Goal: Task Accomplishment & Management: Complete application form

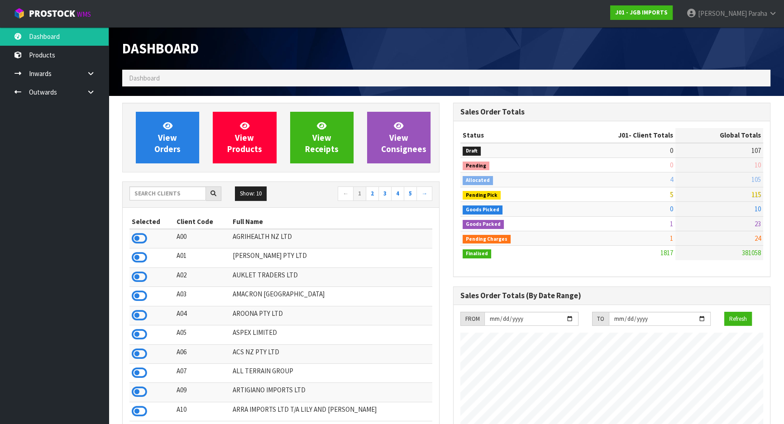
scroll to position [684, 330]
click at [151, 190] on input "text" at bounding box center [167, 193] width 76 height 14
click at [176, 195] on input "text" at bounding box center [167, 193] width 76 height 14
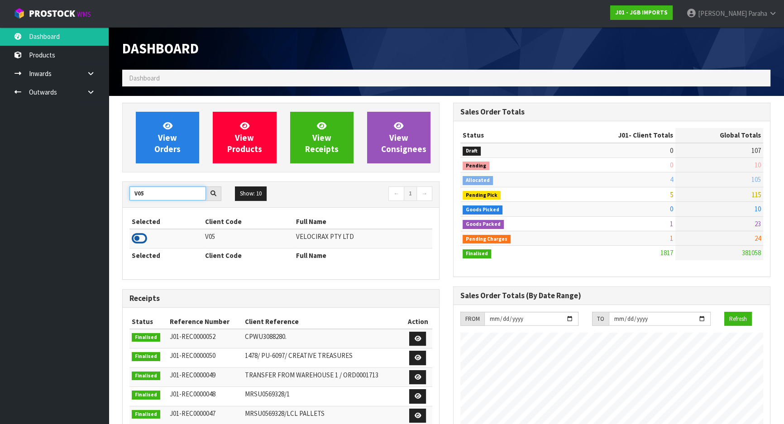
type input "V05"
click at [144, 240] on icon at bounding box center [139, 239] width 15 height 14
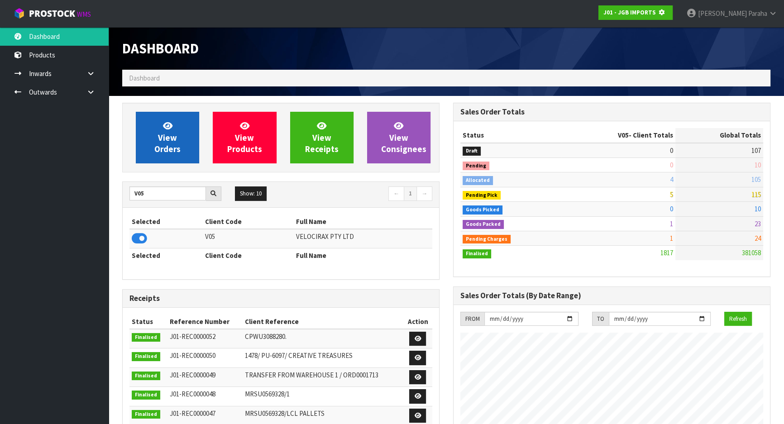
scroll to position [563, 330]
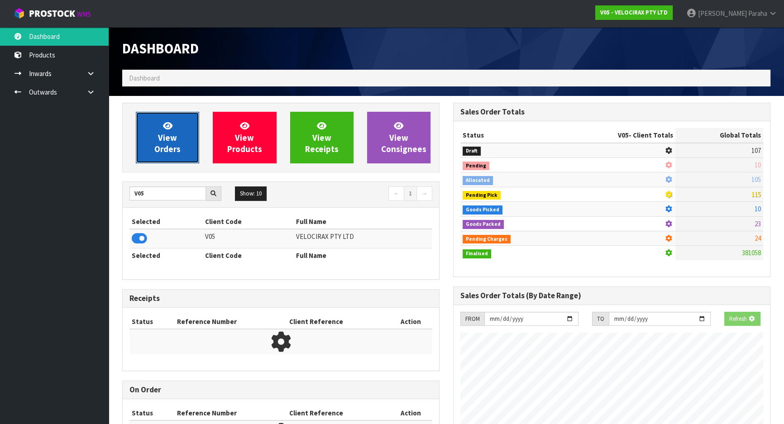
click at [167, 143] on span "View Orders" at bounding box center [167, 137] width 26 height 34
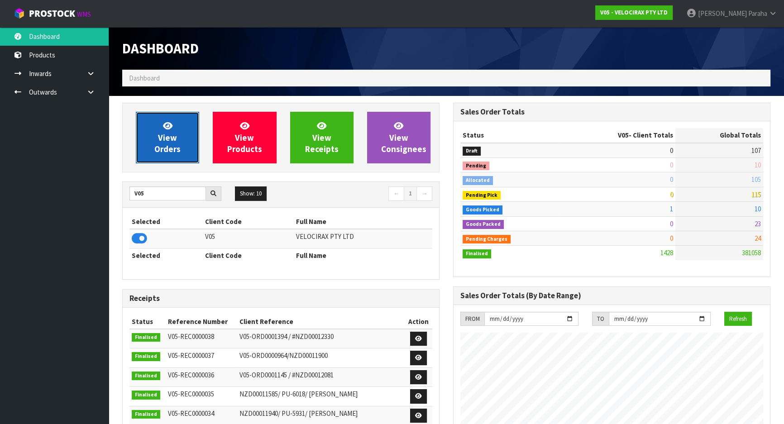
scroll to position [703, 330]
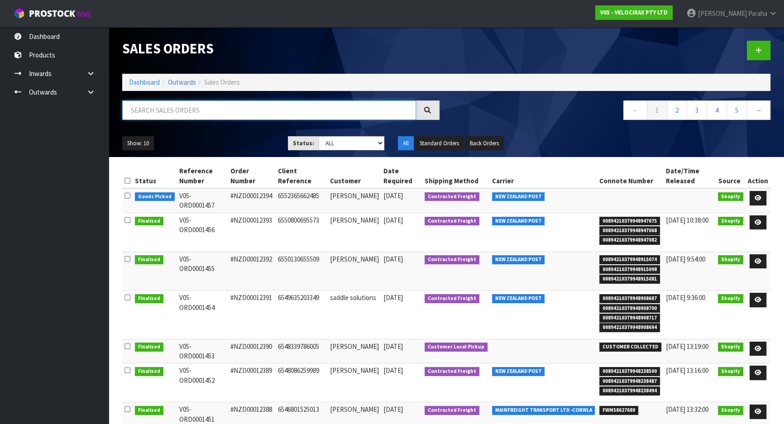
click at [184, 112] on input "text" at bounding box center [269, 109] width 294 height 19
click at [756, 197] on icon at bounding box center [757, 198] width 7 height 6
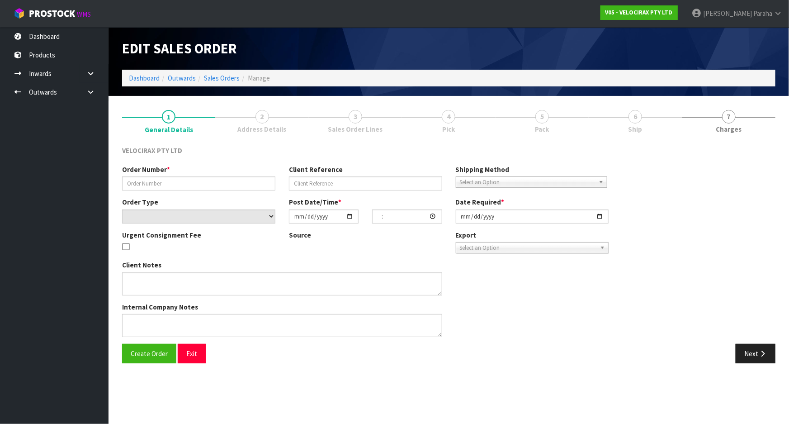
type input "#NZD00012394"
type input "6552365662485"
select select "number:0"
type input "[DATE]"
type input "14:42:08.000"
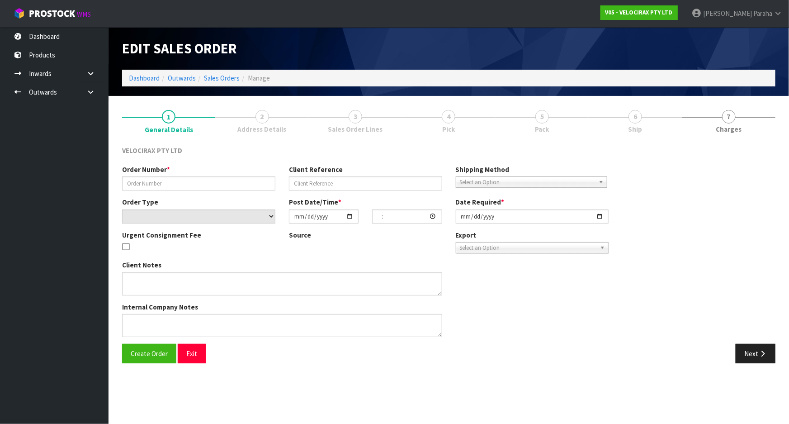
type input "[DATE]"
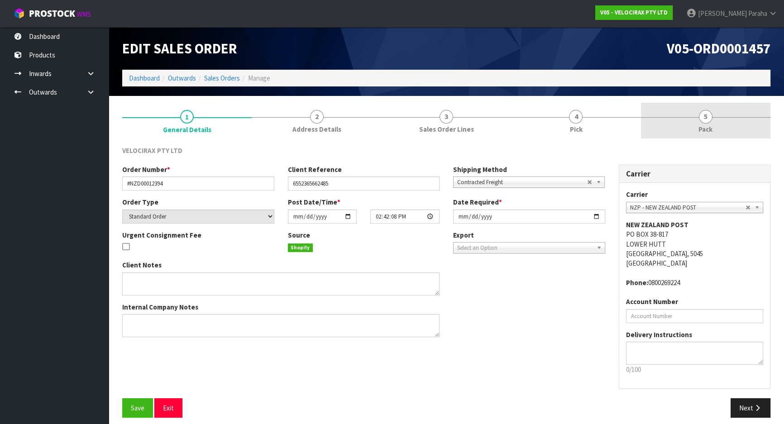
click at [701, 118] on span "5" at bounding box center [706, 117] width 14 height 14
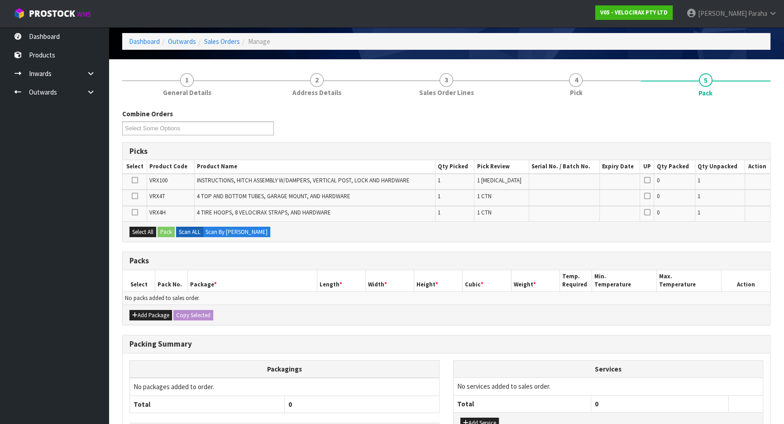
scroll to position [82, 0]
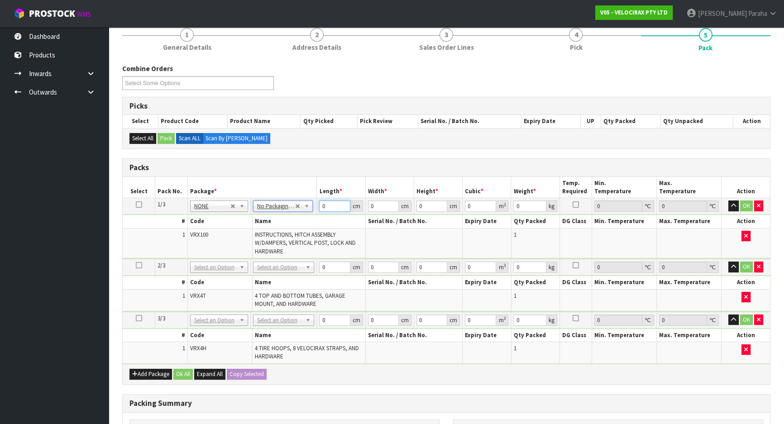
click at [328, 202] on input "0" at bounding box center [334, 205] width 31 height 11
type input "149"
type input "31"
type input "1"
type input "0.004619"
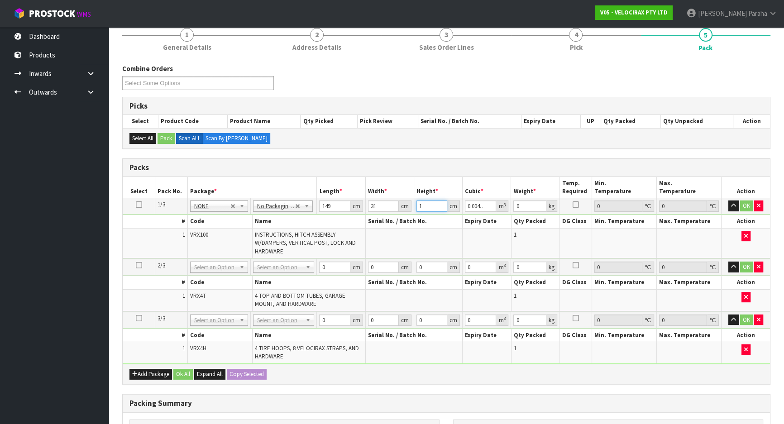
type input "17"
type input "0.078523"
type input "17"
type input "24"
click at [728, 200] on button "button" at bounding box center [733, 205] width 10 height 11
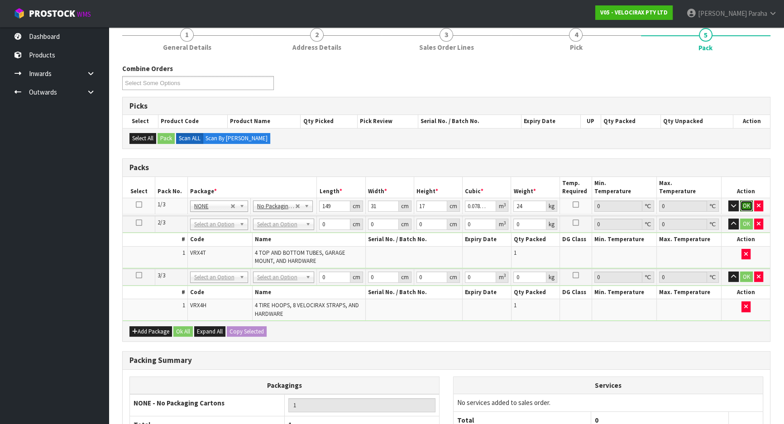
click button "OK" at bounding box center [746, 205] width 13 height 11
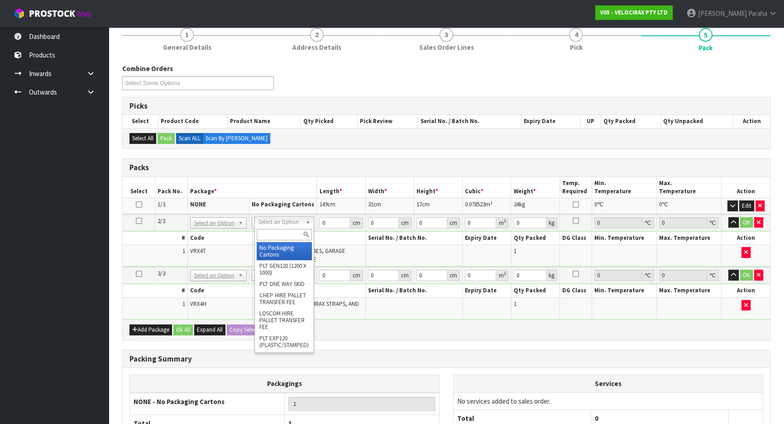
type input "2"
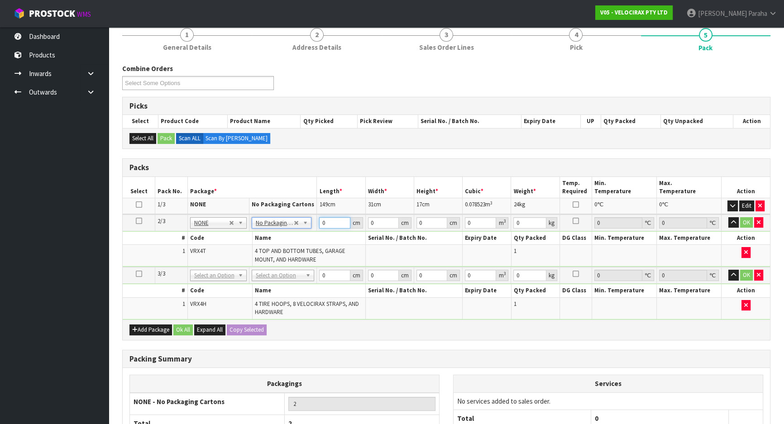
click at [330, 223] on input "0" at bounding box center [334, 222] width 31 height 11
type input "120"
type input "16"
type input "1"
type input "0.00192"
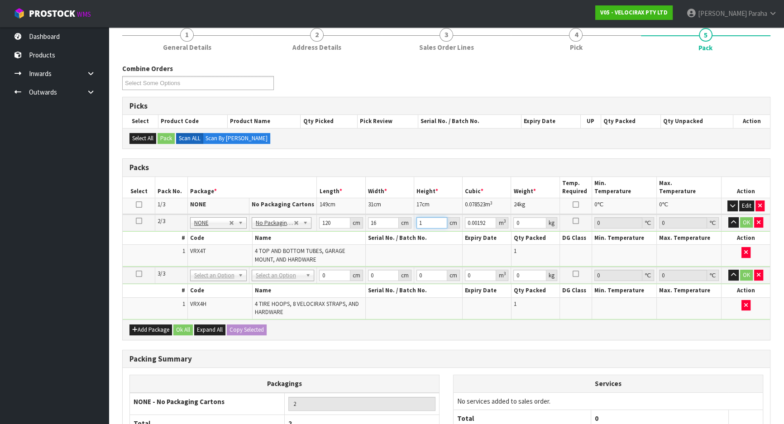
type input "15"
type input "0.0288"
type input "15"
type input "10"
click at [728, 217] on button "button" at bounding box center [733, 222] width 10 height 11
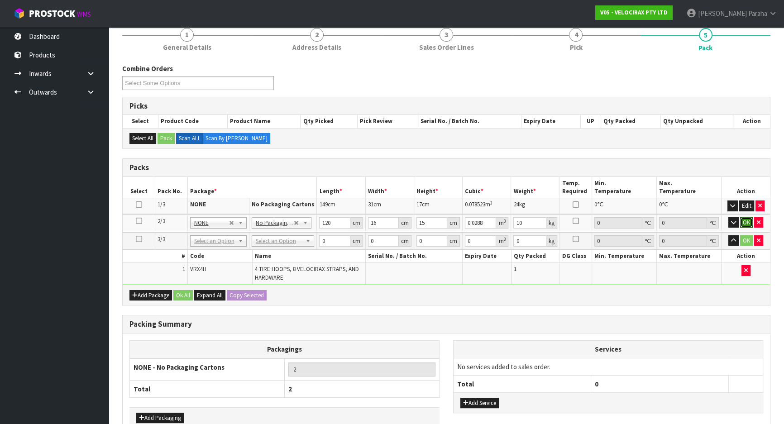
click button "OK" at bounding box center [746, 222] width 13 height 11
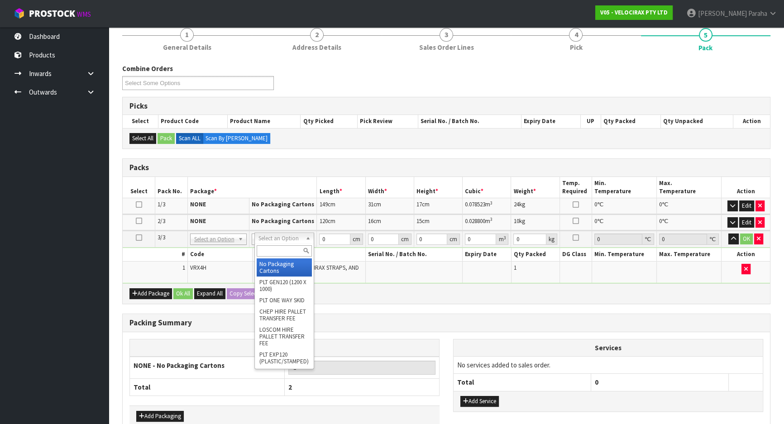
drag, startPoint x: 285, startPoint y: 262, endPoint x: 307, endPoint y: 247, distance: 27.0
type input "3"
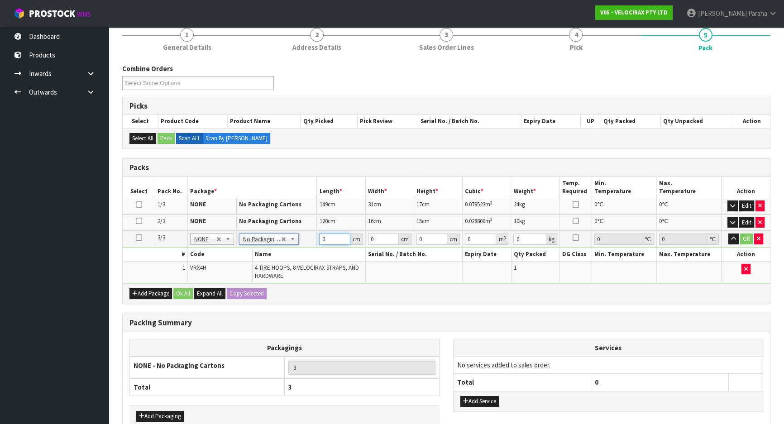
click at [332, 235] on input "0" at bounding box center [334, 238] width 31 height 11
type input "69"
type input "33"
type input "2"
type input "0.004554"
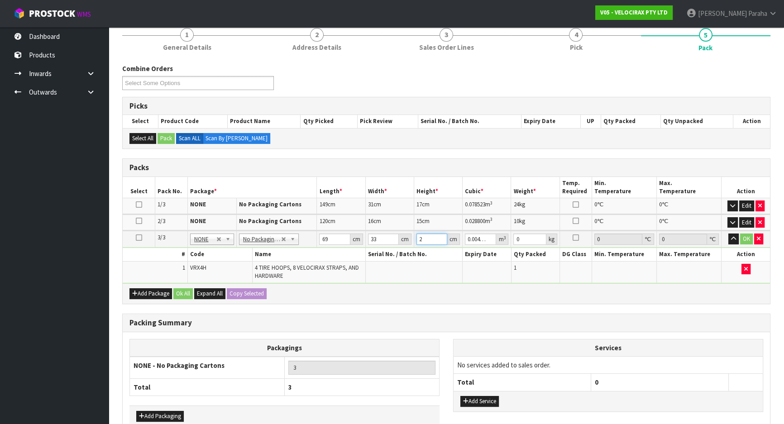
type input "21"
type input "0.047817"
type input "21"
type input "13"
click at [728, 233] on button "button" at bounding box center [733, 238] width 10 height 11
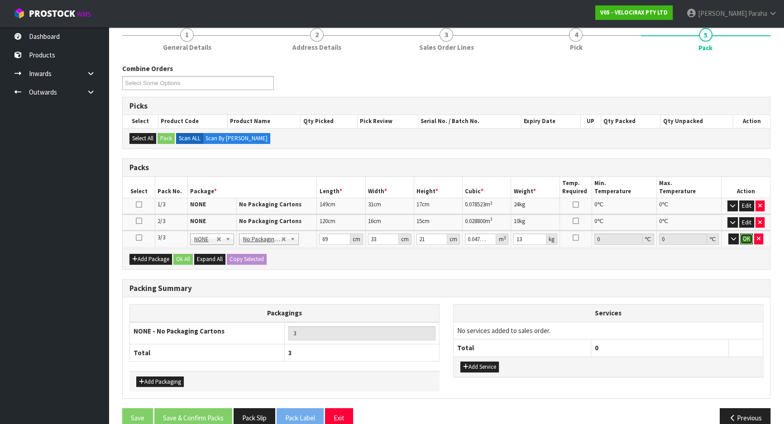
click button "OK" at bounding box center [746, 238] width 13 height 11
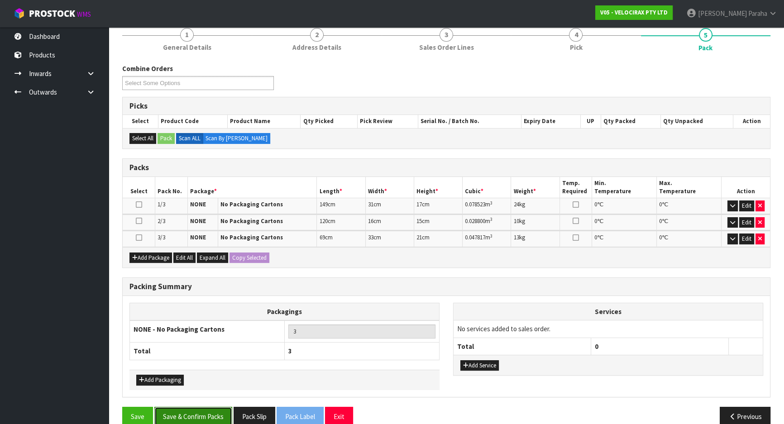
click at [202, 418] on button "Save & Confirm Packs" at bounding box center [193, 416] width 78 height 19
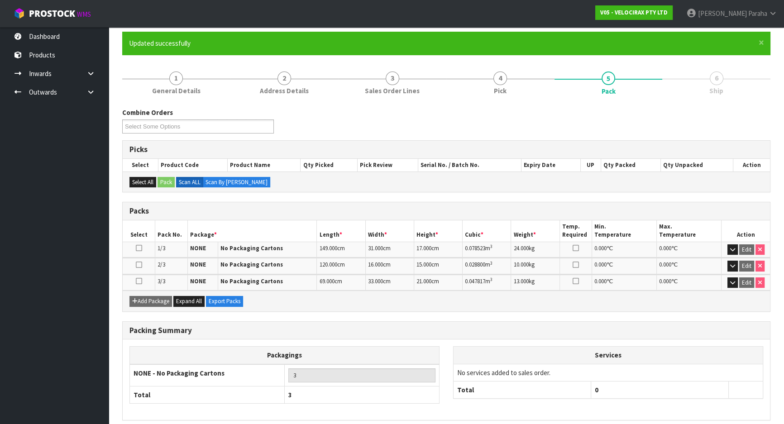
scroll to position [108, 0]
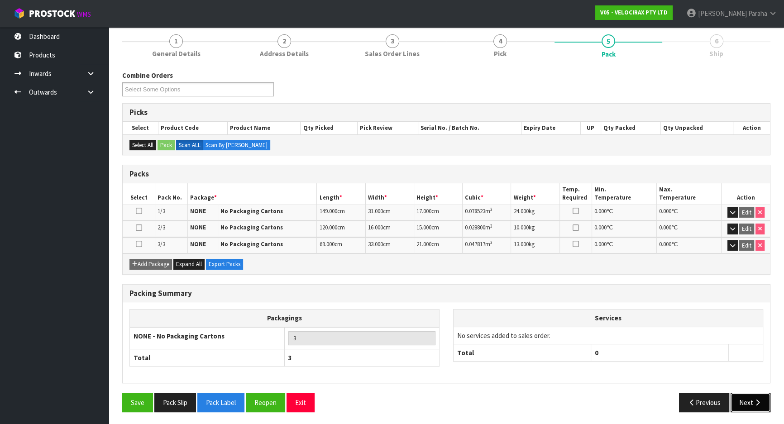
click at [755, 402] on icon "button" at bounding box center [757, 402] width 9 height 7
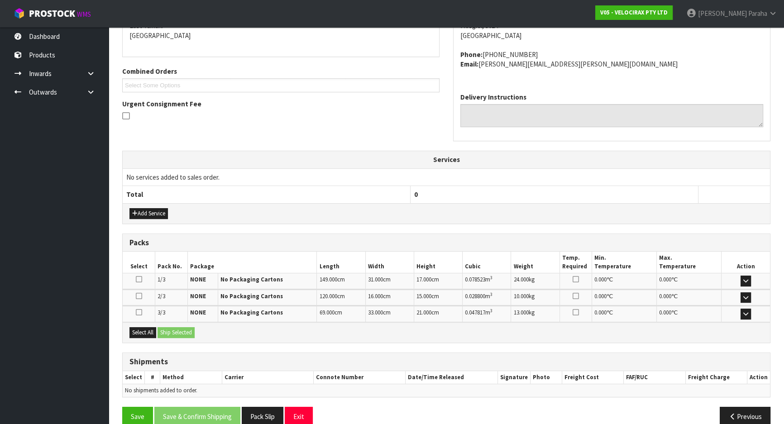
scroll to position [216, 0]
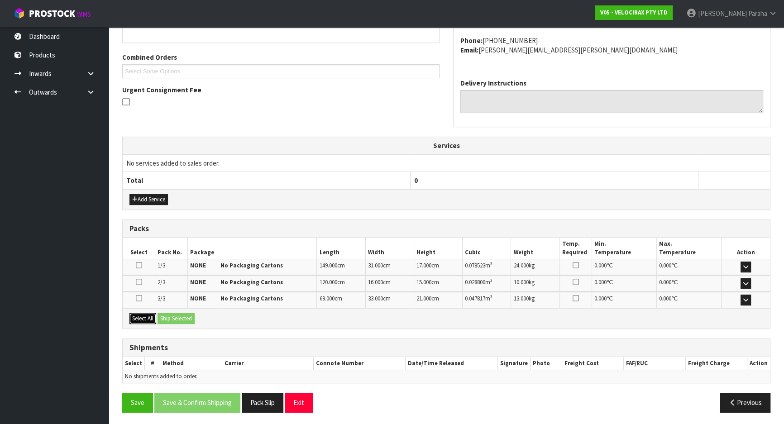
click at [143, 315] on button "Select All" at bounding box center [142, 318] width 27 height 11
click at [174, 318] on button "Ship Selected" at bounding box center [175, 318] width 37 height 11
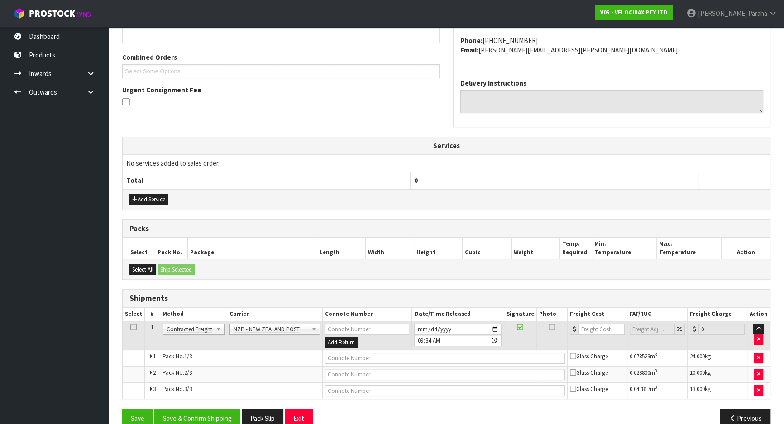
scroll to position [232, 0]
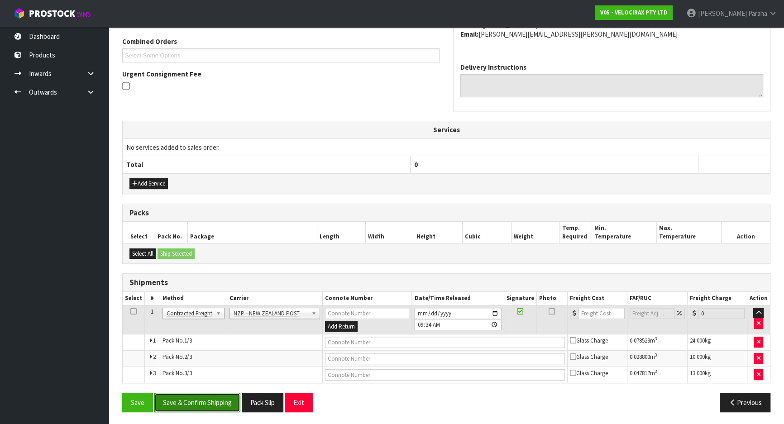
click at [228, 399] on button "Save & Confirm Shipping" at bounding box center [197, 402] width 86 height 19
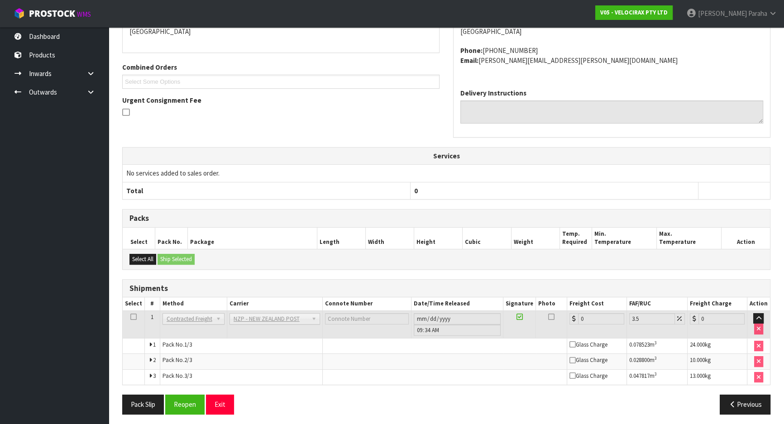
scroll to position [218, 0]
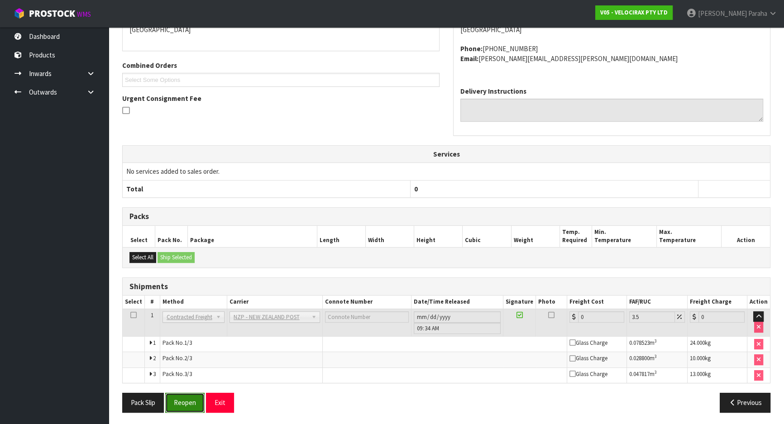
click at [192, 404] on button "Reopen" at bounding box center [184, 402] width 39 height 19
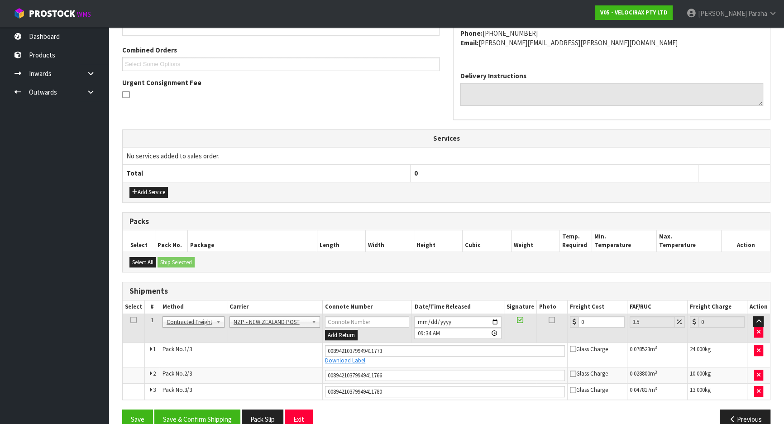
scroll to position [240, 0]
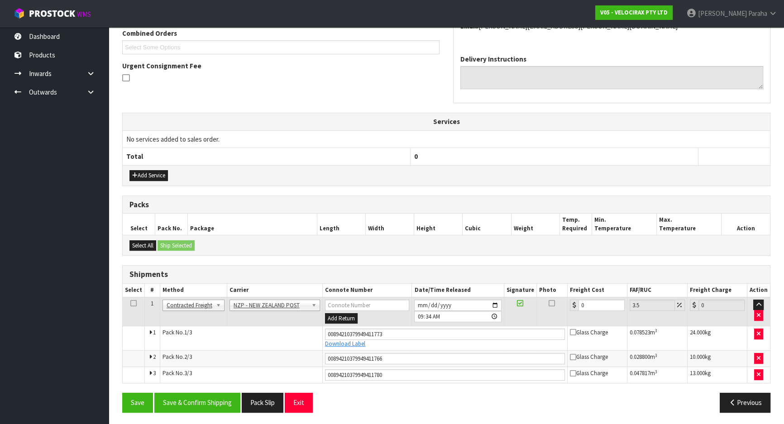
click at [603, 297] on td "0" at bounding box center [597, 311] width 60 height 29
click at [600, 306] on input "0" at bounding box center [601, 304] width 46 height 11
type input "6"
type input "6.21"
type input "63"
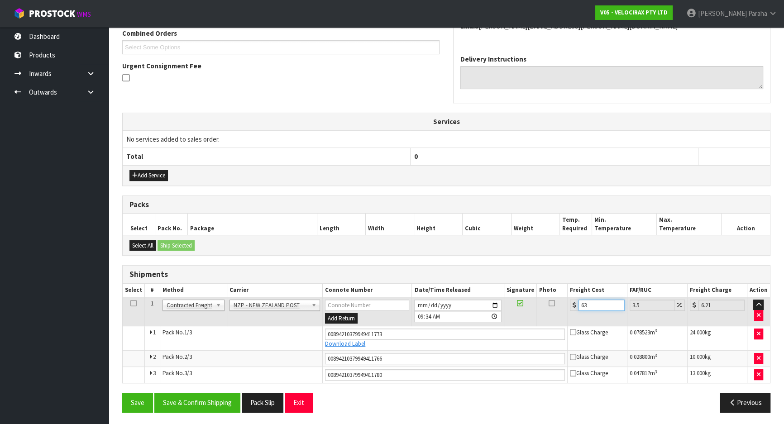
type input "65.2"
type input "63.1"
type input "65.31"
type input "63.17"
type input "65.38"
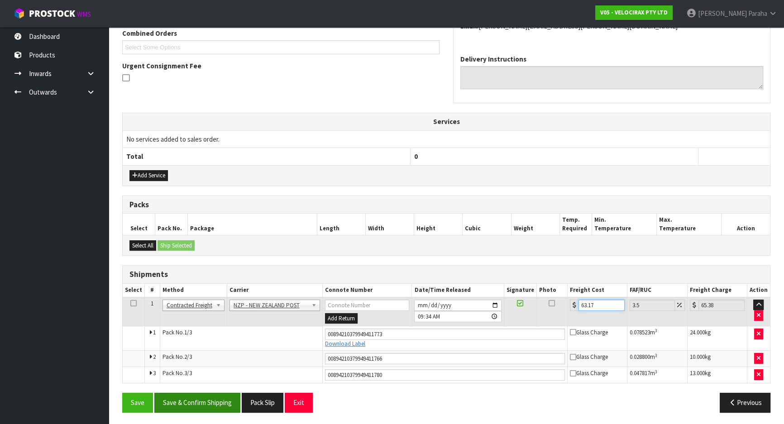
type input "63.17"
click at [210, 406] on button "Save & Confirm Shipping" at bounding box center [197, 402] width 86 height 19
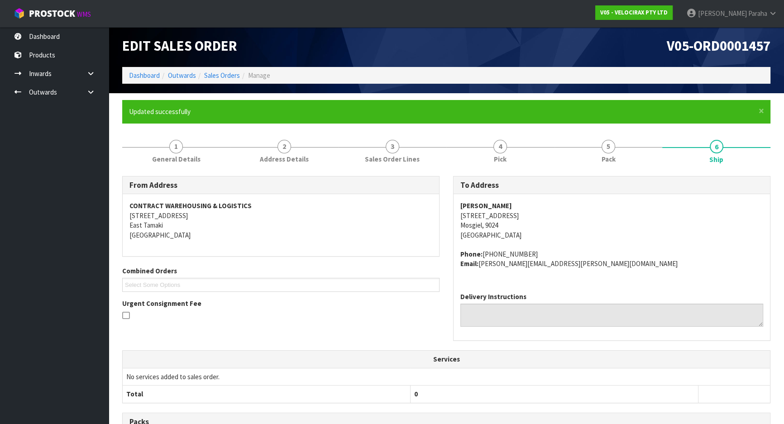
scroll to position [0, 0]
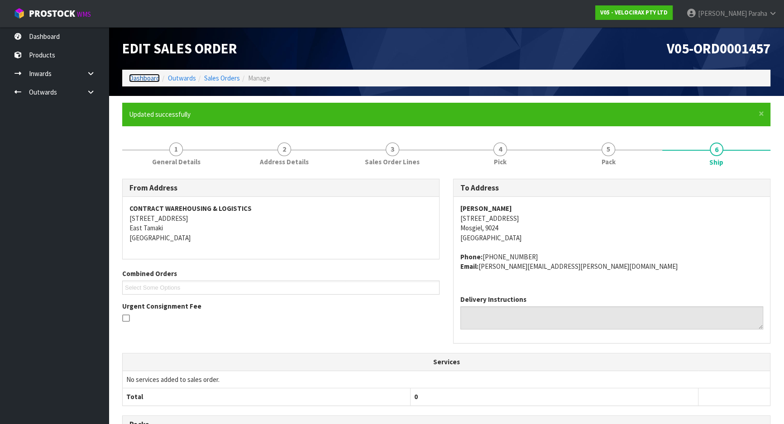
click at [140, 79] on link "Dashboard" at bounding box center [144, 78] width 31 height 9
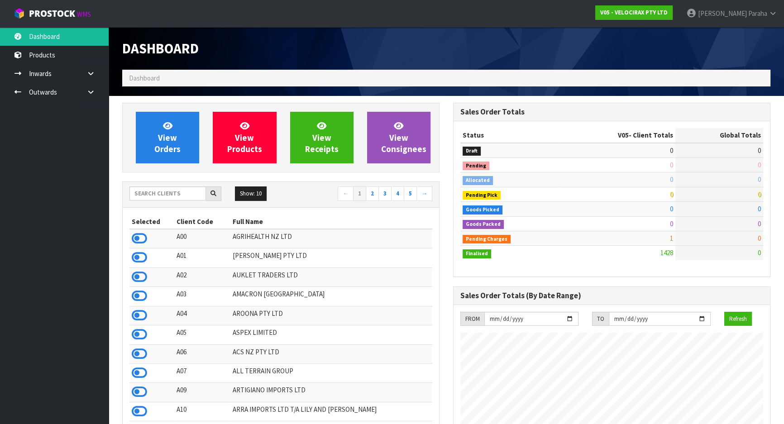
scroll to position [703, 330]
click at [171, 192] on input "text" at bounding box center [167, 193] width 76 height 14
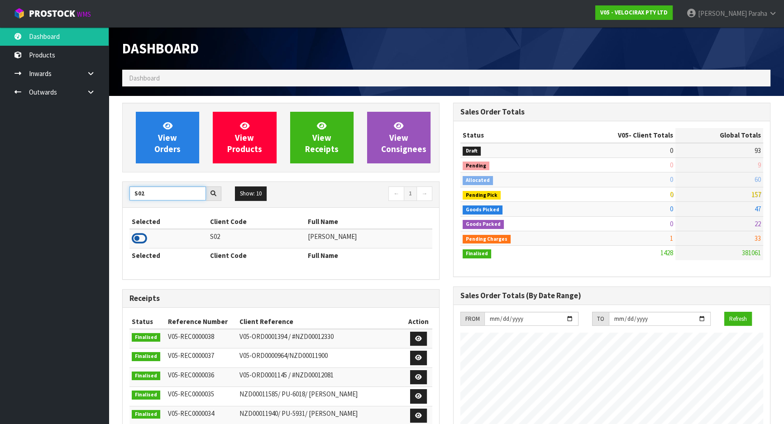
type input "S02"
click at [143, 239] on icon at bounding box center [139, 239] width 15 height 14
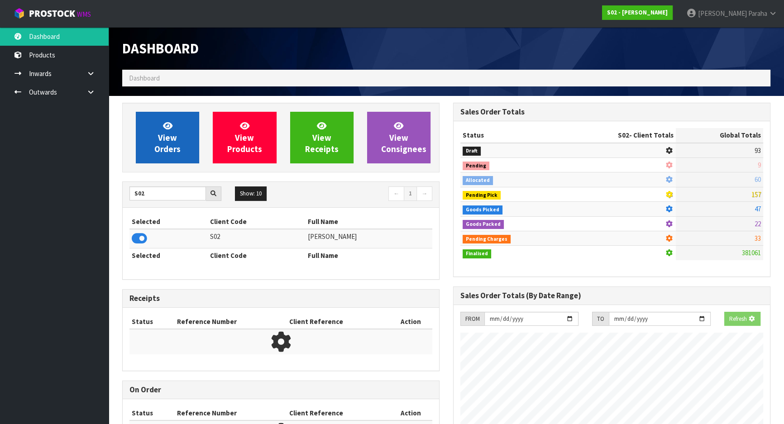
scroll to position [684, 330]
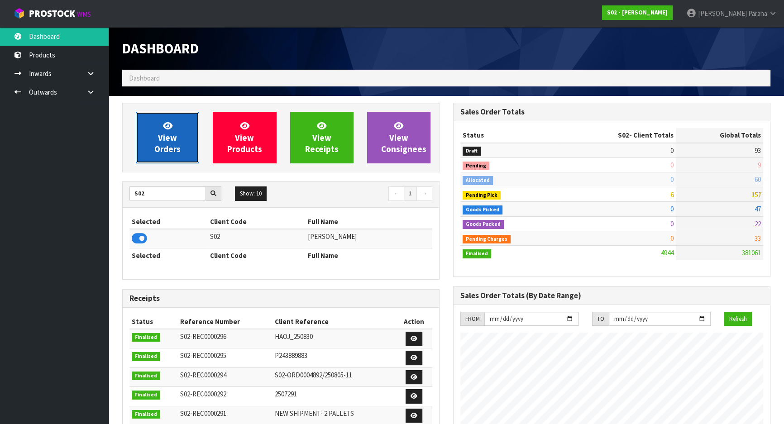
click at [185, 160] on link "View Orders" at bounding box center [167, 138] width 63 height 52
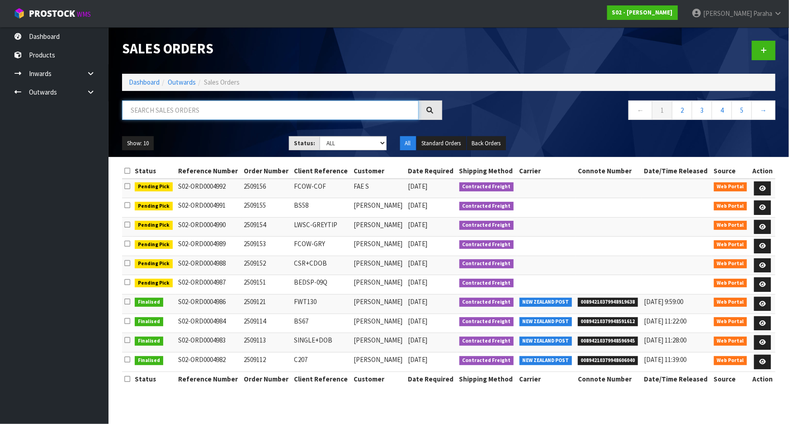
click at [199, 107] on input "text" at bounding box center [270, 109] width 297 height 19
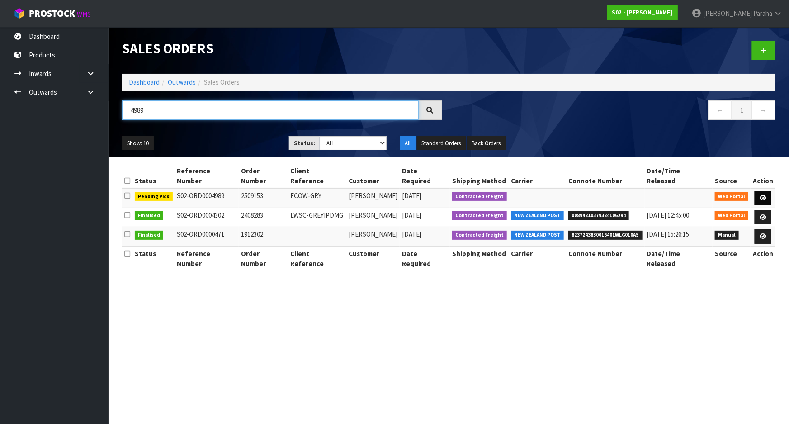
type input "4989"
click at [765, 195] on icon at bounding box center [763, 198] width 7 height 6
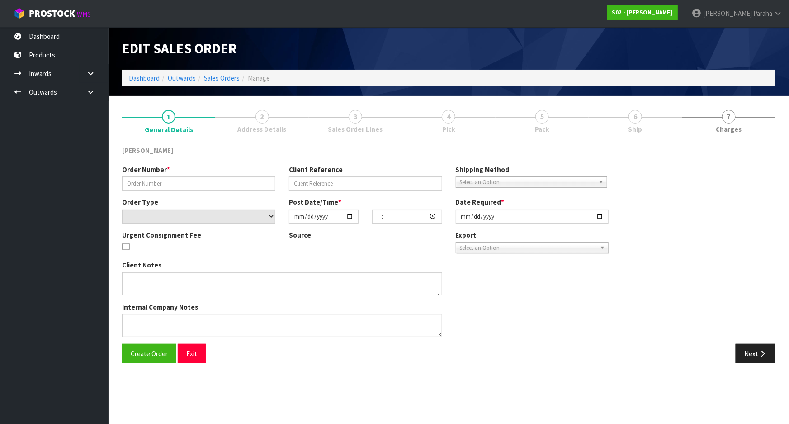
type input "2509153"
type input "FCOW-GRY"
select select "number:0"
type input "[DATE]"
type input "19:35:00.000"
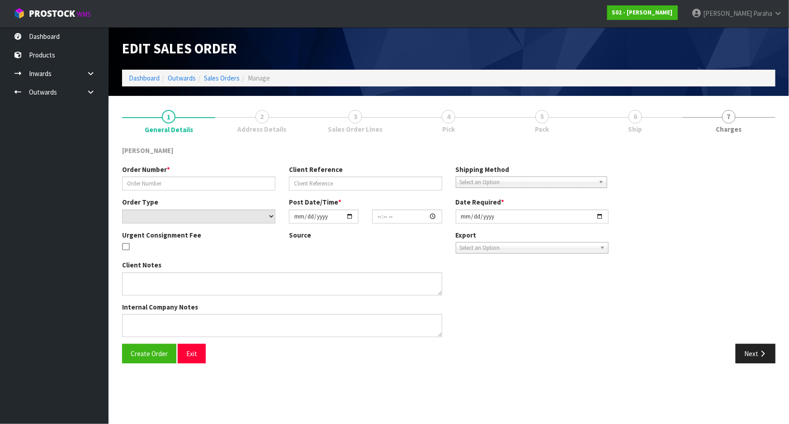
type input "[DATE]"
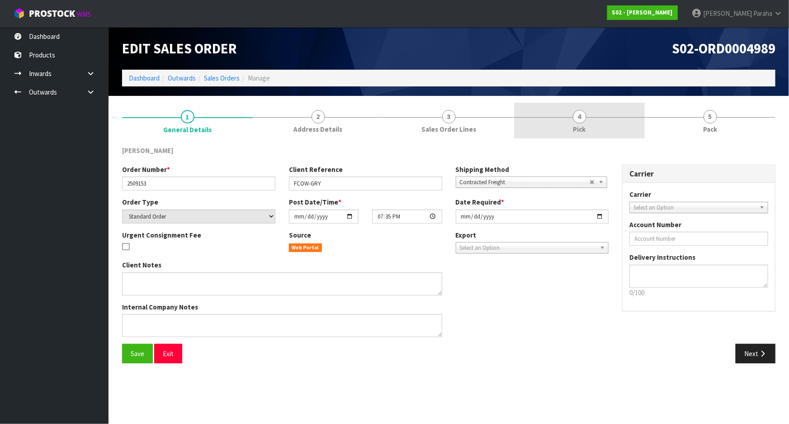
click at [584, 120] on span "4" at bounding box center [580, 117] width 14 height 14
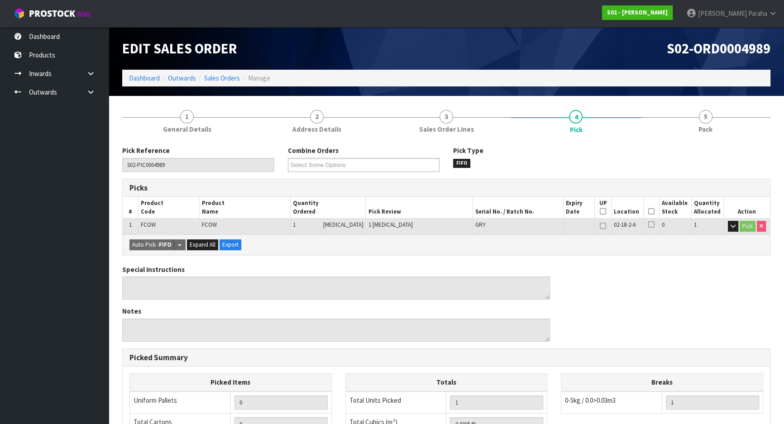
click at [648, 212] on icon at bounding box center [651, 211] width 6 height 0
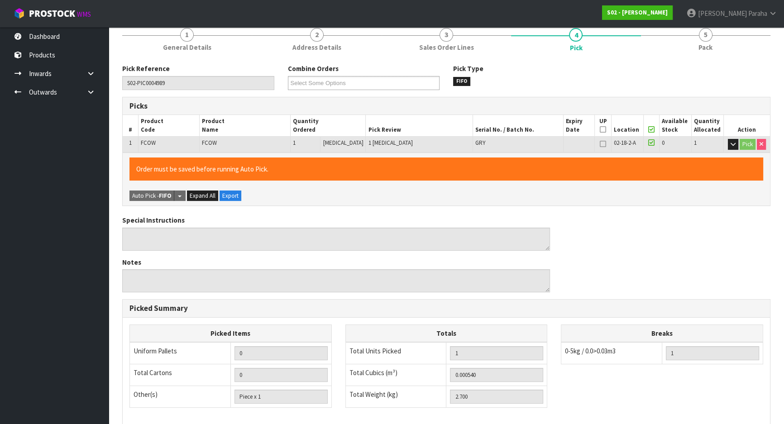
scroll to position [205, 0]
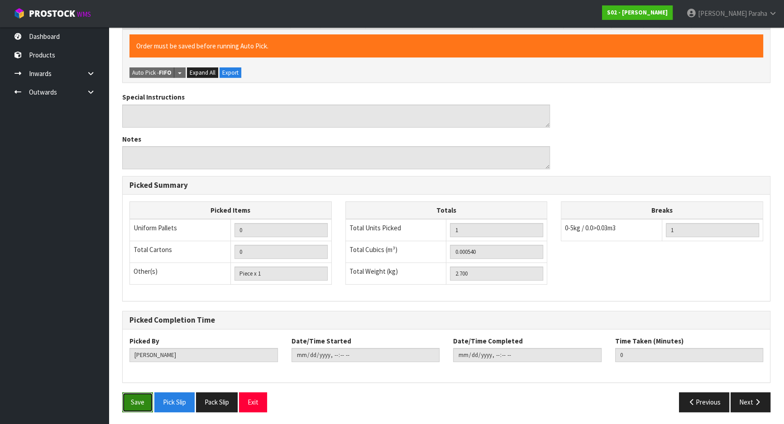
click at [122, 397] on button "Save" at bounding box center [137, 401] width 31 height 19
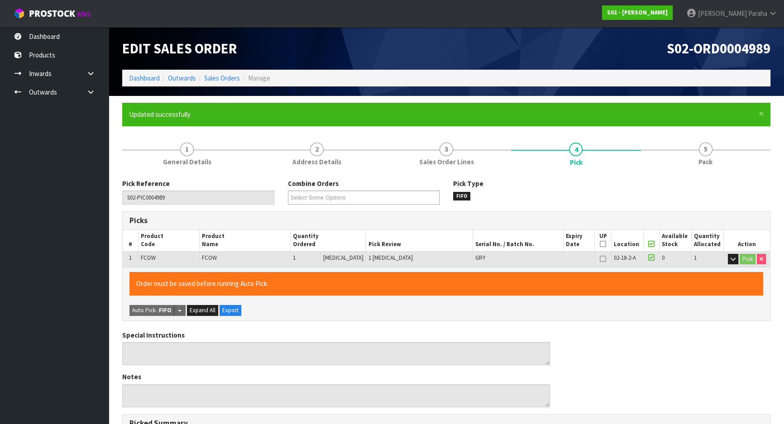
type input "[PERSON_NAME]"
type input "[DATE]T09:39:23"
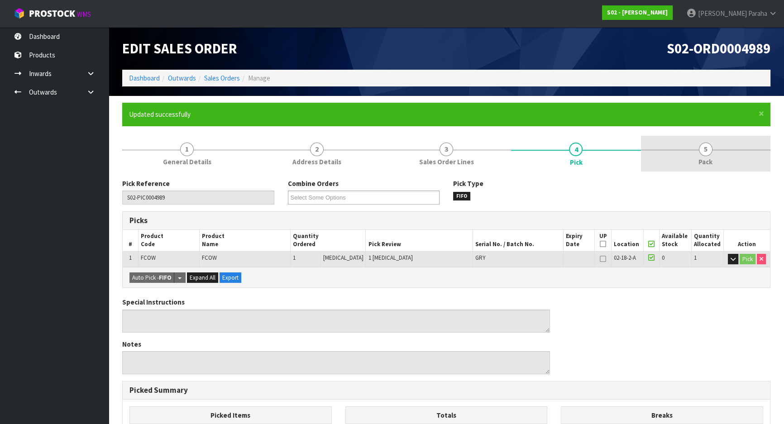
click at [714, 147] on link "5 Pack" at bounding box center [705, 154] width 129 height 36
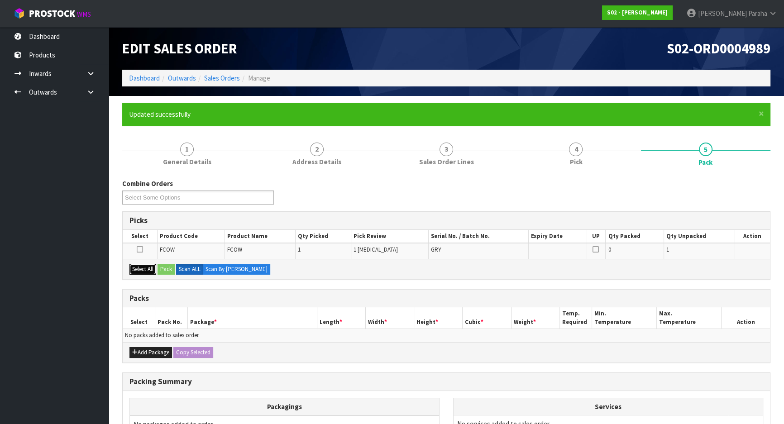
click at [141, 266] on button "Select All" at bounding box center [142, 269] width 27 height 11
click at [170, 271] on button "Pack" at bounding box center [165, 269] width 17 height 11
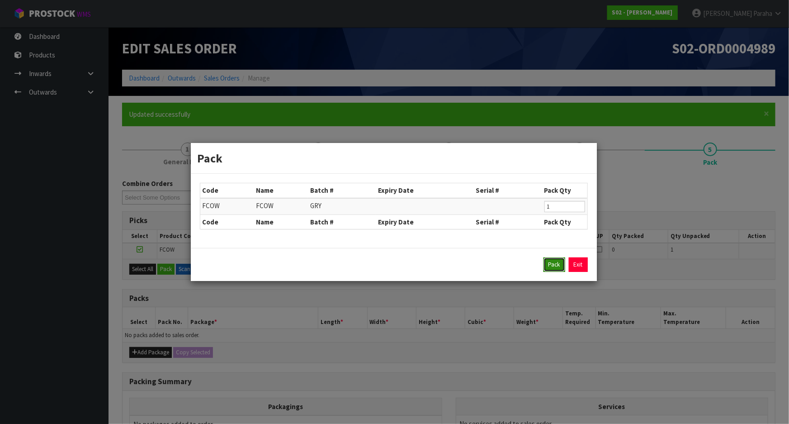
click at [550, 264] on button "Pack" at bounding box center [555, 264] width 22 height 14
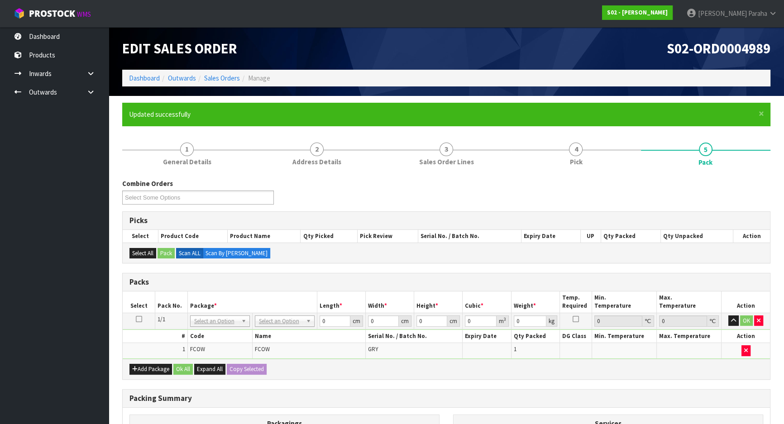
scroll to position [41, 0]
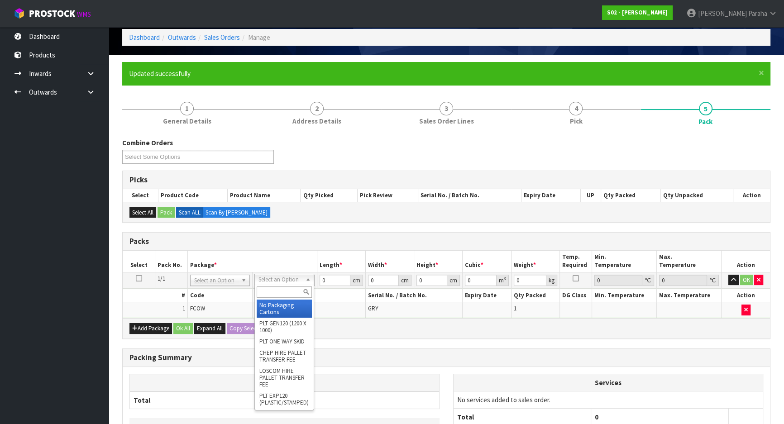
click at [280, 290] on input "text" at bounding box center [284, 291] width 55 height 11
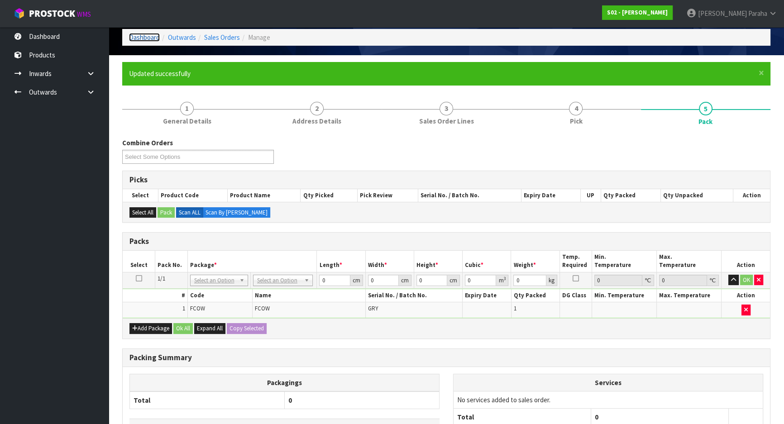
click at [148, 38] on link "Dashboard" at bounding box center [144, 37] width 31 height 9
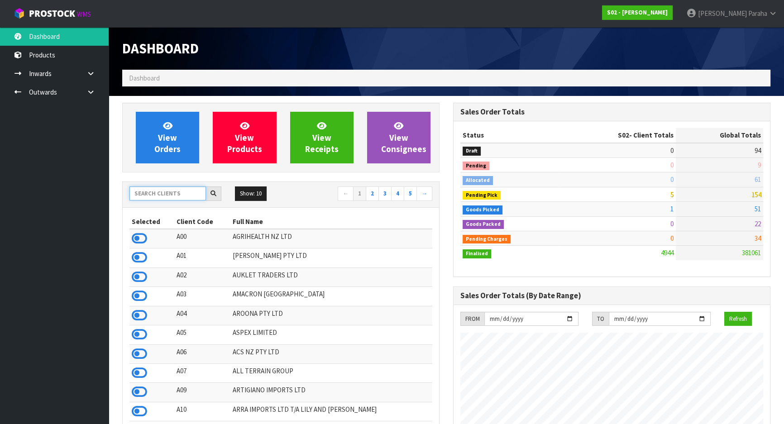
click at [151, 195] on input "text" at bounding box center [167, 193] width 76 height 14
click at [176, 195] on input "text" at bounding box center [167, 193] width 76 height 14
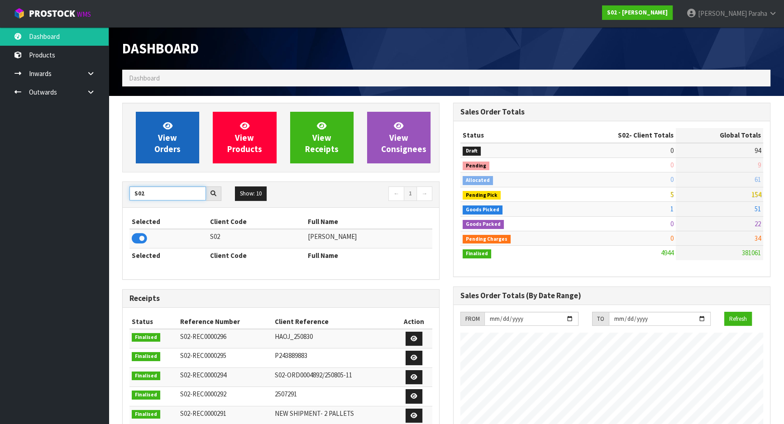
type input "S02"
click at [163, 150] on span "View Orders" at bounding box center [167, 137] width 26 height 34
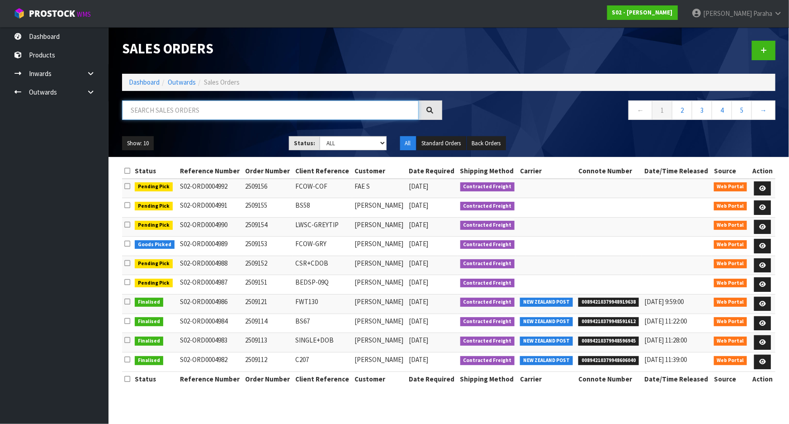
click at [152, 113] on input "text" at bounding box center [270, 109] width 297 height 19
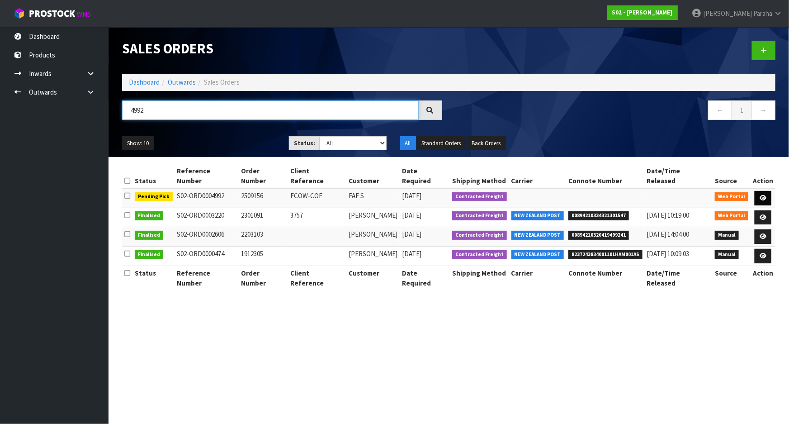
type input "4992"
click at [765, 195] on icon at bounding box center [763, 198] width 7 height 6
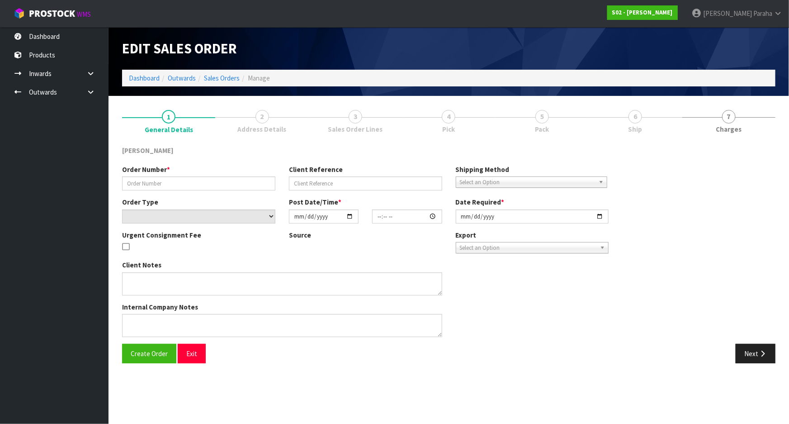
type input "2509156"
type input "FCOW-COF"
select select "number:0"
type input "[DATE]"
type input "17:43:00.000"
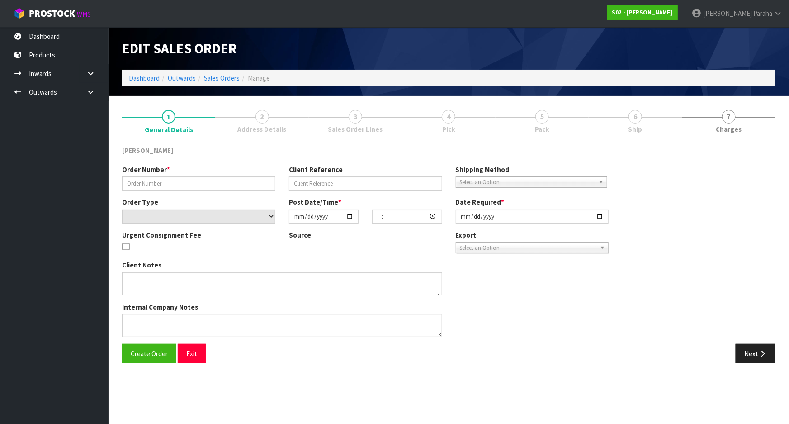
type input "[DATE]"
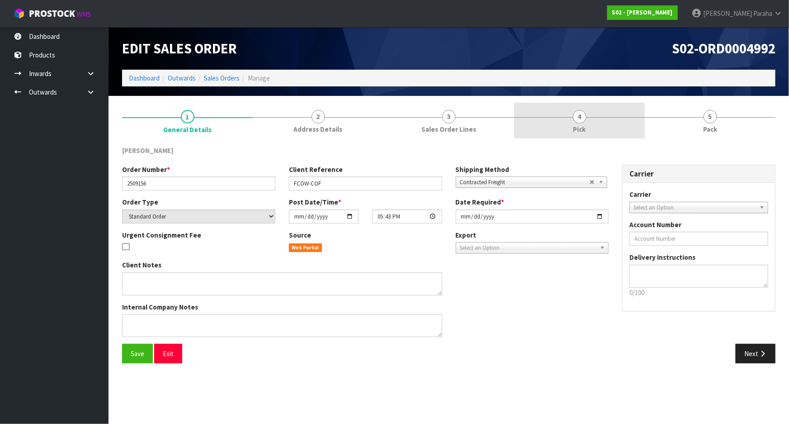
click at [584, 117] on span "4" at bounding box center [580, 117] width 14 height 14
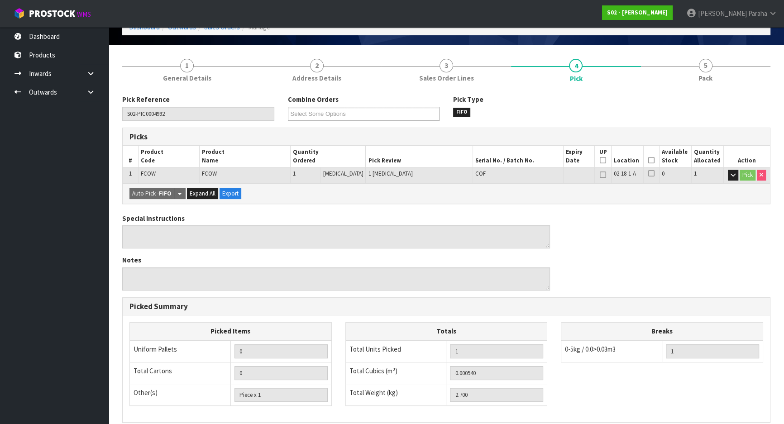
scroll to position [164, 0]
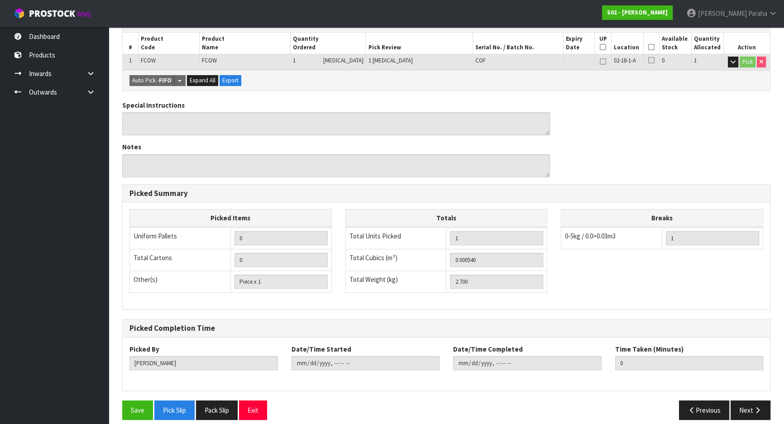
click at [648, 48] on icon at bounding box center [651, 47] width 6 height 0
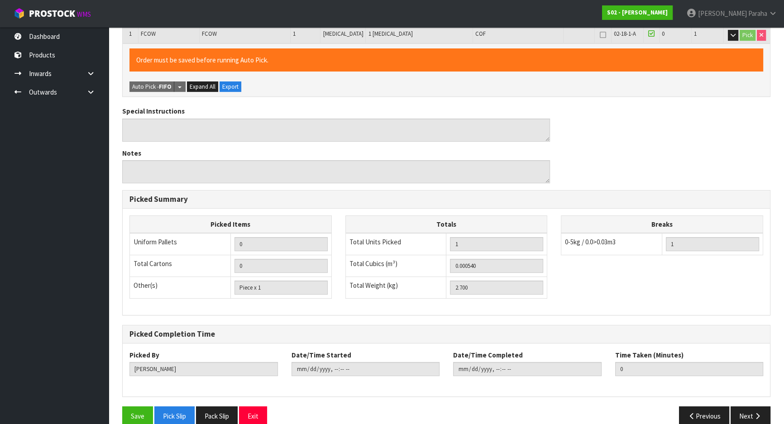
scroll to position [205, 0]
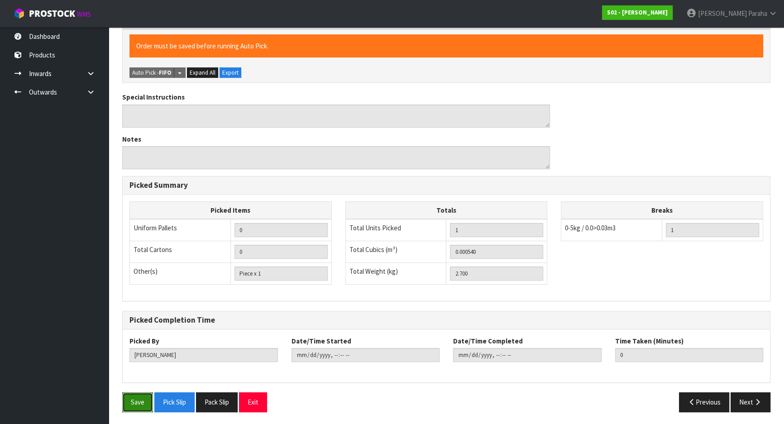
click at [130, 392] on button "Save" at bounding box center [137, 401] width 31 height 19
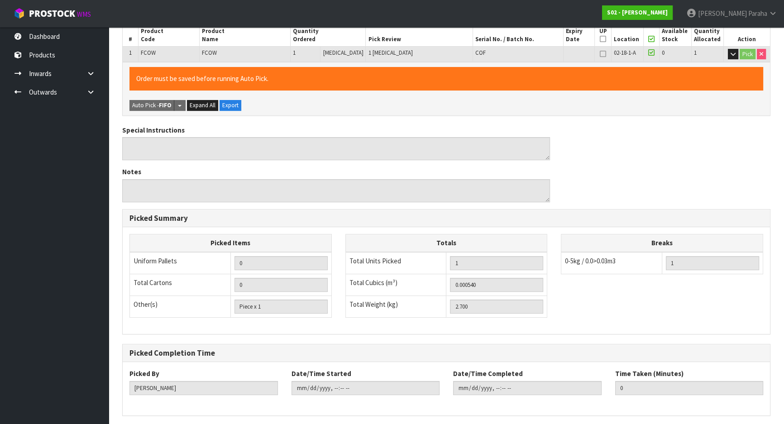
scroll to position [0, 0]
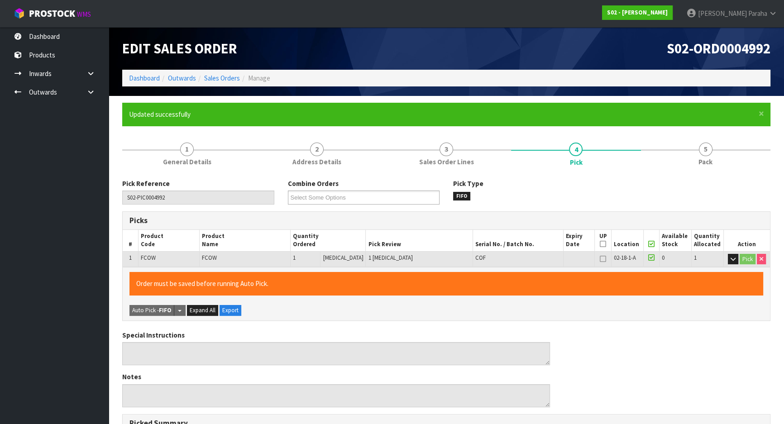
type input "[PERSON_NAME]"
type input "[DATE]T09:47:22"
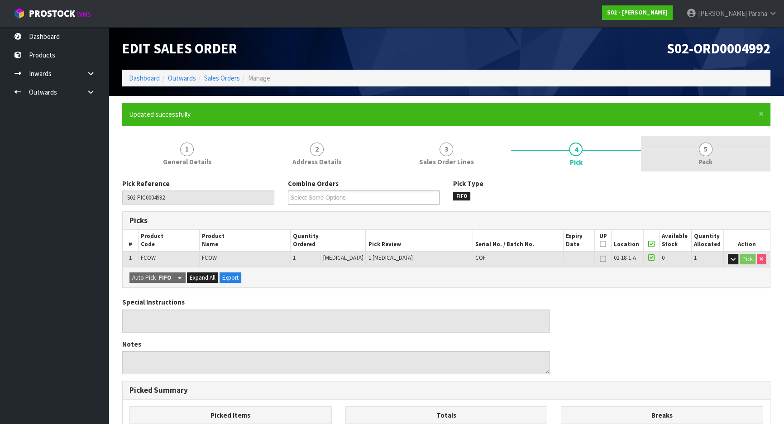
click at [712, 149] on link "5 Pack" at bounding box center [705, 154] width 129 height 36
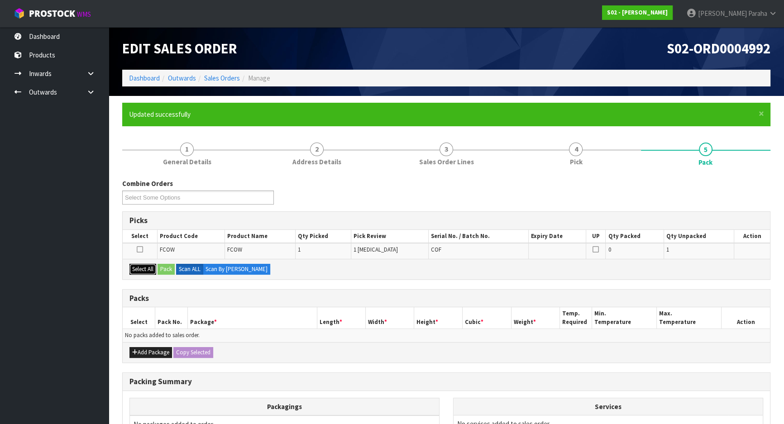
click at [144, 269] on button "Select All" at bounding box center [142, 269] width 27 height 11
click at [164, 269] on button "Pack" at bounding box center [165, 269] width 17 height 11
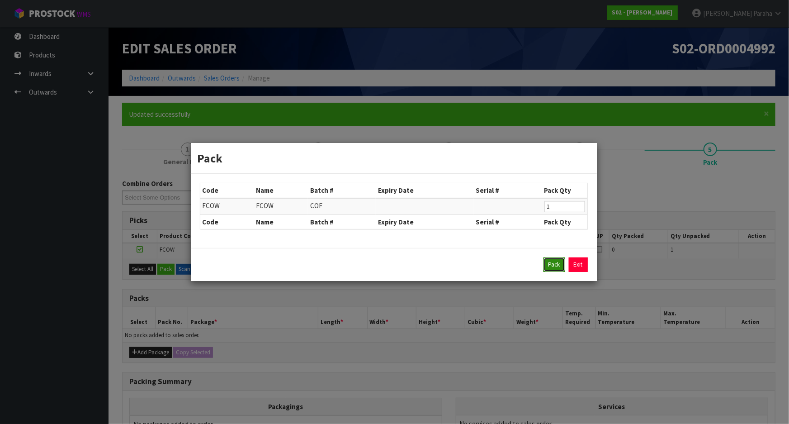
click at [554, 265] on button "Pack" at bounding box center [555, 264] width 22 height 14
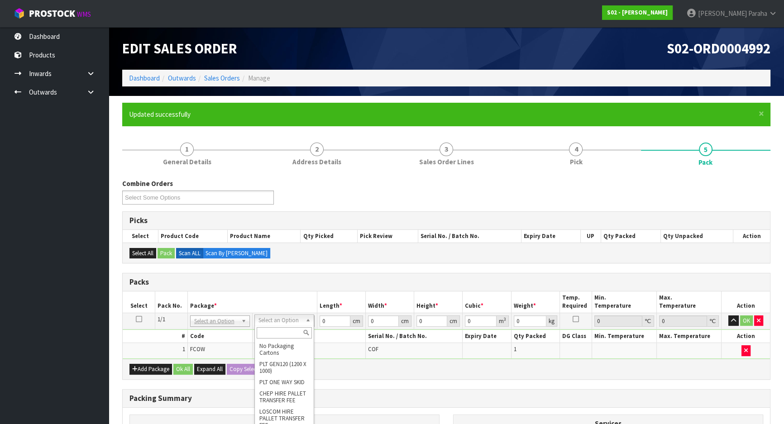
click at [290, 332] on input "text" at bounding box center [284, 332] width 55 height 11
type input "oc"
type input "2.7"
click at [339, 322] on input "0" at bounding box center [334, 320] width 31 height 11
type input "32"
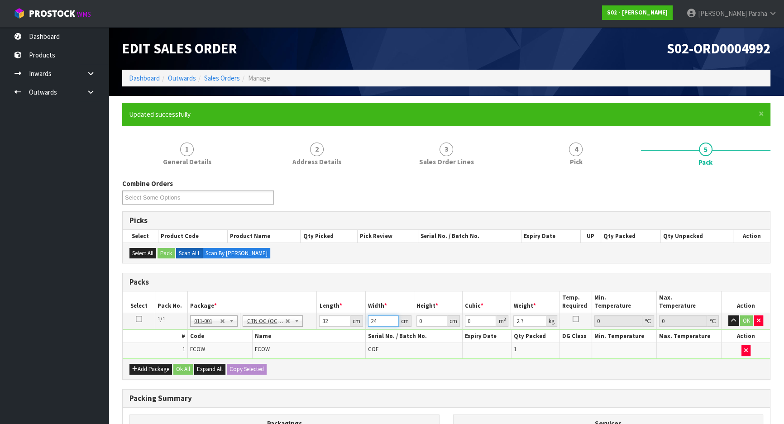
type input "24"
type input "2"
type input "0.001536"
type input "29"
type input "0.022272"
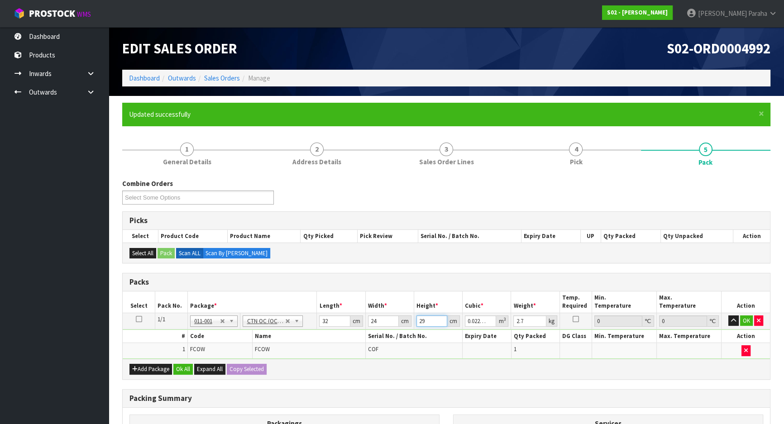
type input "29"
type input "3"
click at [728, 315] on button "button" at bounding box center [733, 320] width 10 height 11
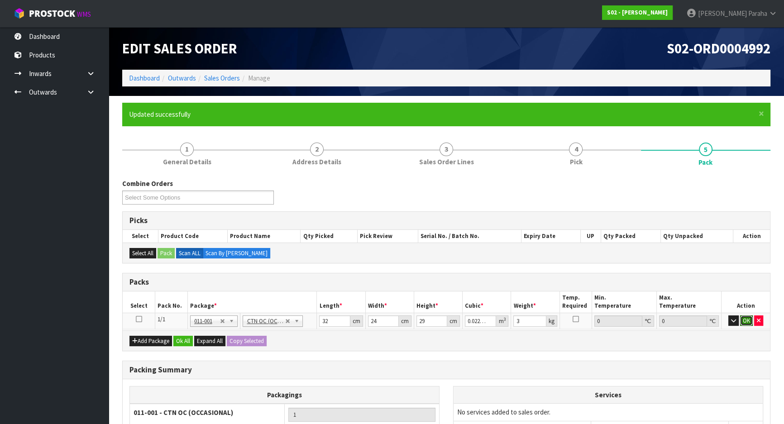
click button "OK" at bounding box center [746, 320] width 13 height 11
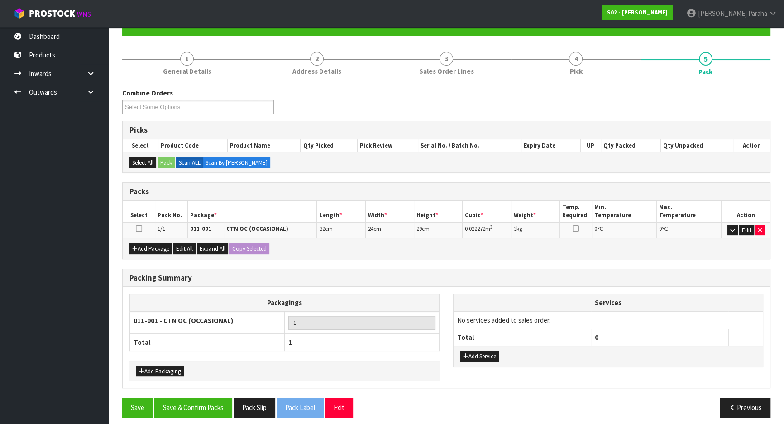
scroll to position [95, 0]
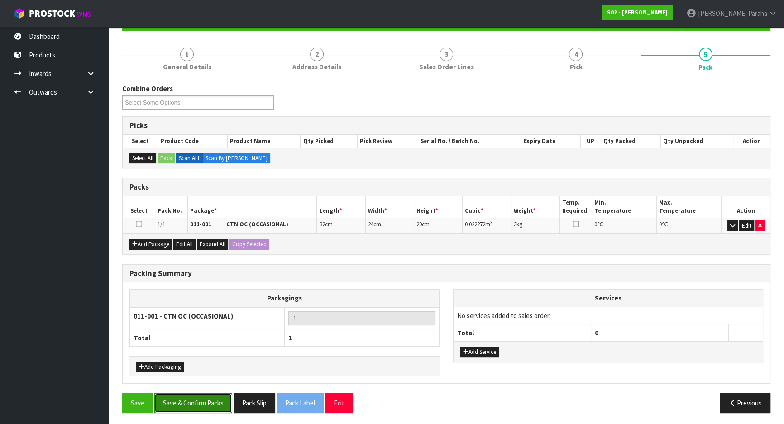
click at [212, 400] on button "Save & Confirm Packs" at bounding box center [193, 402] width 78 height 19
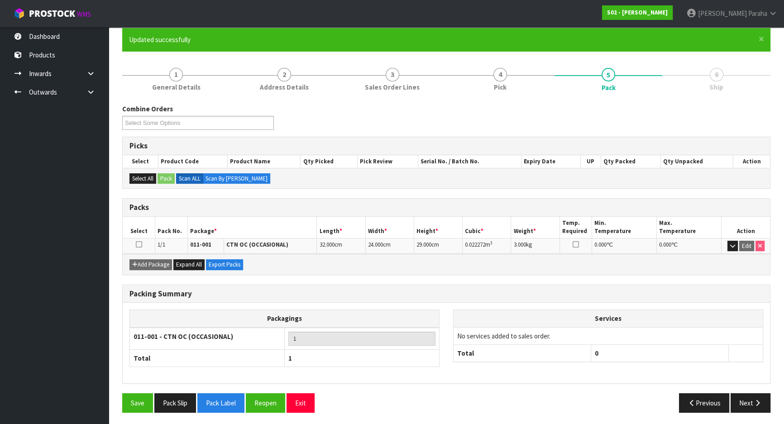
scroll to position [75, 0]
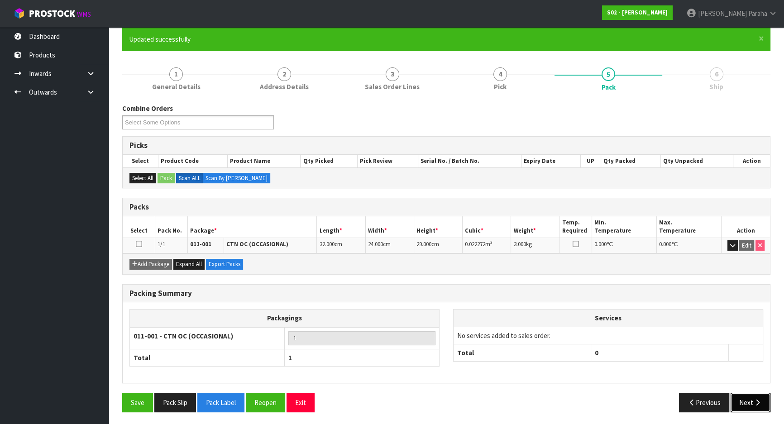
click at [765, 393] on button "Next" at bounding box center [750, 402] width 40 height 19
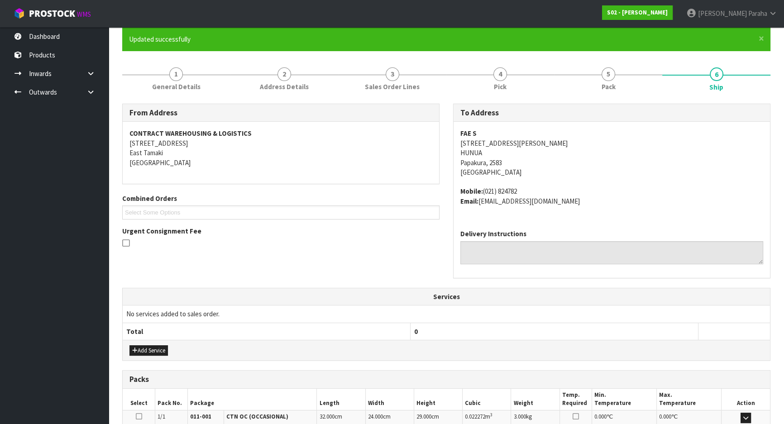
scroll to position [193, 0]
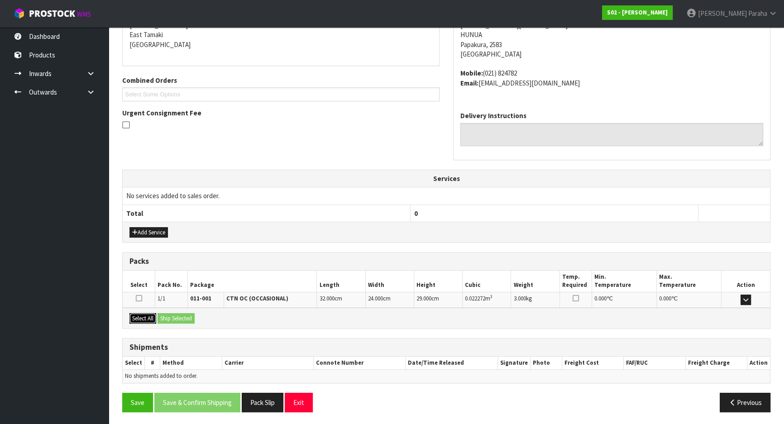
click at [143, 320] on button "Select All" at bounding box center [142, 318] width 27 height 11
click at [163, 317] on button "Ship Selected" at bounding box center [175, 318] width 37 height 11
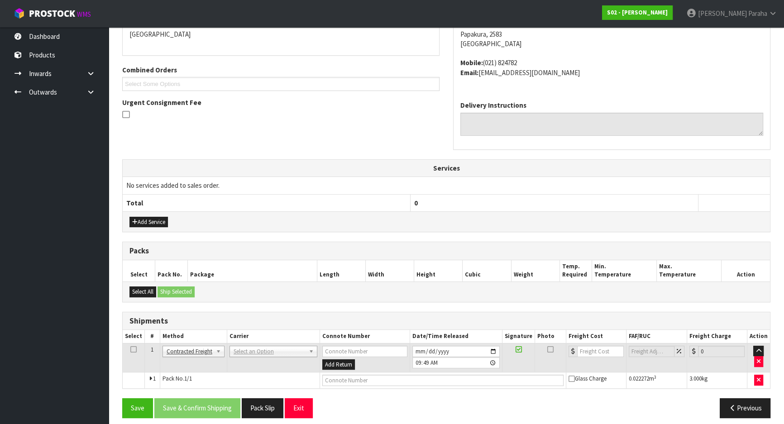
scroll to position [209, 0]
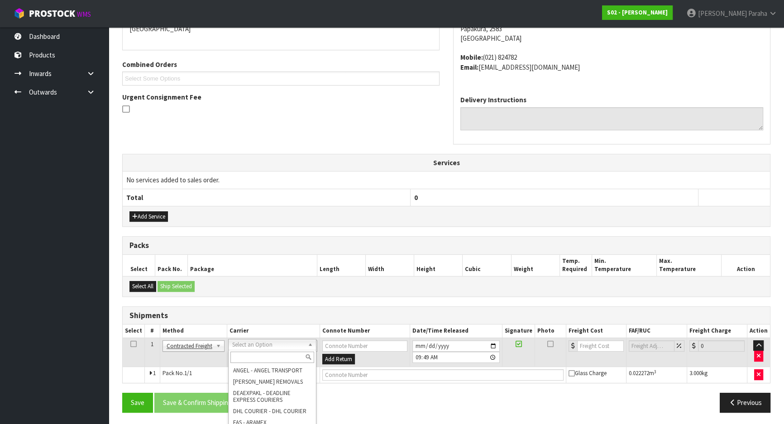
click at [295, 356] on input "text" at bounding box center [272, 357] width 84 height 11
type input "nzp"
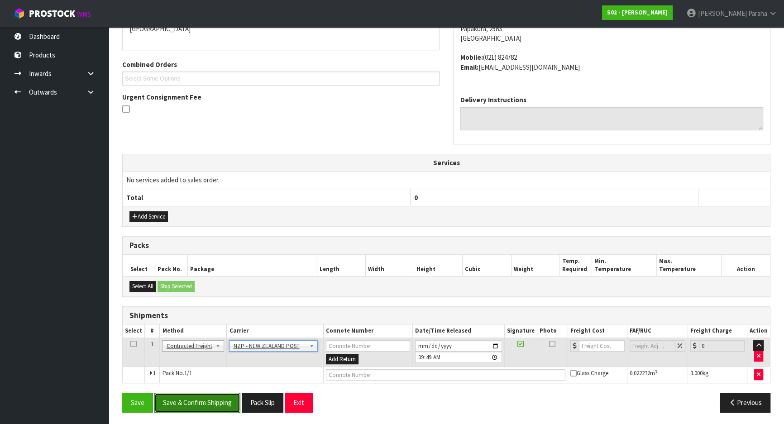
click at [219, 398] on button "Save & Confirm Shipping" at bounding box center [197, 402] width 86 height 19
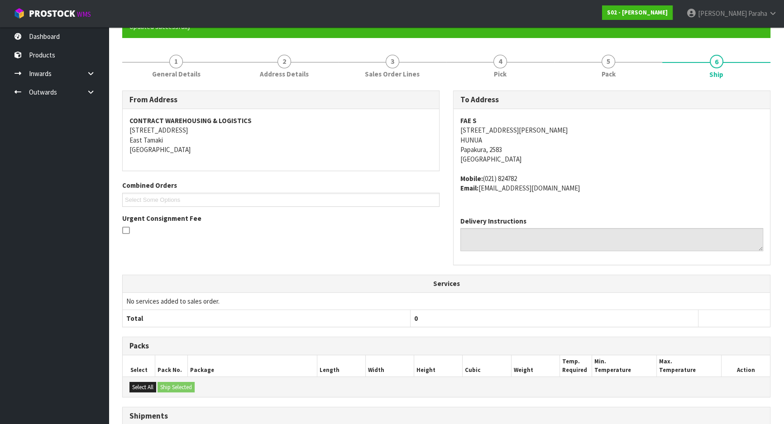
scroll to position [196, 0]
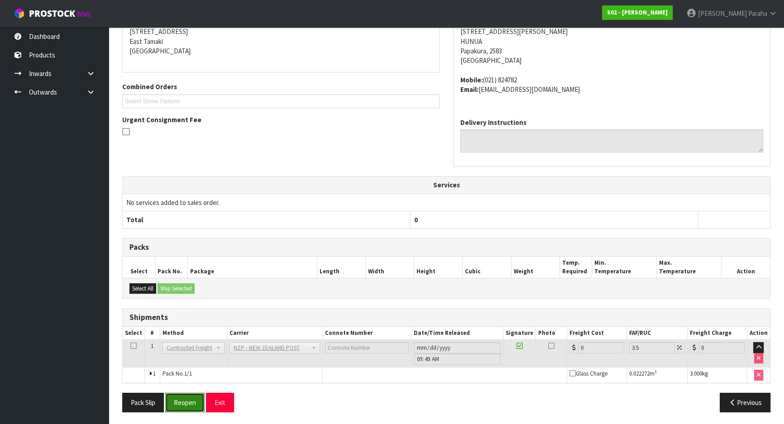
click at [182, 402] on button "Reopen" at bounding box center [184, 402] width 39 height 19
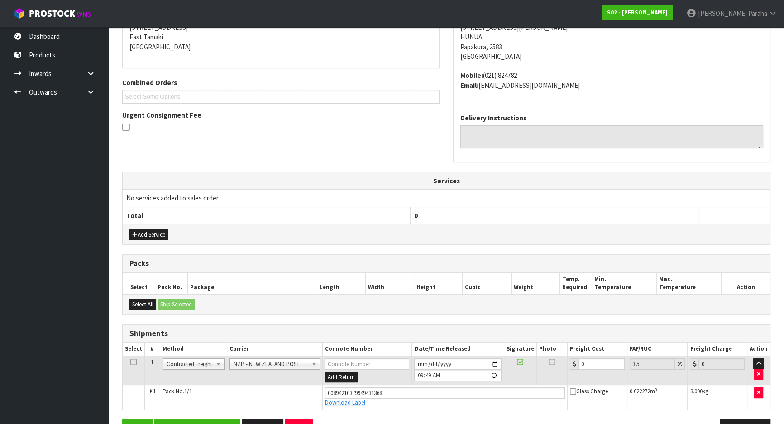
scroll to position [217, 0]
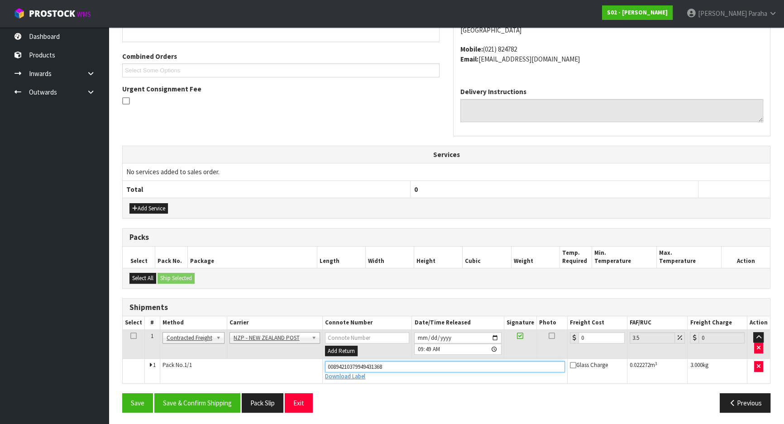
drag, startPoint x: 394, startPoint y: 365, endPoint x: 315, endPoint y: 365, distance: 79.2
click at [315, 365] on tr "1 Pack No. 1/1 00894210379949431368 Download Label Glass Charge 0.022272 m 3 3.…" at bounding box center [446, 371] width 647 height 24
type input "00894210379949432891"
click at [122, 393] on button "Save" at bounding box center [137, 402] width 31 height 19
click at [592, 335] on input "0" at bounding box center [601, 337] width 46 height 11
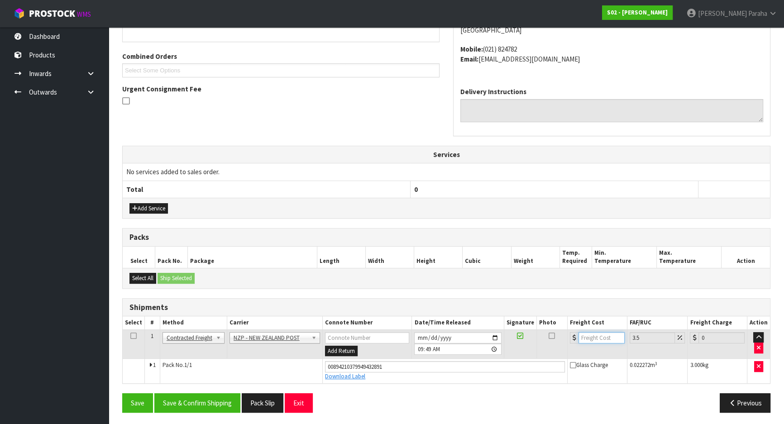
type input "8"
type input "8.28"
type input "8.9"
type input "9.21"
type input "8.92"
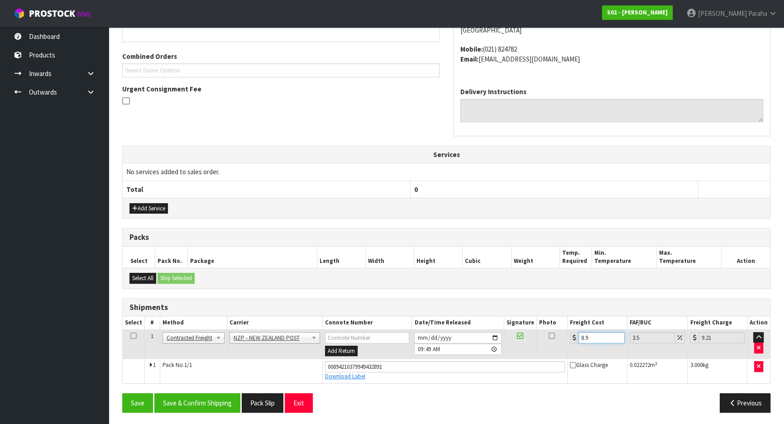
type input "9.23"
type input "8.92"
click at [217, 403] on button "Save & Confirm Shipping" at bounding box center [197, 402] width 86 height 19
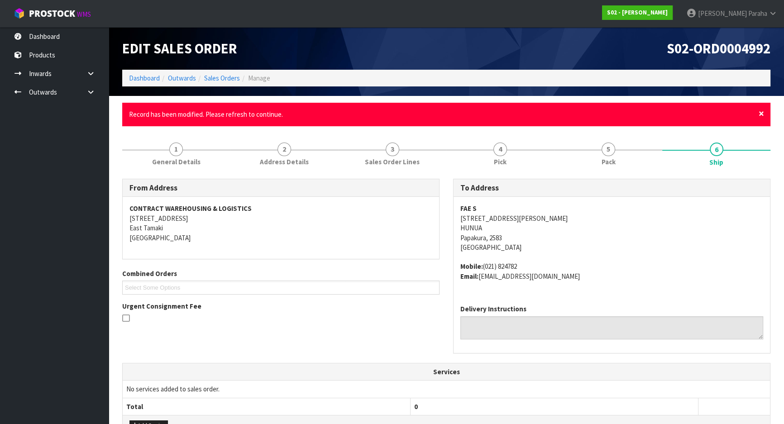
click at [761, 114] on span "×" at bounding box center [760, 113] width 5 height 13
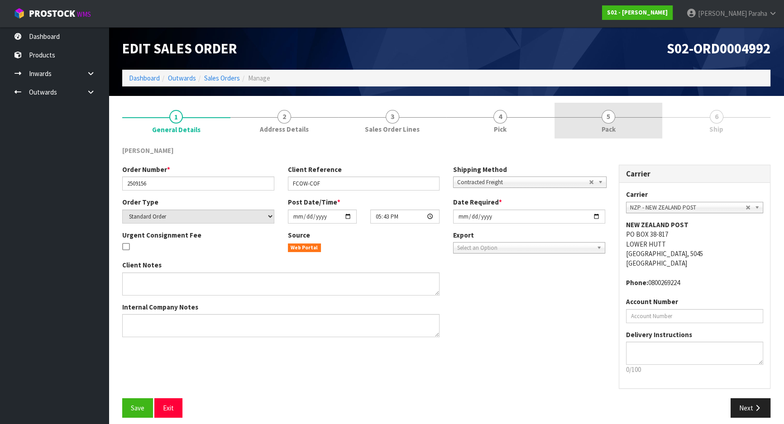
click at [606, 116] on span "5" at bounding box center [608, 117] width 14 height 14
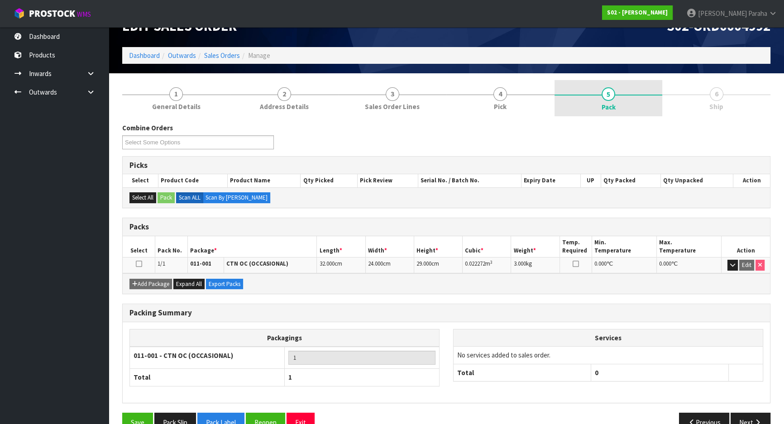
scroll to position [43, 0]
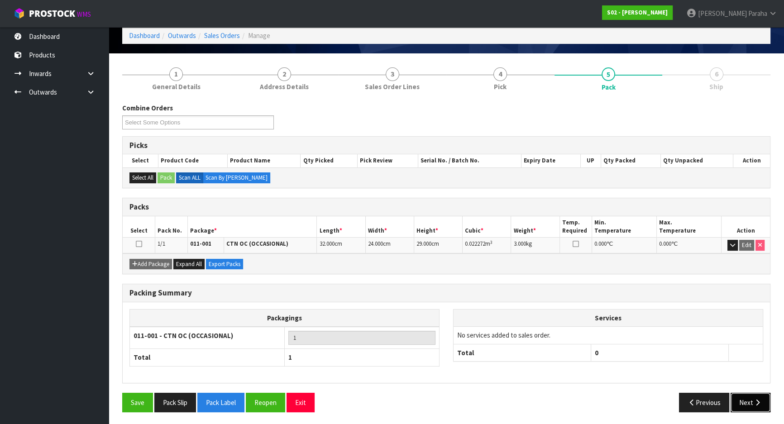
click at [744, 405] on button "Next" at bounding box center [750, 402] width 40 height 19
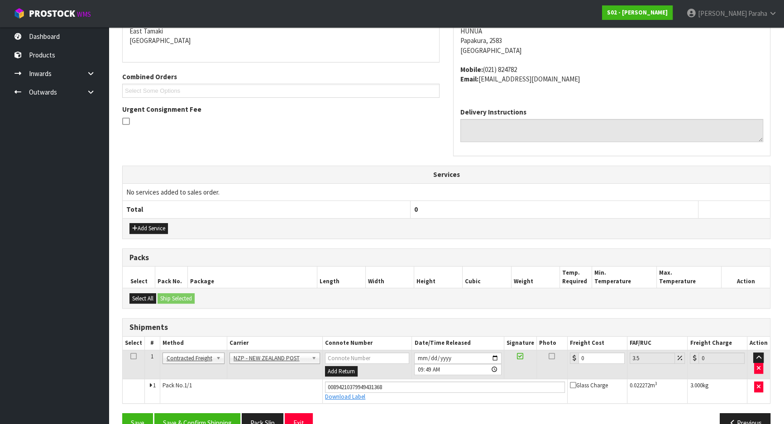
scroll to position [185, 0]
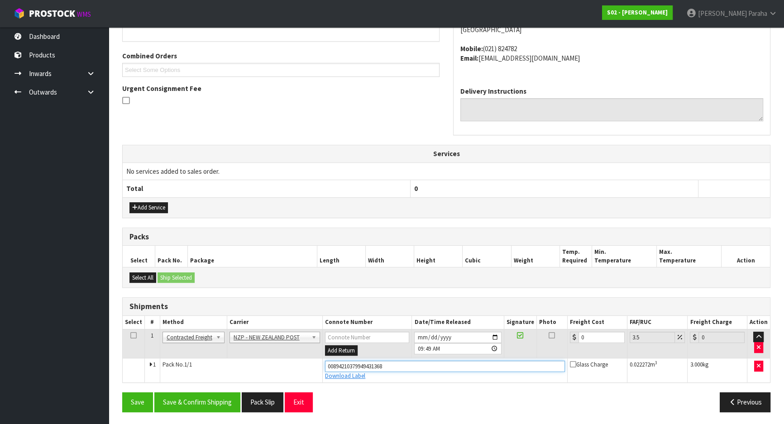
drag, startPoint x: 399, startPoint y: 363, endPoint x: 309, endPoint y: 363, distance: 90.5
click at [309, 363] on tr "1 Pack No. 1/1 00894210379949431368 Download Label Glass Charge 0.022272 m 3 3.…" at bounding box center [446, 370] width 647 height 24
type input "00894210379949432891"
click at [122, 392] on button "Save" at bounding box center [137, 401] width 31 height 19
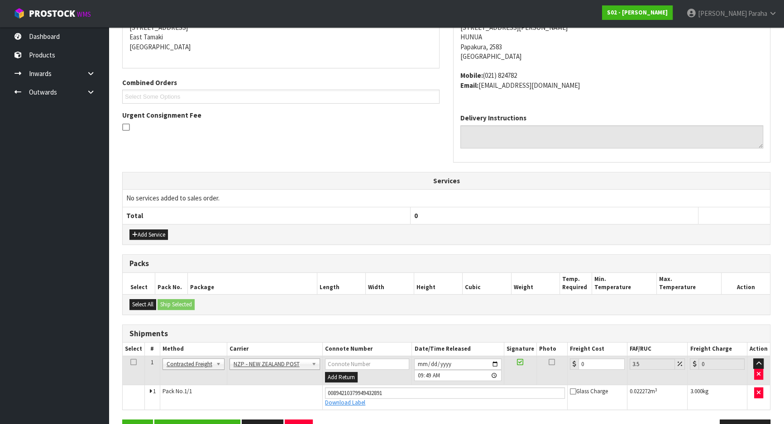
scroll to position [217, 0]
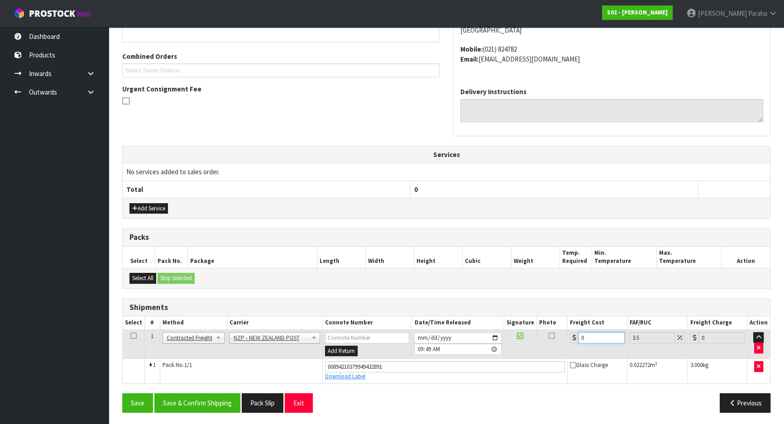
click at [597, 334] on input "0" at bounding box center [601, 337] width 46 height 11
type input "8"
type input "8.28"
type input "8.9"
type input "9.21"
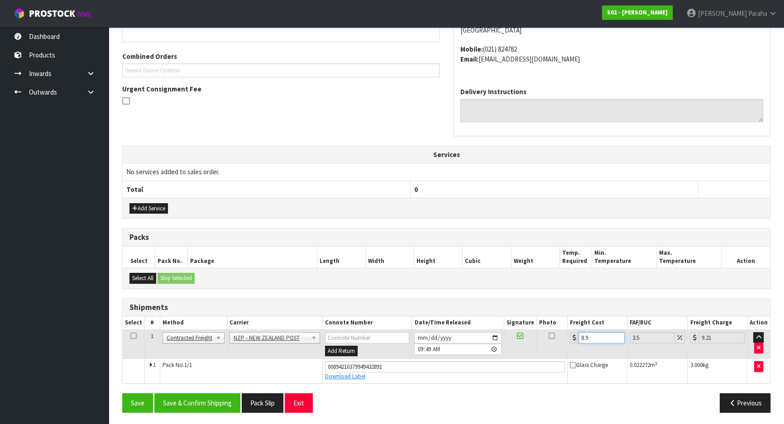
type input "8.92"
type input "9.23"
type input "8.92"
click at [195, 401] on button "Save & Confirm Shipping" at bounding box center [197, 402] width 86 height 19
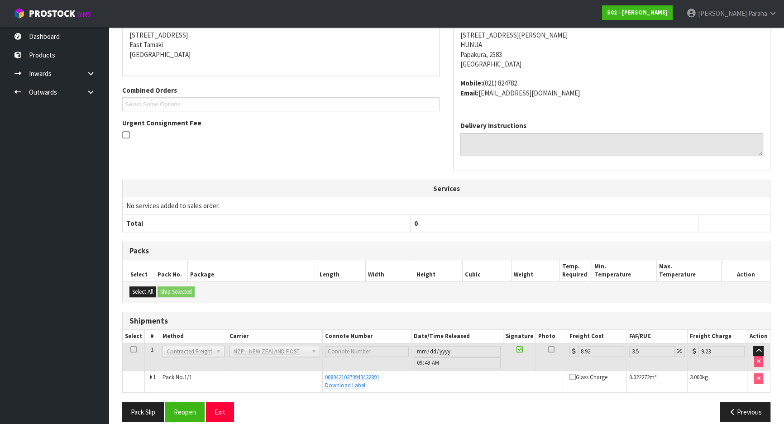
scroll to position [193, 0]
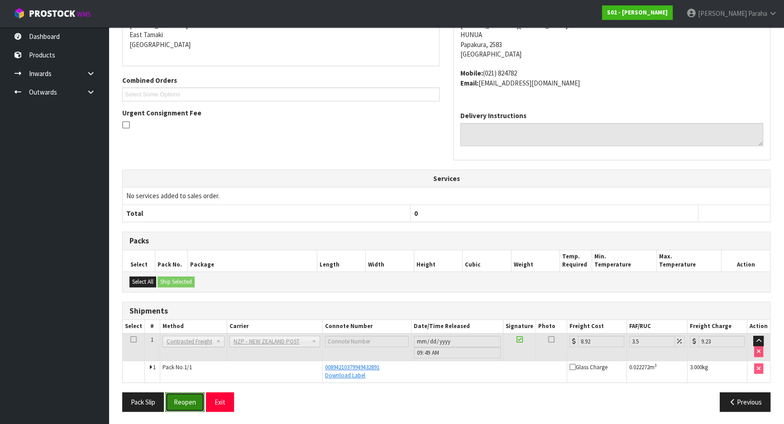
click at [185, 403] on button "Reopen" at bounding box center [184, 401] width 39 height 19
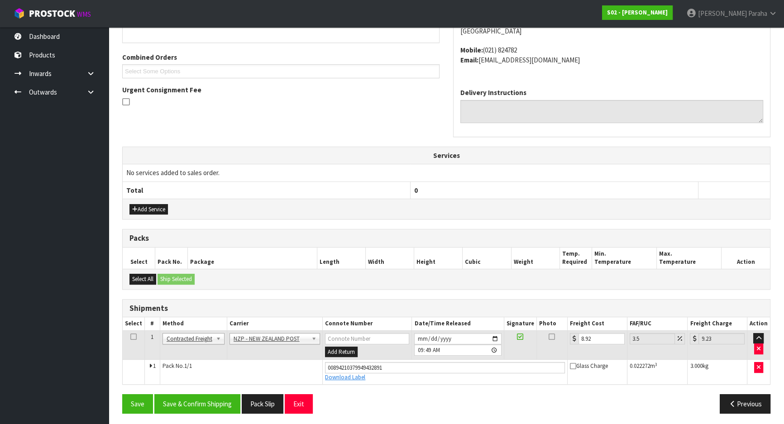
scroll to position [217, 0]
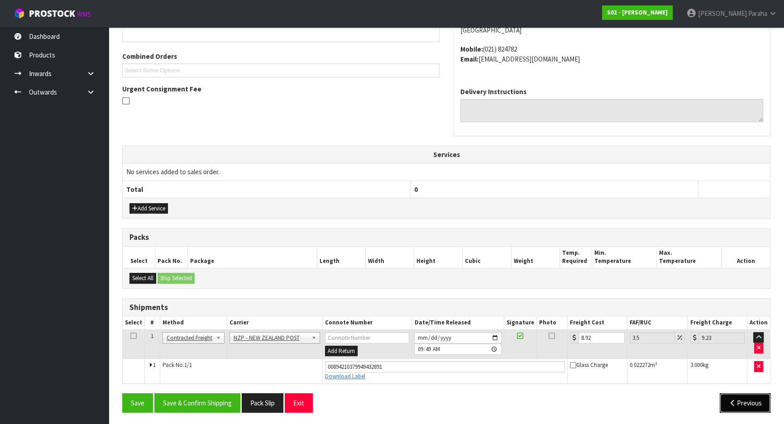
click at [732, 405] on button "Previous" at bounding box center [744, 402] width 51 height 19
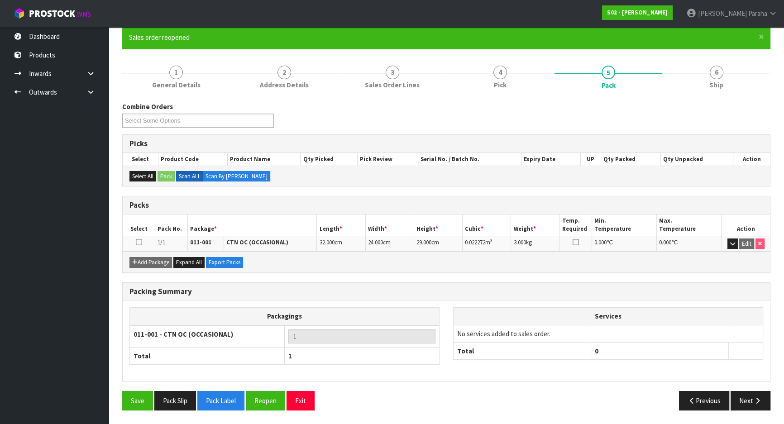
scroll to position [75, 0]
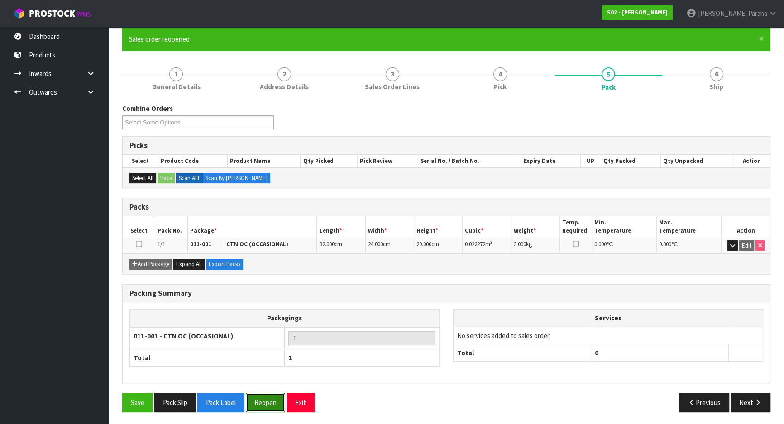
click at [277, 407] on button "Reopen" at bounding box center [265, 402] width 39 height 19
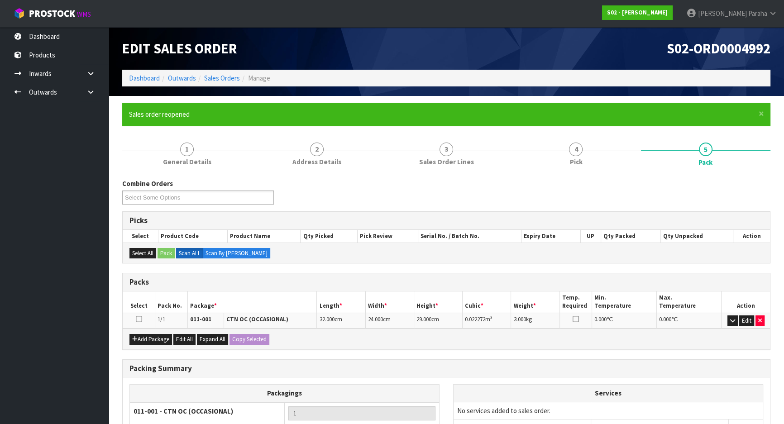
scroll to position [95, 0]
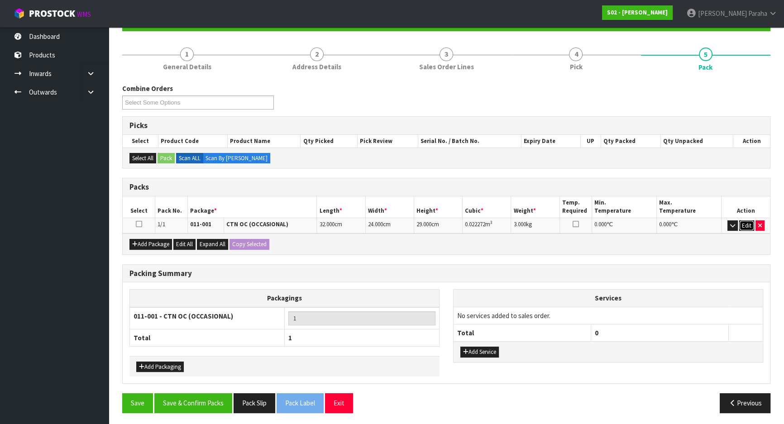
click at [744, 225] on button "Edit" at bounding box center [746, 225] width 15 height 11
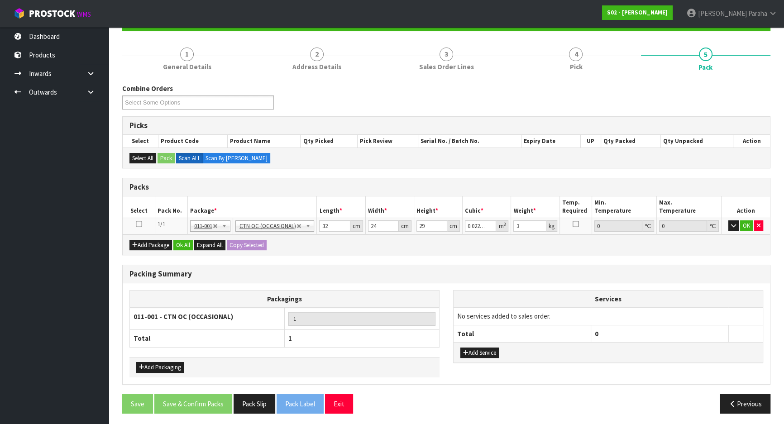
scroll to position [91, 0]
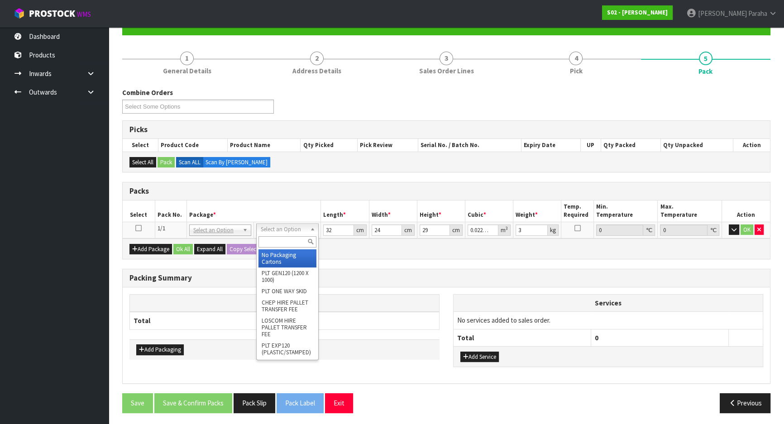
click at [290, 239] on input "text" at bounding box center [286, 241] width 57 height 11
type input "a"
type input "ctna4"
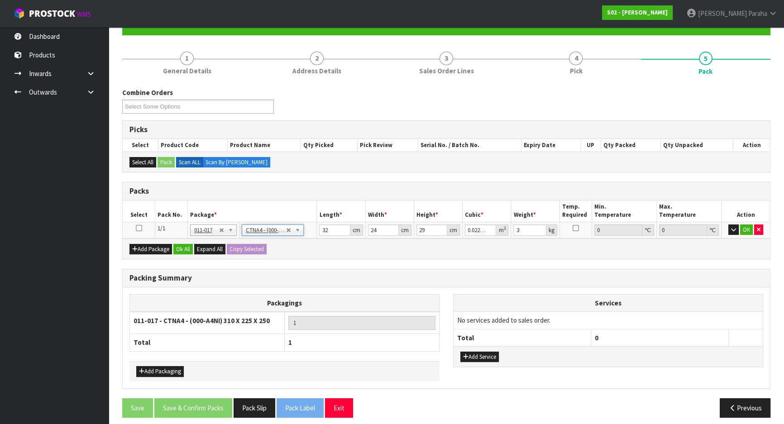
type input "31"
type input "22.5"
type input "25"
type input "0.017438"
type input "2.9"
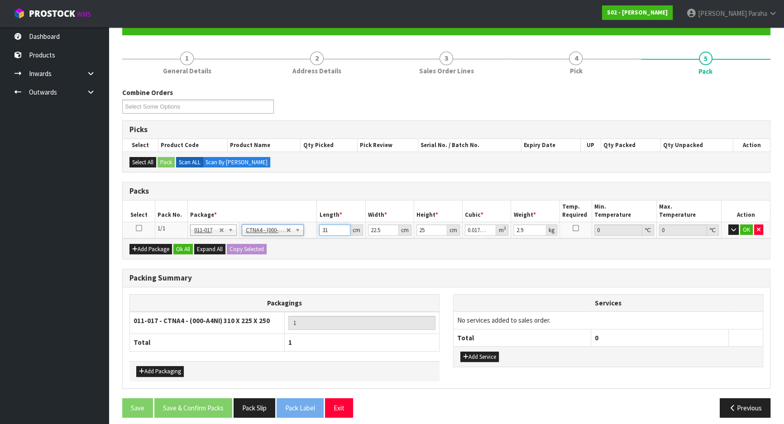
click at [333, 230] on input "31" at bounding box center [334, 229] width 31 height 11
type input "3"
type input "0.001687"
type input "32"
type input "0.018"
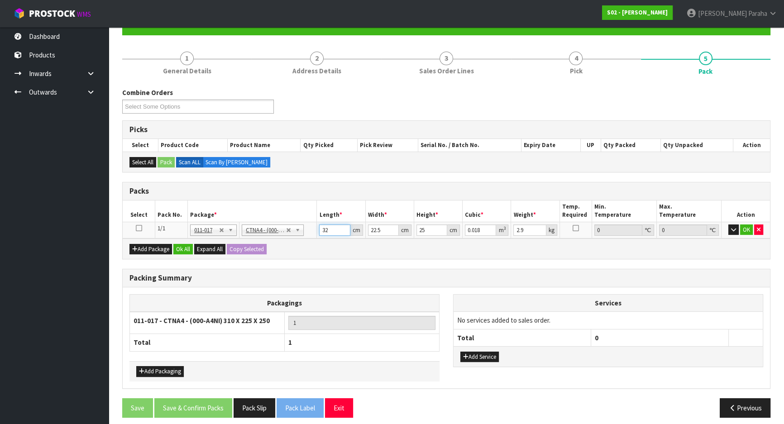
type input "32"
type input "2"
type input "0.0016"
type input "28"
type input "0.0224"
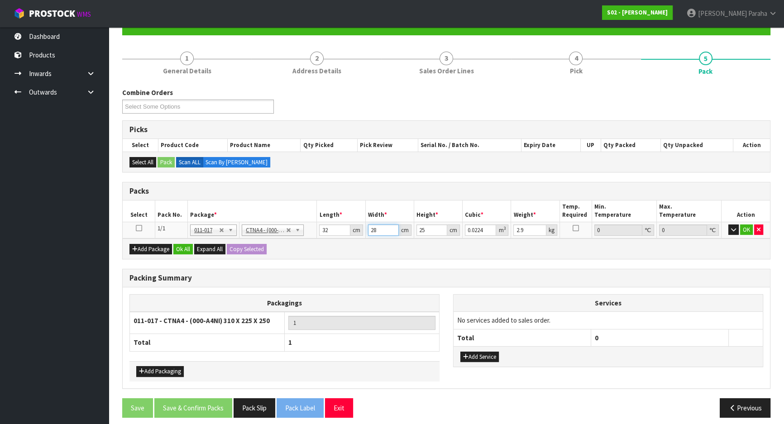
type input "2"
type input "0.0016"
type input "24"
type input "0.0192"
type input "24"
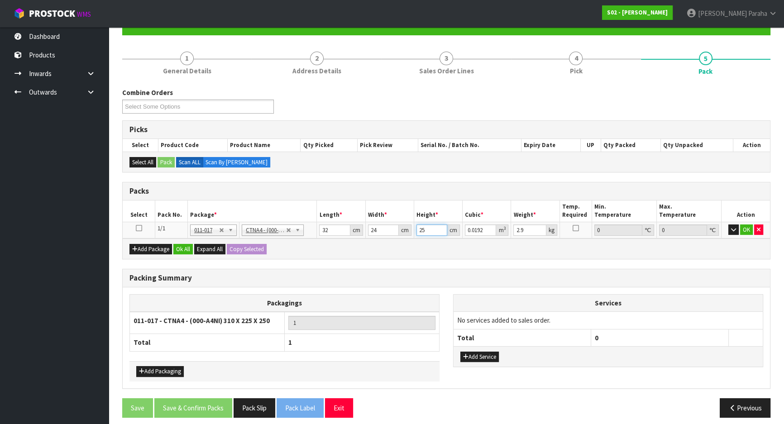
type input "2"
type input "0.001536"
type input "28"
type input "0.021504"
type input "28"
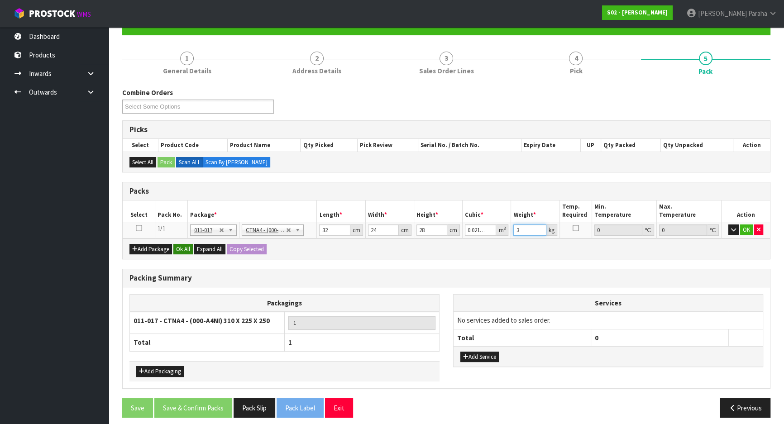
type input "3"
click at [185, 250] on button "Ok All" at bounding box center [182, 249] width 19 height 11
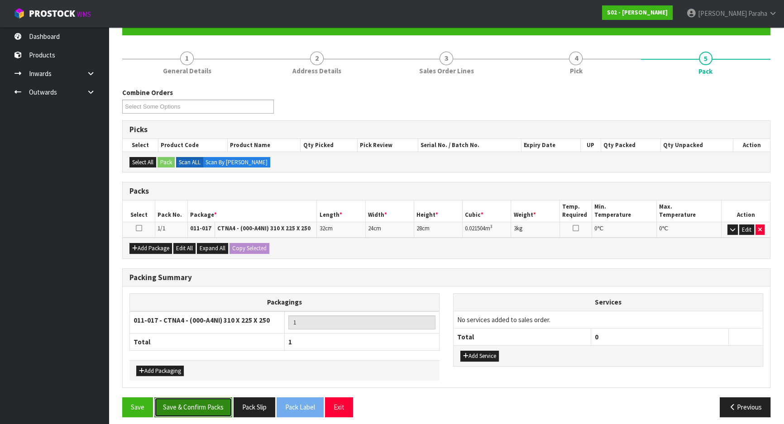
click at [211, 407] on button "Save & Confirm Packs" at bounding box center [193, 406] width 78 height 19
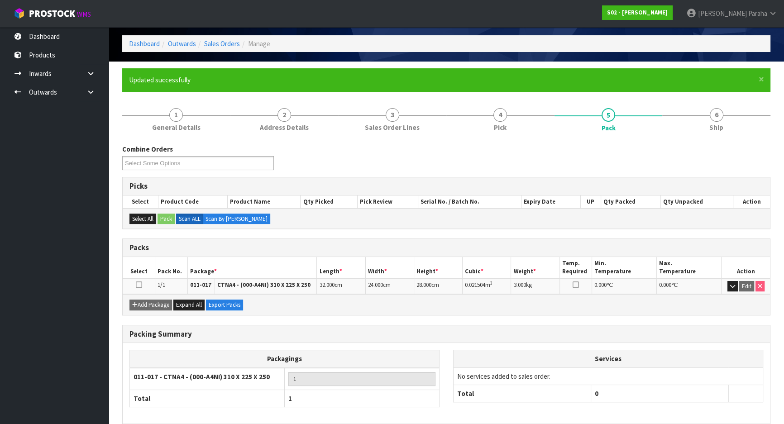
scroll to position [75, 0]
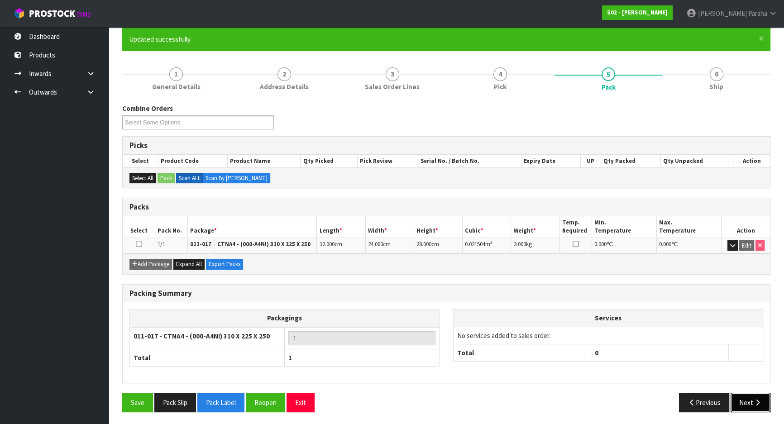
click at [769, 398] on button "Next" at bounding box center [750, 402] width 40 height 19
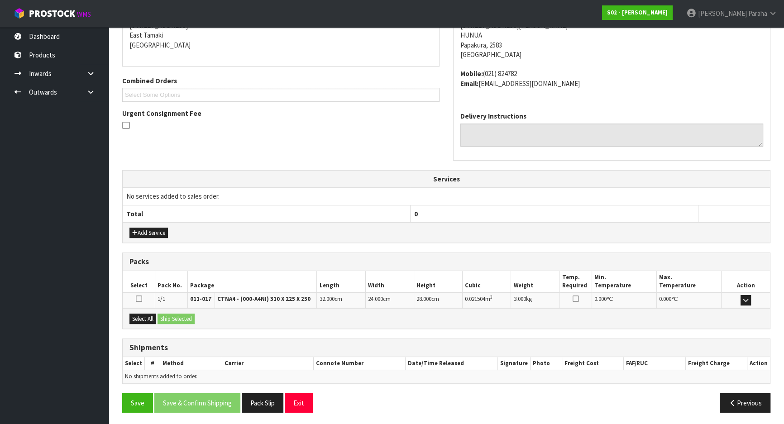
scroll to position [193, 0]
click at [148, 317] on button "Select All" at bounding box center [142, 318] width 27 height 11
click at [168, 315] on button "Ship Selected" at bounding box center [175, 318] width 37 height 11
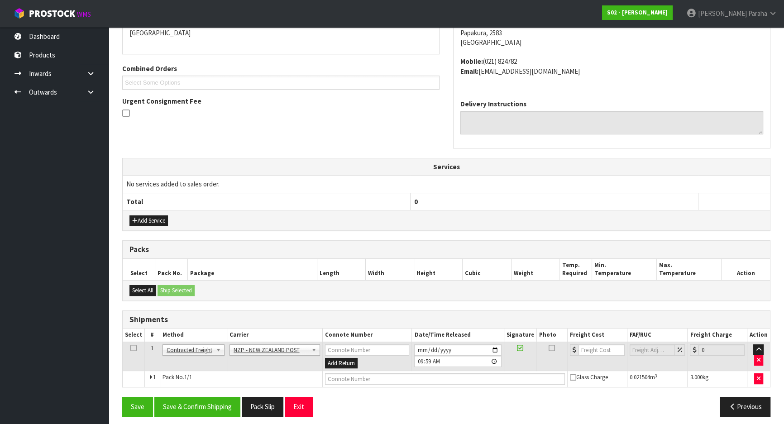
scroll to position [209, 0]
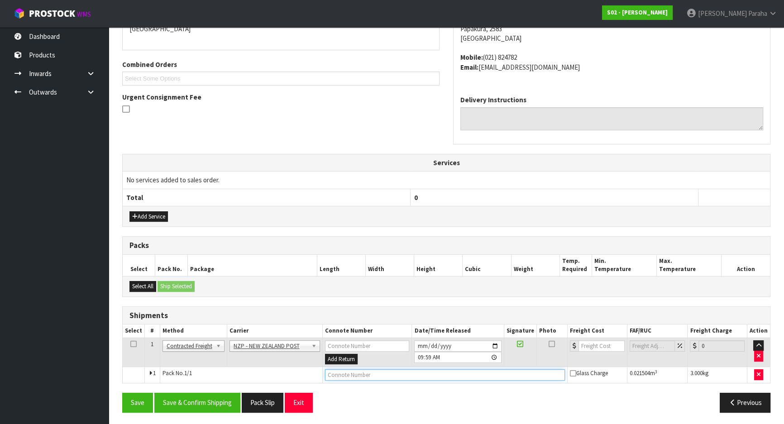
click at [386, 374] on input "text" at bounding box center [445, 374] width 240 height 11
type input "00894210379949432891"
click at [122, 393] on button "Save" at bounding box center [137, 402] width 31 height 19
click at [589, 344] on input "0" at bounding box center [601, 345] width 46 height 11
type input "8"
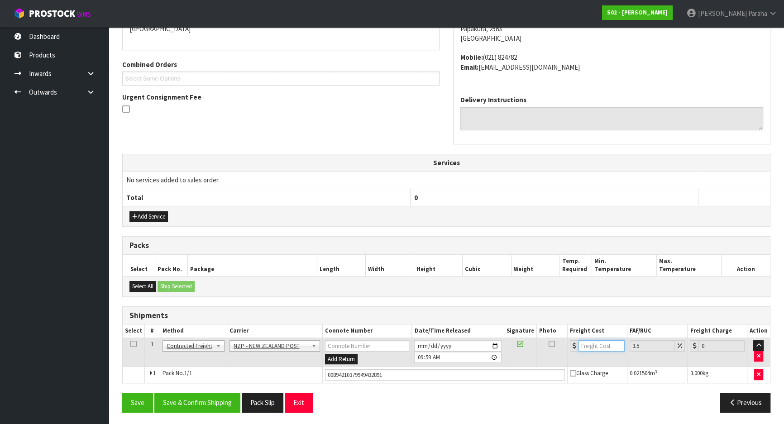
type input "8.28"
type input "8.9"
type input "9.21"
type input "8.92"
type input "9.23"
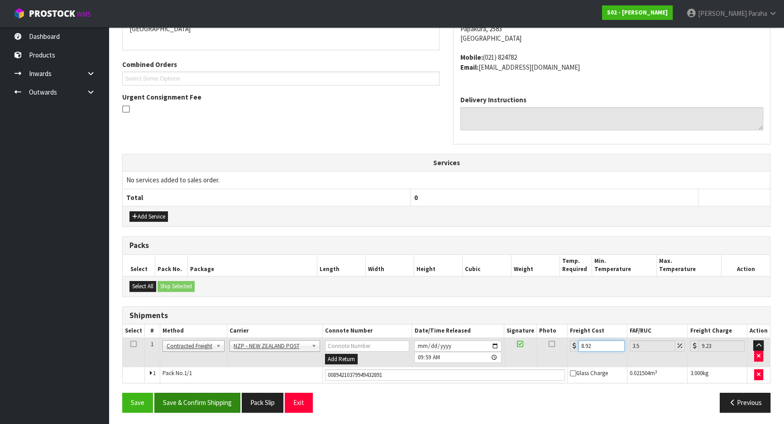
type input "8.92"
click at [189, 404] on button "Save & Confirm Shipping" at bounding box center [197, 402] width 86 height 19
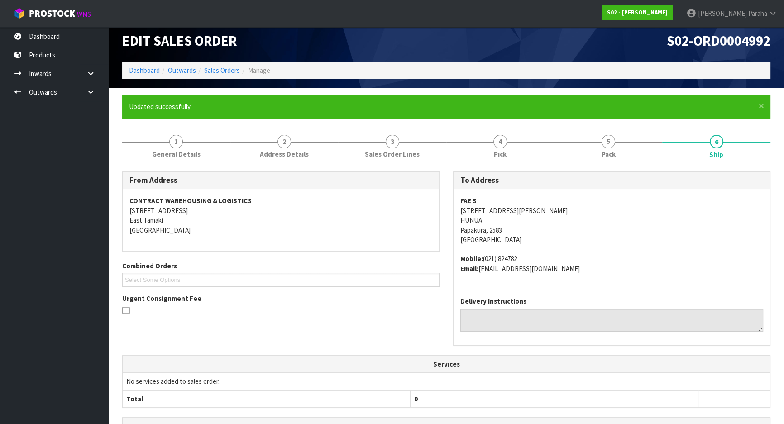
scroll to position [0, 0]
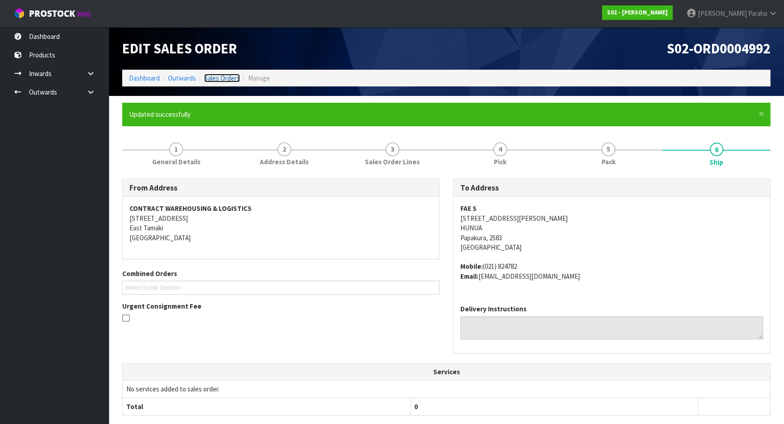
click at [217, 78] on link "Sales Orders" at bounding box center [222, 78] width 36 height 9
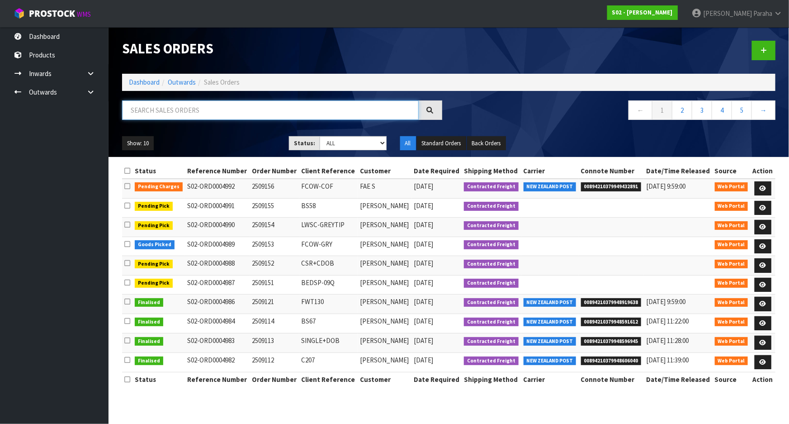
click at [209, 110] on input "text" at bounding box center [270, 109] width 297 height 19
click at [199, 108] on input "text" at bounding box center [270, 109] width 297 height 19
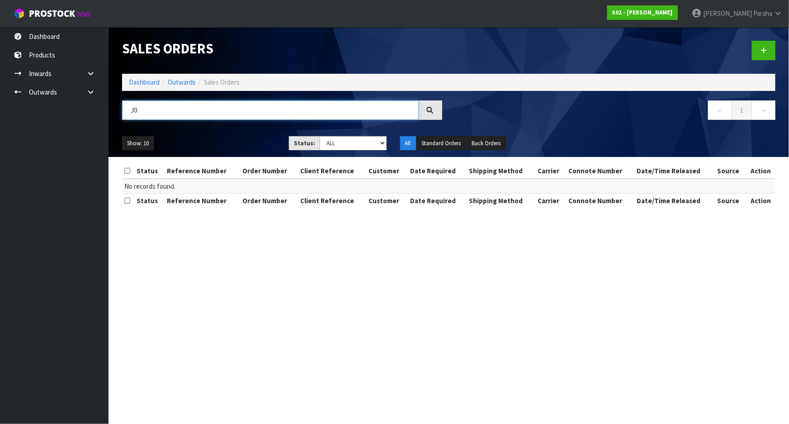
type input "J"
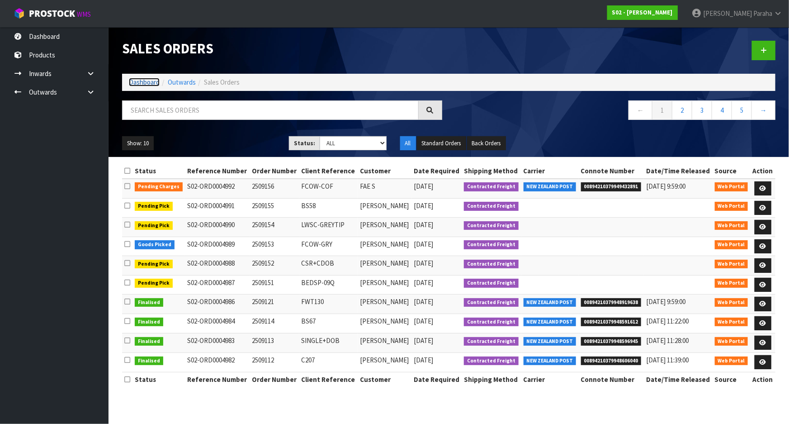
click at [132, 82] on link "Dashboard" at bounding box center [144, 82] width 31 height 9
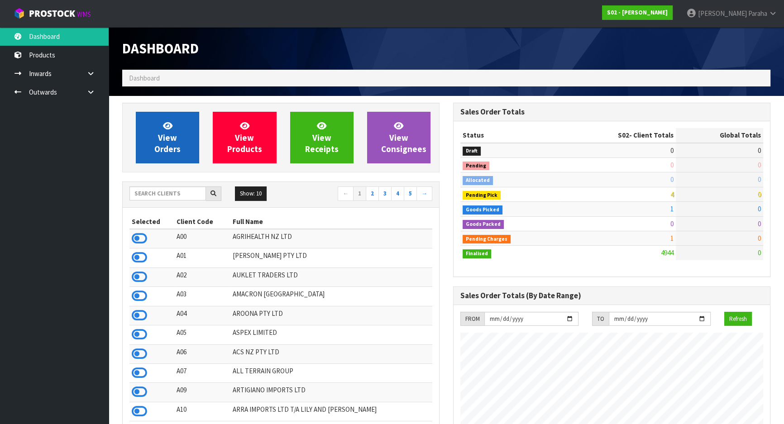
scroll to position [684, 330]
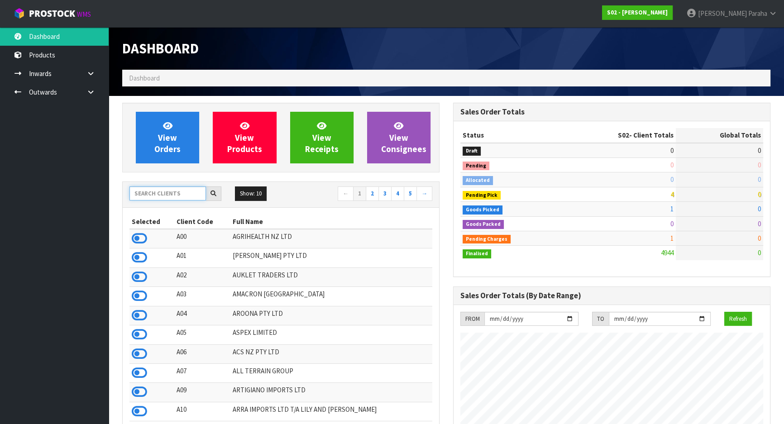
click at [162, 192] on input "text" at bounding box center [167, 193] width 76 height 14
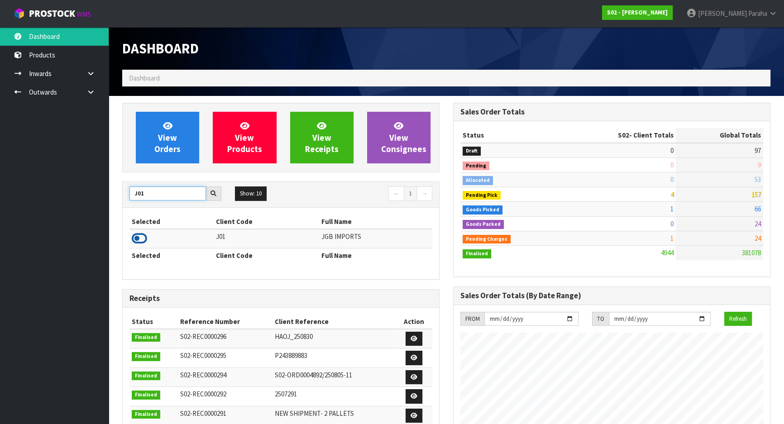
type input "J01"
click at [146, 238] on icon at bounding box center [139, 239] width 15 height 14
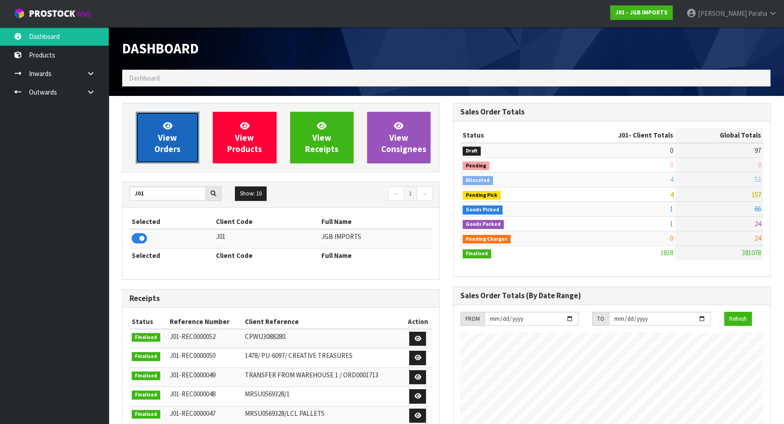
click at [177, 137] on link "View Orders" at bounding box center [167, 138] width 63 height 52
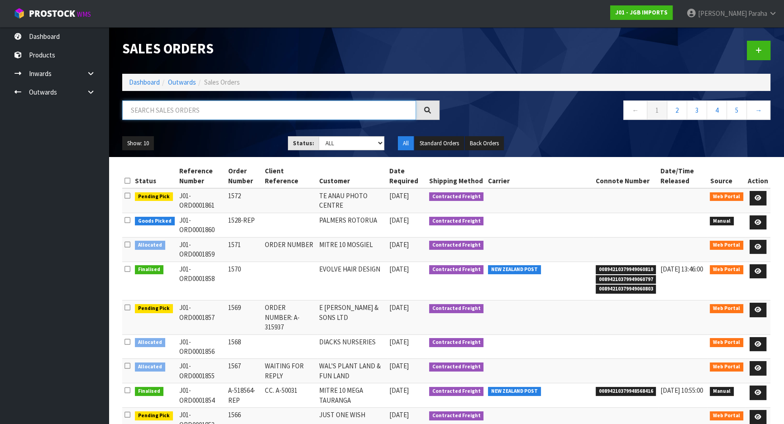
click at [173, 111] on input "text" at bounding box center [269, 109] width 294 height 19
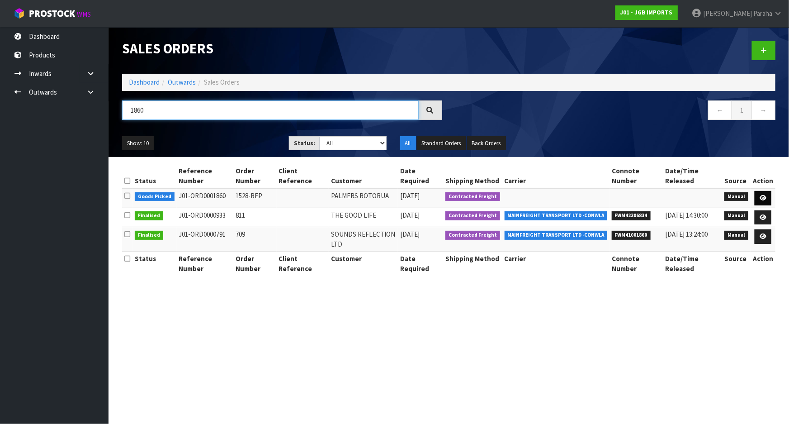
type input "1860"
click at [769, 200] on link at bounding box center [763, 198] width 17 height 14
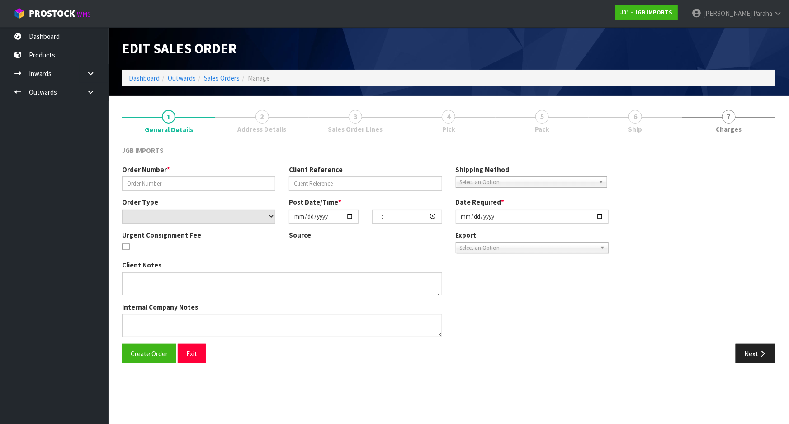
type input "1528-REP"
select select "number:0"
type input "2025-09-12"
type input "14:01:00.000"
type input "[DATE]"
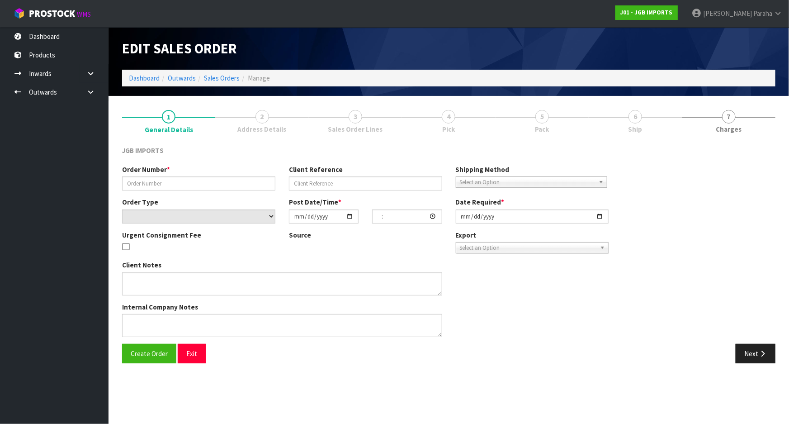
type textarea "PLEASE REPLACE THE ROUND CUPS AT NO COST. WE DON’T HAVE ANY TEA-POTS LEFT, SO P…"
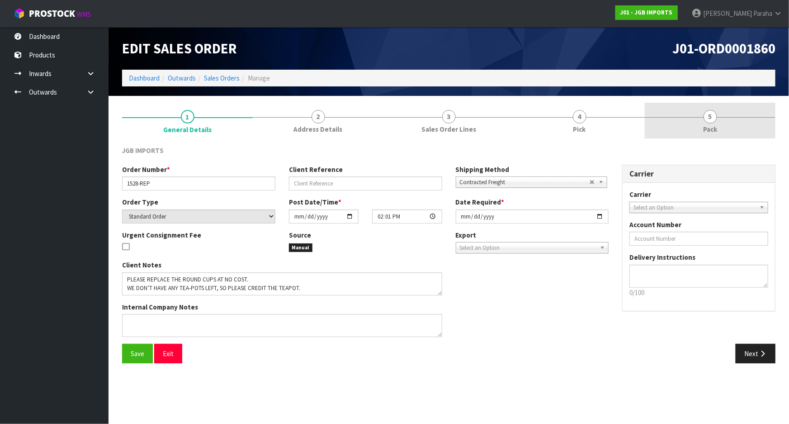
click at [706, 119] on span "5" at bounding box center [711, 117] width 14 height 14
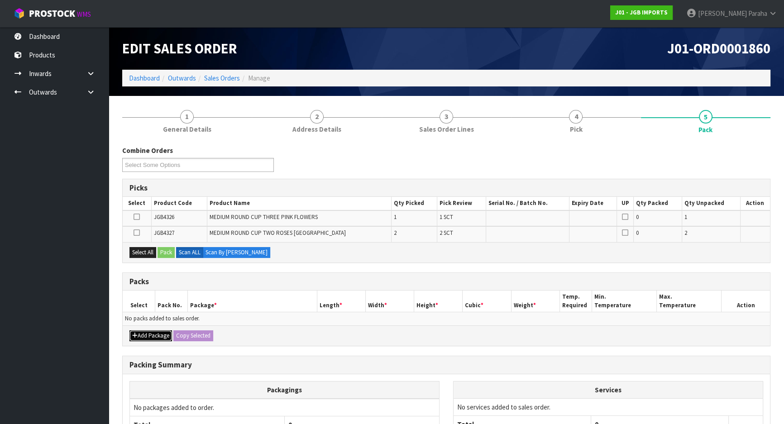
click at [144, 333] on button "Add Package" at bounding box center [150, 335] width 43 height 11
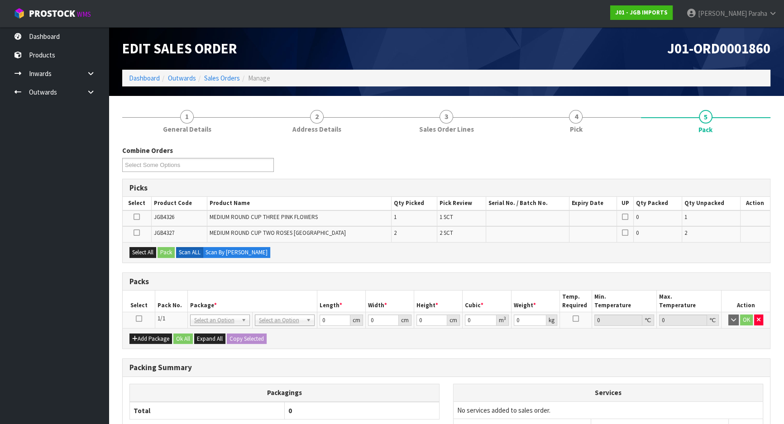
click at [139, 319] on icon at bounding box center [139, 318] width 6 height 0
drag, startPoint x: 136, startPoint y: 253, endPoint x: 155, endPoint y: 248, distance: 20.1
click at [136, 253] on button "Select All" at bounding box center [142, 252] width 27 height 11
click at [167, 253] on button "Pack" at bounding box center [165, 252] width 17 height 11
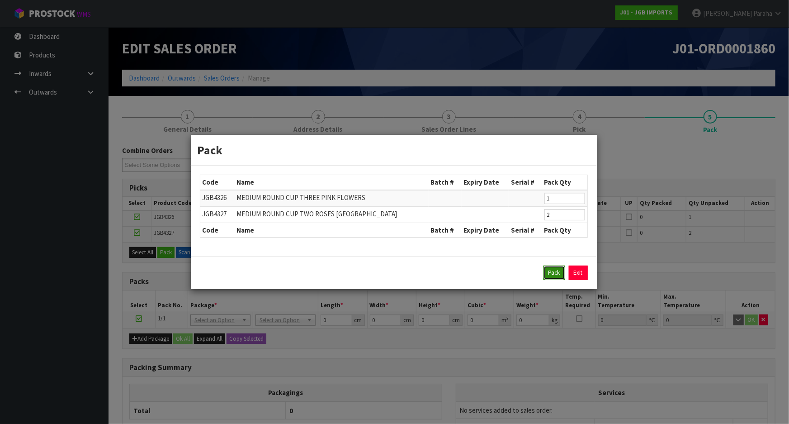
click at [547, 275] on button "Pack" at bounding box center [555, 273] width 22 height 14
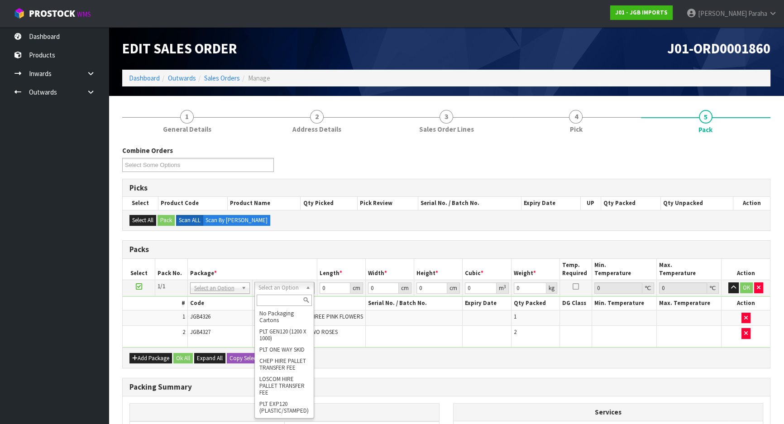
click at [293, 299] on input "text" at bounding box center [284, 300] width 55 height 11
type input "oc"
type input "3.8"
click at [328, 283] on input "0" at bounding box center [334, 287] width 31 height 11
type input "40"
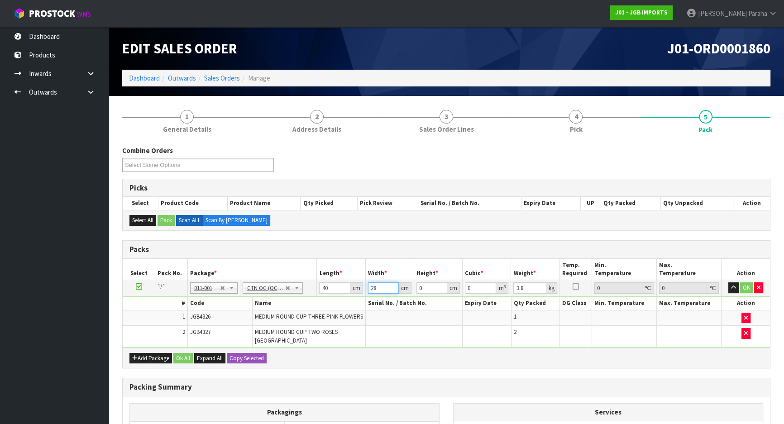
type input "28"
type input "3"
type input "0.00336"
type input "32"
type input "0.03584"
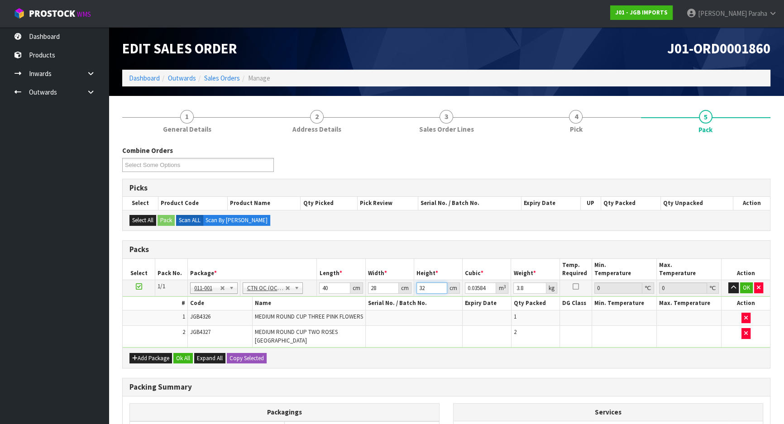
type input "32"
type input "5"
click at [728, 282] on button "button" at bounding box center [733, 287] width 10 height 11
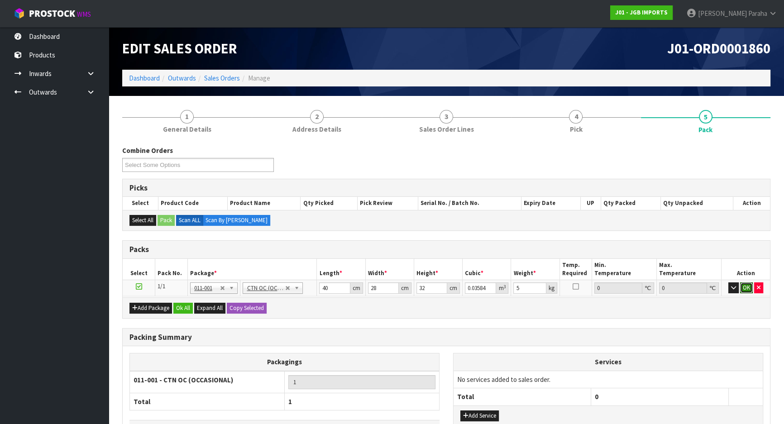
click button "OK" at bounding box center [746, 287] width 13 height 11
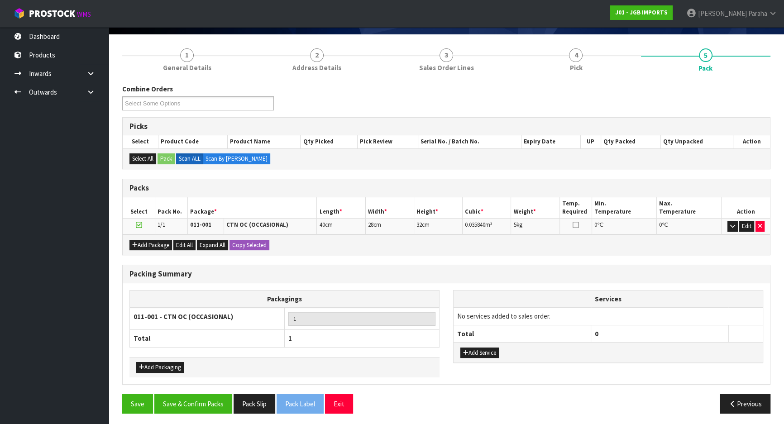
scroll to position [62, 0]
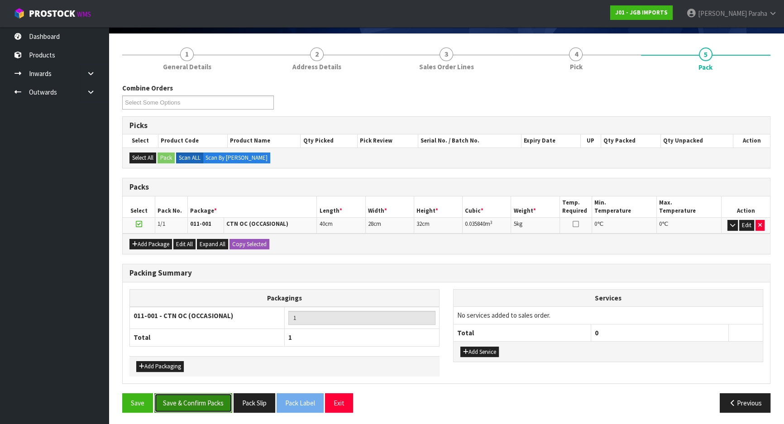
click at [210, 400] on button "Save & Confirm Packs" at bounding box center [193, 402] width 78 height 19
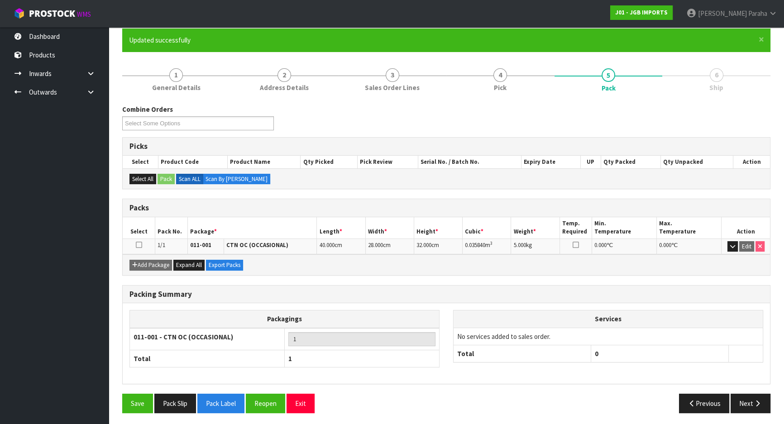
scroll to position [75, 0]
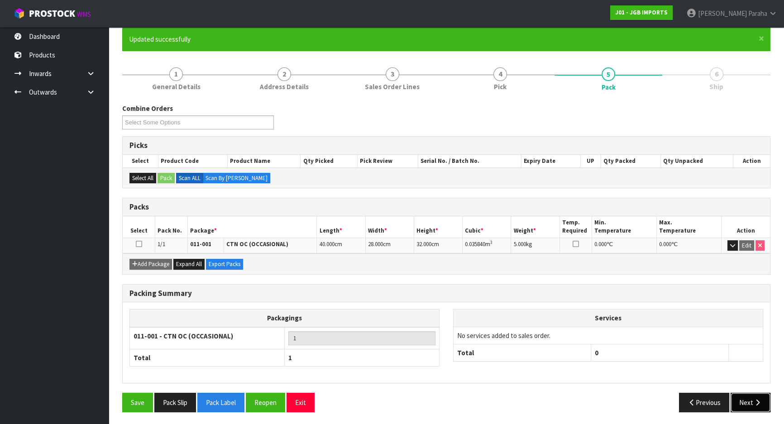
click at [760, 399] on icon "button" at bounding box center [757, 402] width 9 height 7
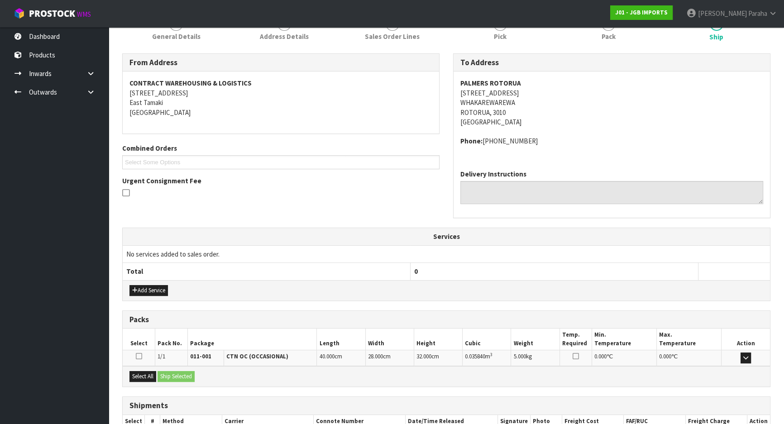
scroll to position [183, 0]
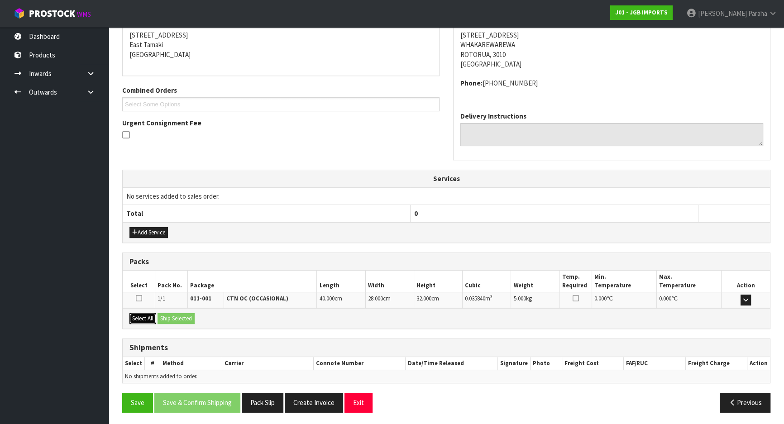
drag, startPoint x: 140, startPoint y: 319, endPoint x: 187, endPoint y: 319, distance: 46.6
click at [141, 319] on button "Select All" at bounding box center [142, 318] width 27 height 11
click at [189, 319] on button "Ship Selected" at bounding box center [175, 318] width 37 height 11
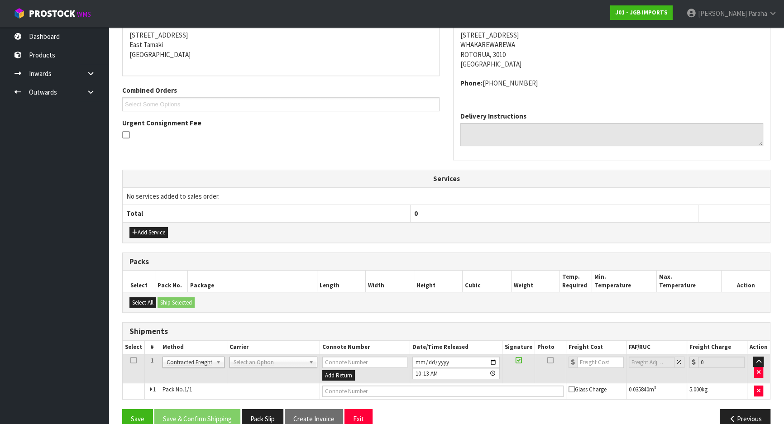
scroll to position [200, 0]
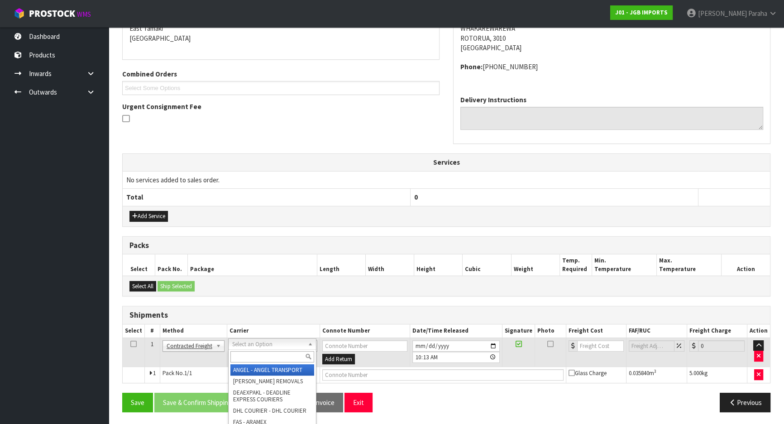
click at [271, 357] on input "text" at bounding box center [272, 356] width 84 height 11
type input "nzp"
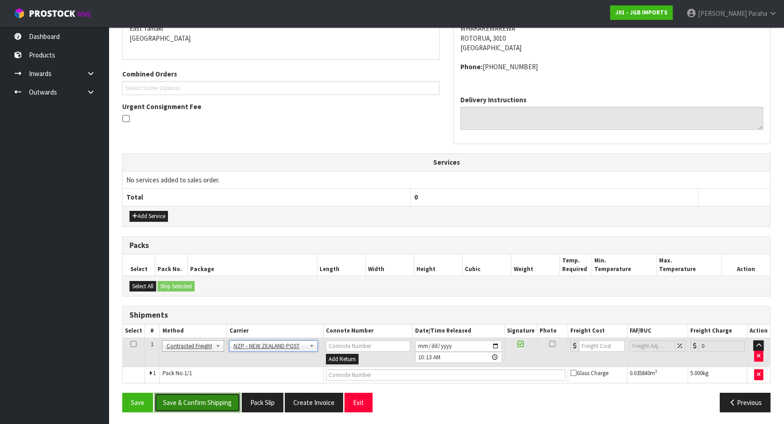
click at [216, 398] on button "Save & Confirm Shipping" at bounding box center [197, 402] width 86 height 19
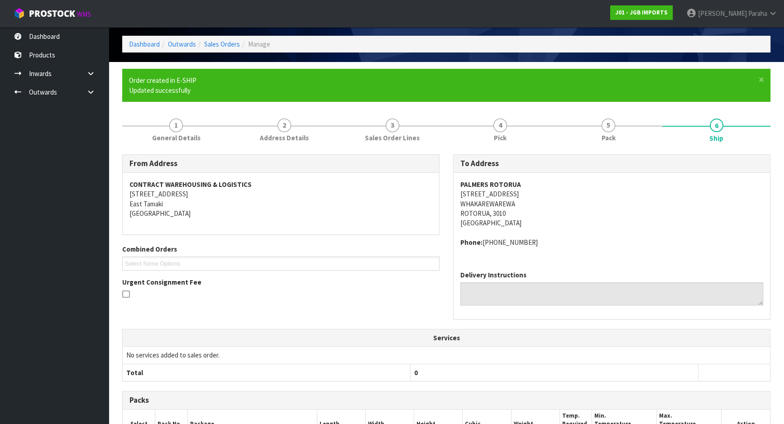
scroll to position [187, 0]
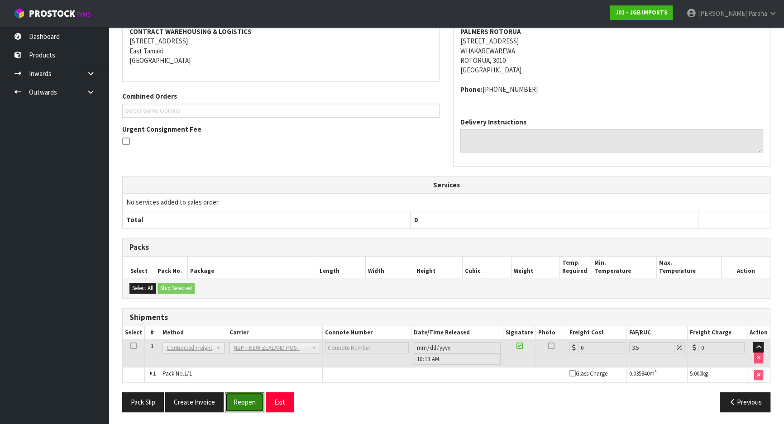
click at [251, 404] on button "Reopen" at bounding box center [244, 401] width 39 height 19
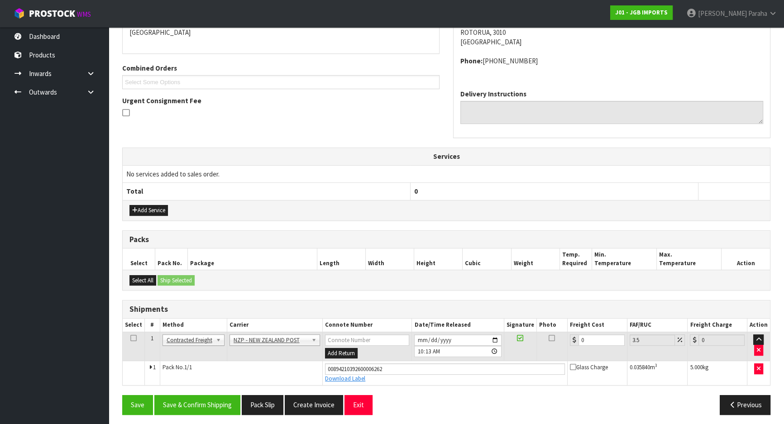
scroll to position [208, 0]
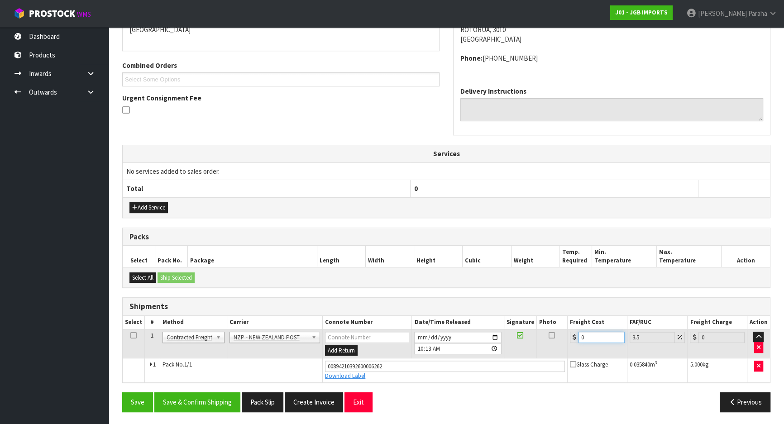
click at [591, 335] on input "0" at bounding box center [601, 337] width 46 height 11
type input "8"
type input "8.28"
type input "8.4"
type input "8.69"
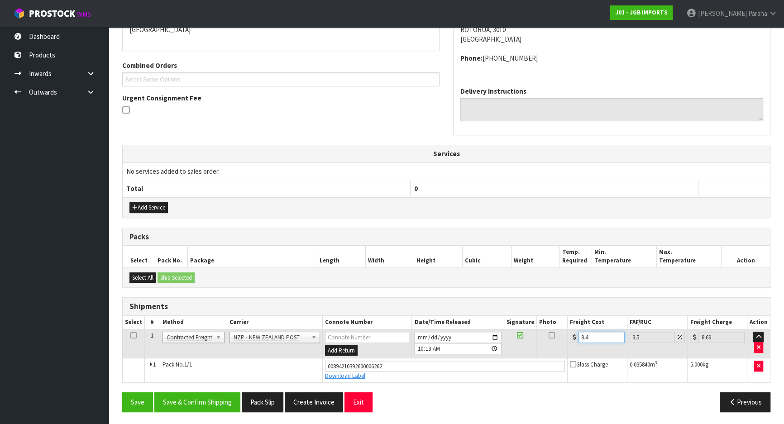
type input "8.45"
type input "8.75"
type input "8.45"
click at [212, 402] on button "Save & Confirm Shipping" at bounding box center [197, 401] width 86 height 19
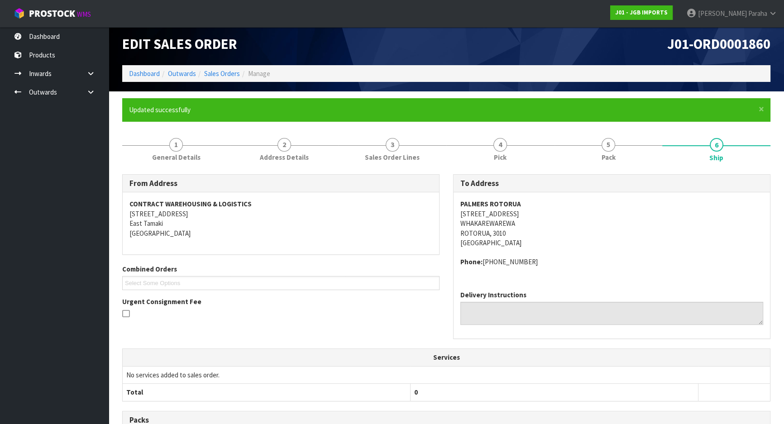
scroll to position [0, 0]
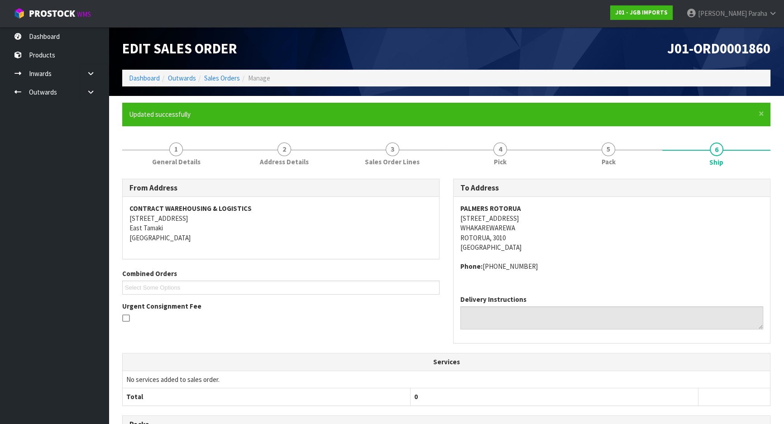
click at [739, 36] on div "J01-ORD0001860" at bounding box center [611, 48] width 331 height 43
drag, startPoint x: 661, startPoint y: 53, endPoint x: 782, endPoint y: 52, distance: 121.2
click at [782, 52] on header "Edit Sales Order J01-ORD0001860 Dashboard Outwards Sales Orders Manage" at bounding box center [446, 61] width 675 height 69
copy span "J01-ORD0001860"
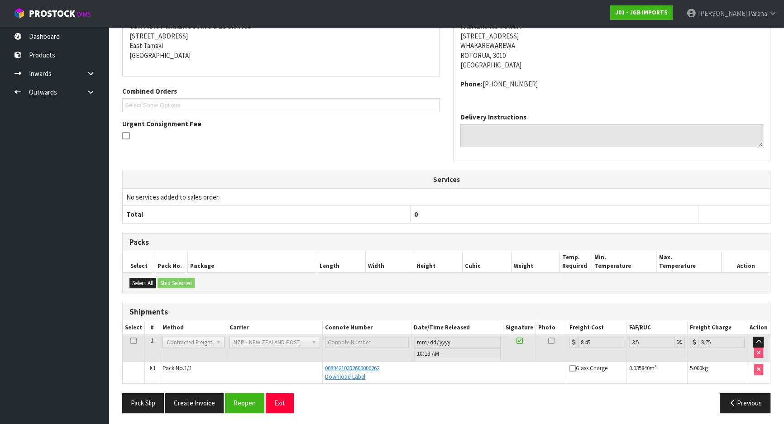
scroll to position [183, 0]
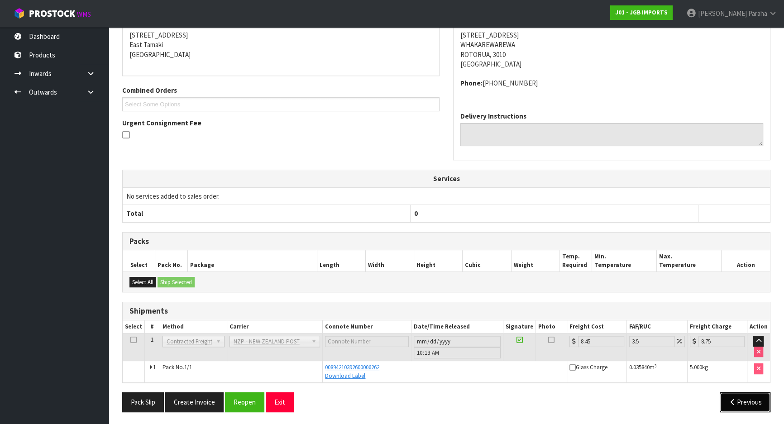
click at [739, 399] on button "Previous" at bounding box center [744, 401] width 51 height 19
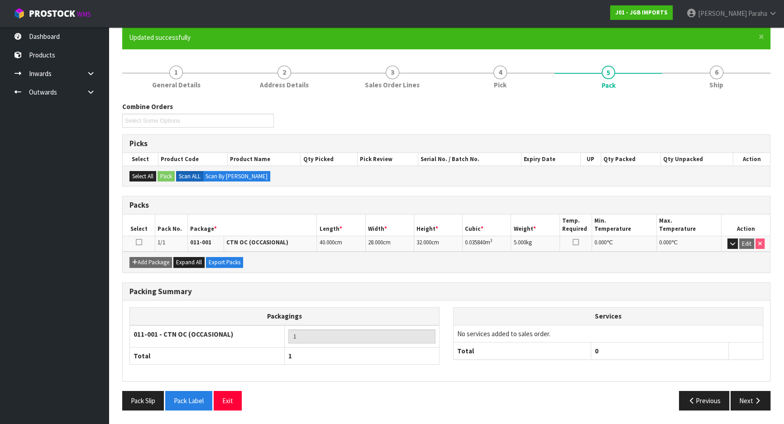
scroll to position [75, 0]
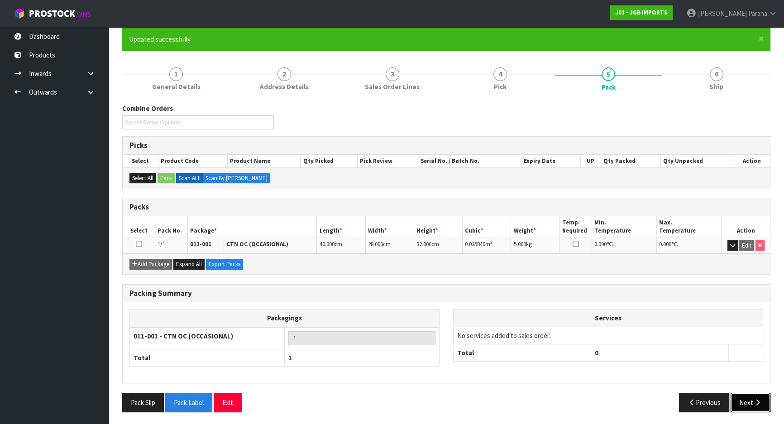
click at [748, 404] on button "Next" at bounding box center [750, 402] width 40 height 19
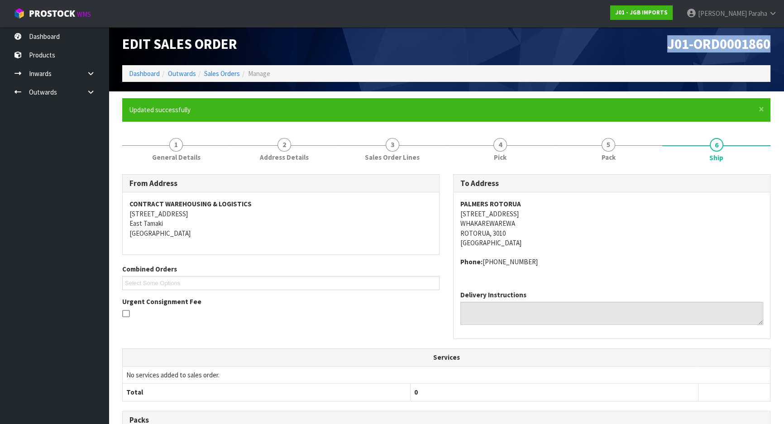
scroll to position [0, 0]
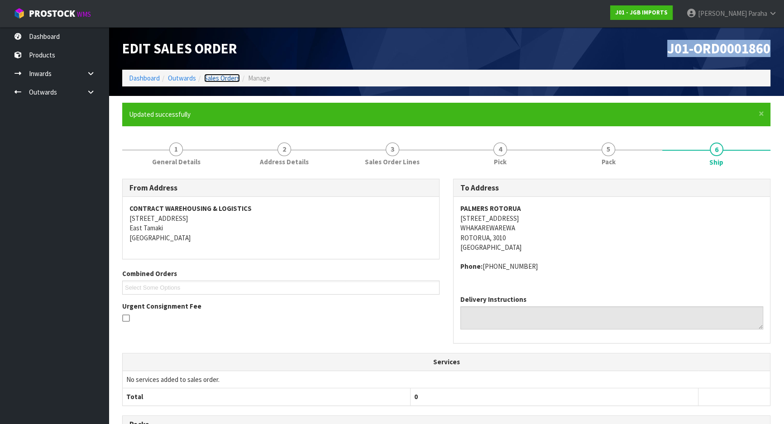
click at [224, 76] on link "Sales Orders" at bounding box center [222, 78] width 36 height 9
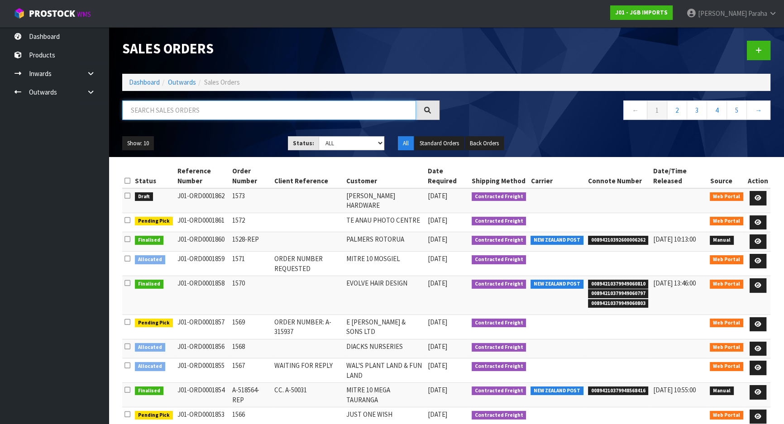
click at [186, 109] on input "text" at bounding box center [269, 109] width 294 height 19
click at [143, 81] on link "Dashboard" at bounding box center [144, 82] width 31 height 9
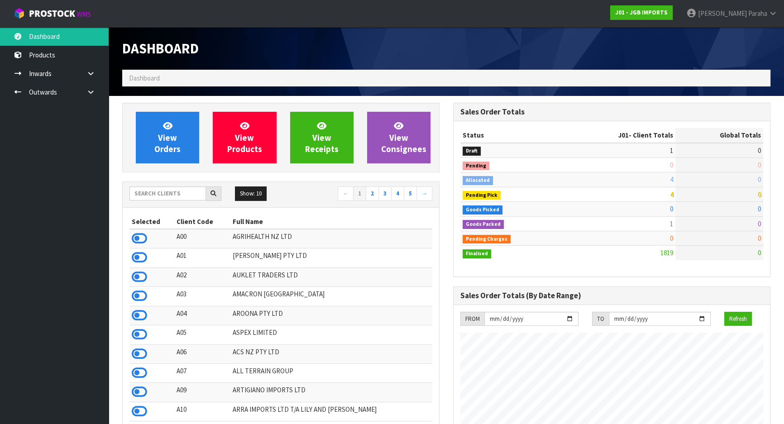
scroll to position [684, 330]
click at [178, 193] on input "text" at bounding box center [167, 193] width 76 height 14
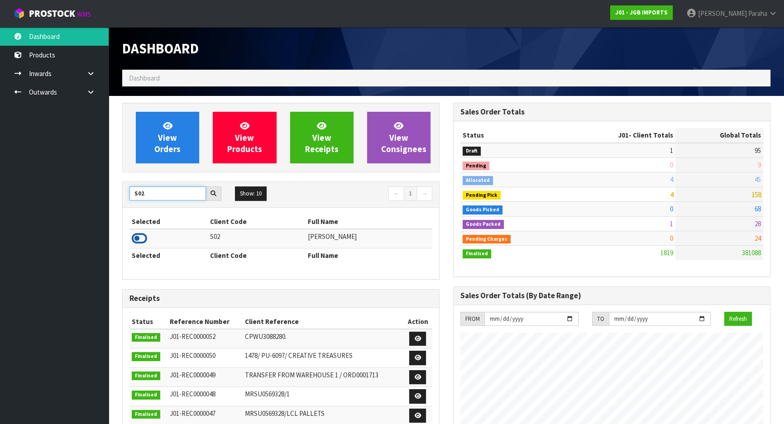
type input "S02"
click at [141, 238] on icon at bounding box center [139, 239] width 15 height 14
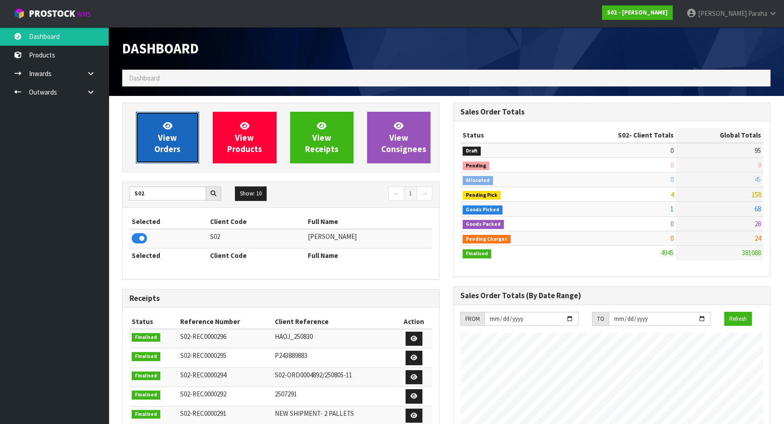
click at [160, 149] on span "View Orders" at bounding box center [167, 137] width 26 height 34
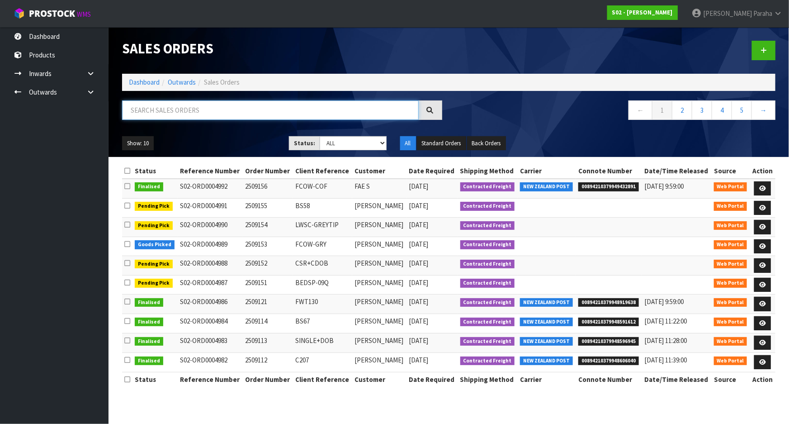
click at [204, 110] on input "text" at bounding box center [270, 109] width 297 height 19
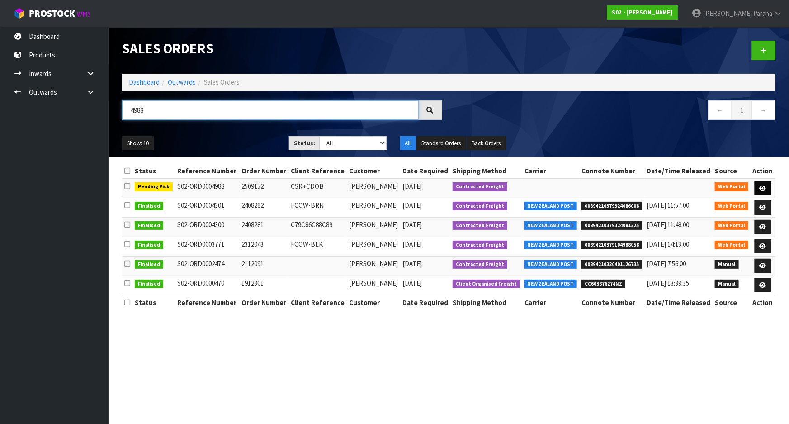
type input "4988"
click at [767, 186] on link at bounding box center [763, 188] width 17 height 14
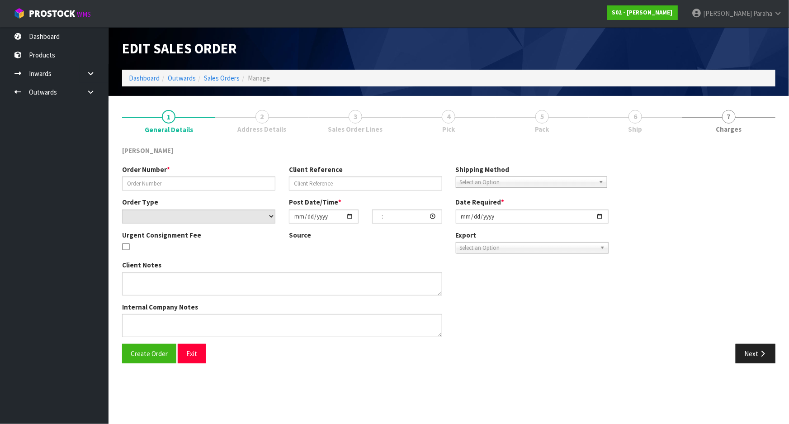
type input "2509152"
type input "CSR+CDOB"
select select "number:0"
type input "[DATE]"
type input "19:14:00.000"
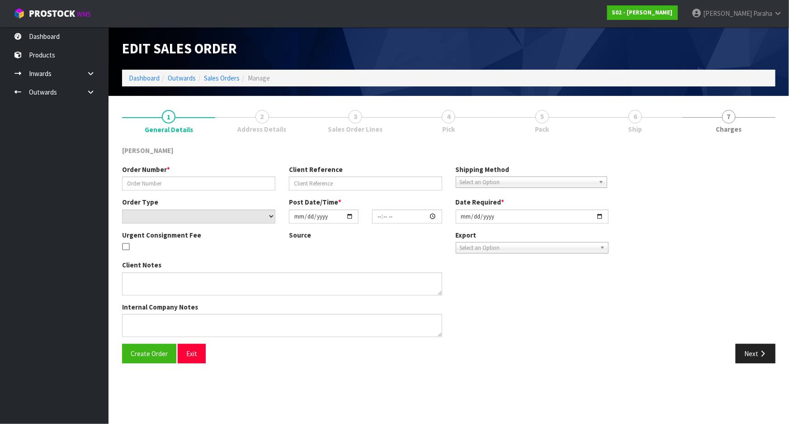
type input "[DATE]"
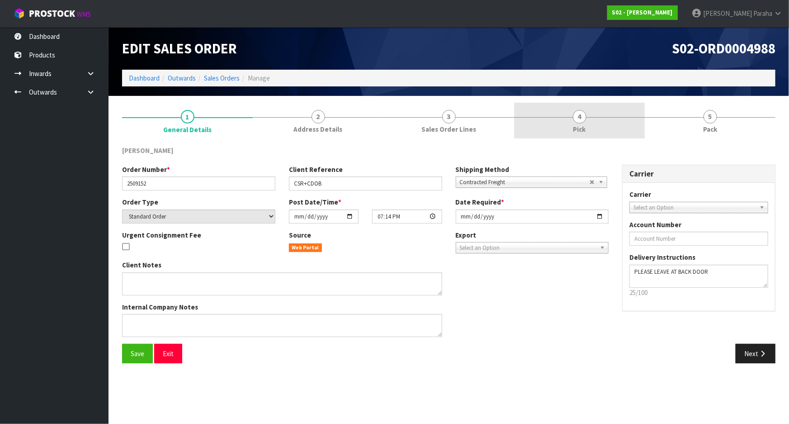
click at [577, 117] on span "4" at bounding box center [580, 117] width 14 height 14
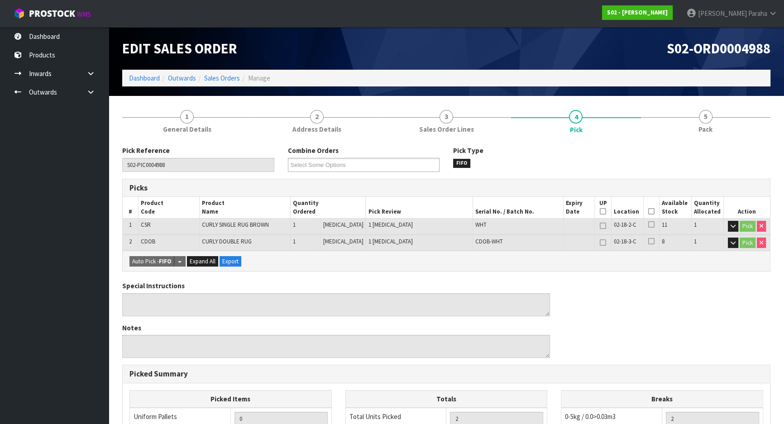
click at [649, 211] on icon at bounding box center [651, 211] width 6 height 0
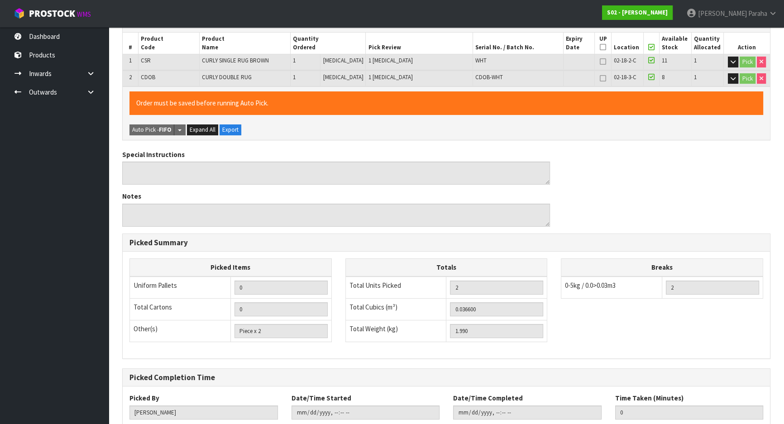
scroll to position [221, 0]
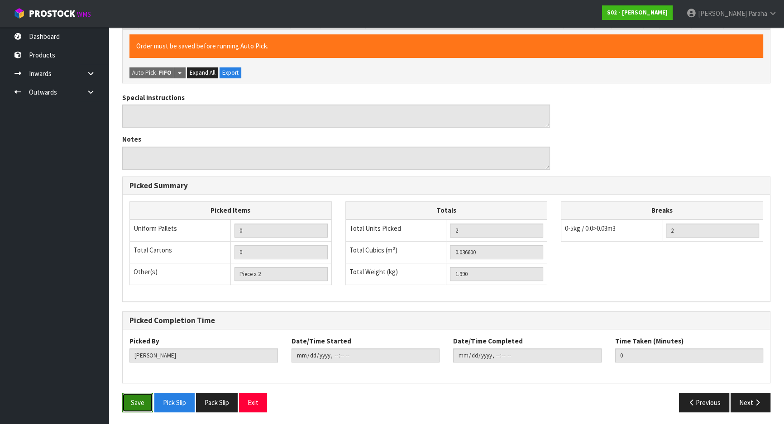
click at [141, 403] on button "Save" at bounding box center [137, 402] width 31 height 19
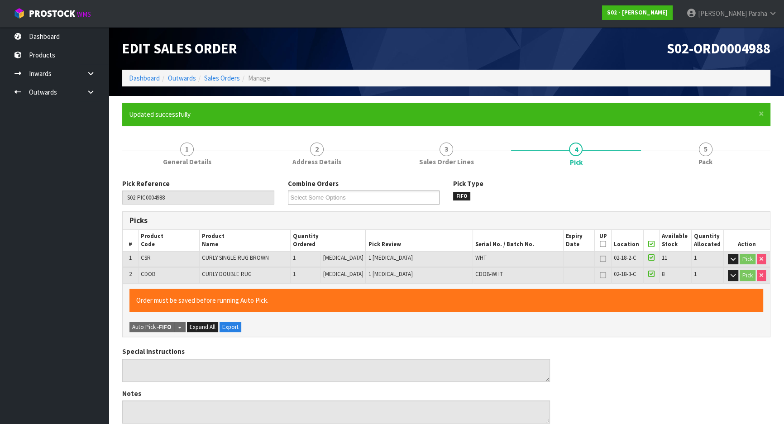
type input "[PERSON_NAME]"
type input "2025-09-15T10:41:29"
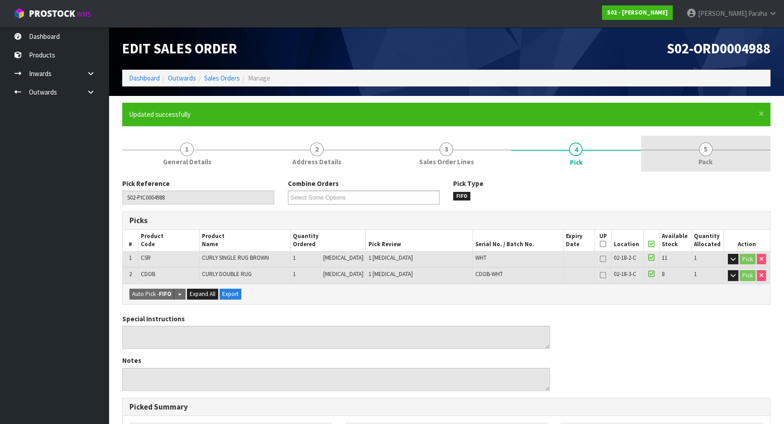
click at [705, 154] on span "5" at bounding box center [706, 150] width 14 height 14
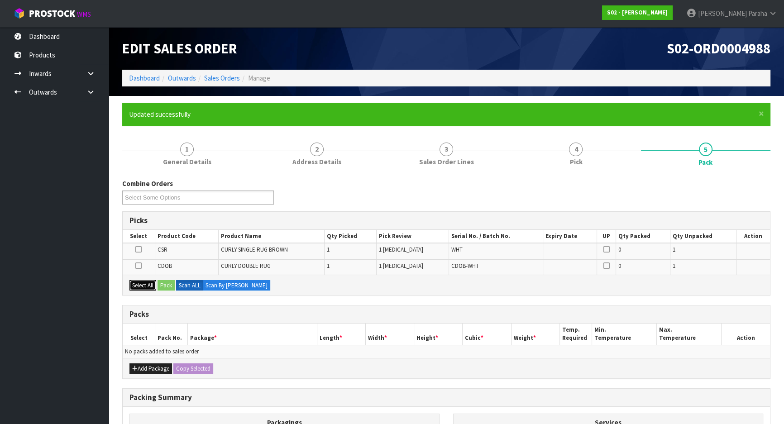
click at [143, 288] on button "Select All" at bounding box center [142, 285] width 27 height 11
click at [154, 370] on button "Add Package" at bounding box center [150, 368] width 43 height 11
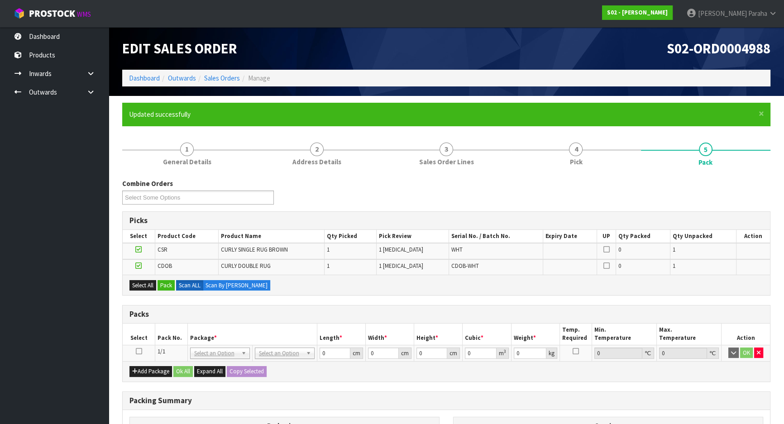
click at [139, 351] on icon at bounding box center [139, 351] width 6 height 0
click at [162, 283] on button "Pack" at bounding box center [165, 285] width 17 height 11
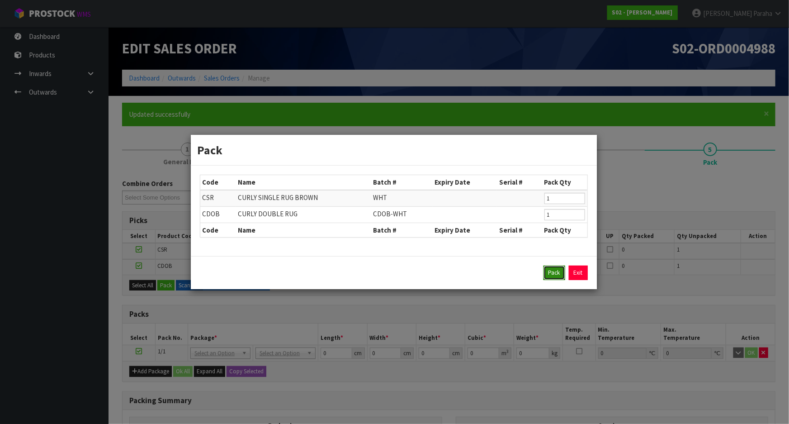
click at [556, 276] on button "Pack" at bounding box center [555, 273] width 22 height 14
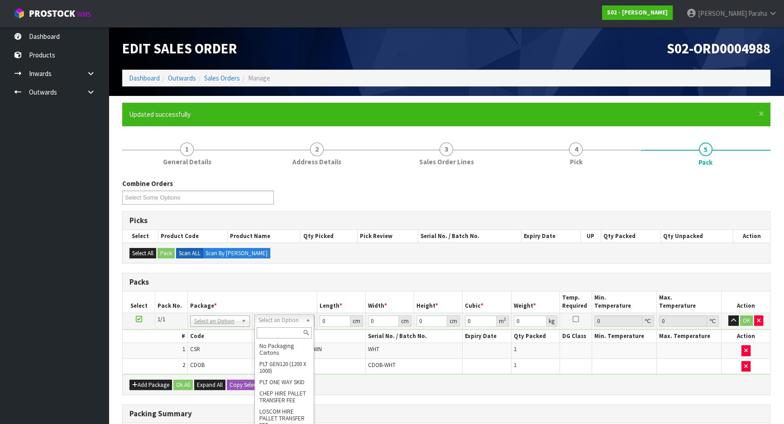
click at [292, 334] on input "text" at bounding box center [284, 332] width 55 height 11
type input "ctna4"
type input "31"
type input "22.5"
type input "25"
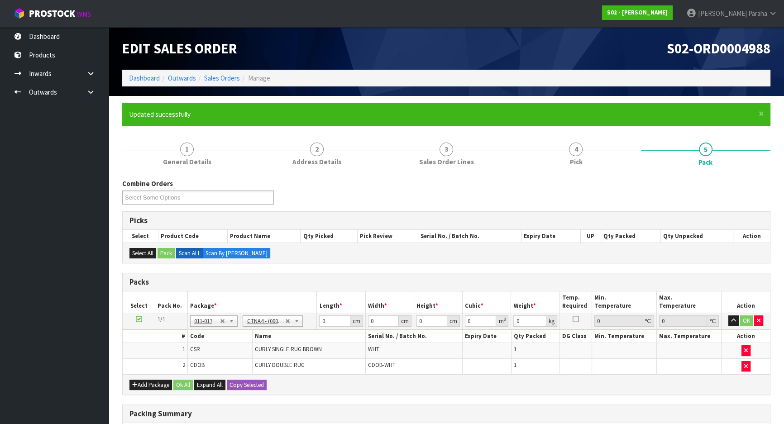
type input "0.017438"
type input "2.19"
click at [332, 320] on input "31" at bounding box center [334, 320] width 31 height 11
type input "3"
type input "0.001687"
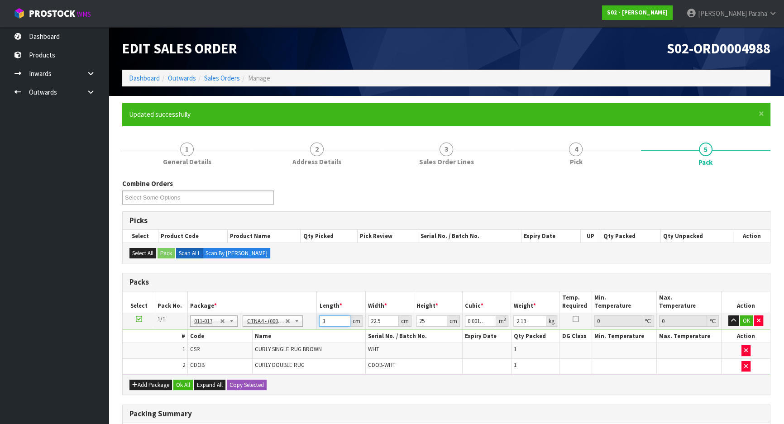
type input "32"
type input "0.018"
type input "32"
type input "2"
type input "0.0016"
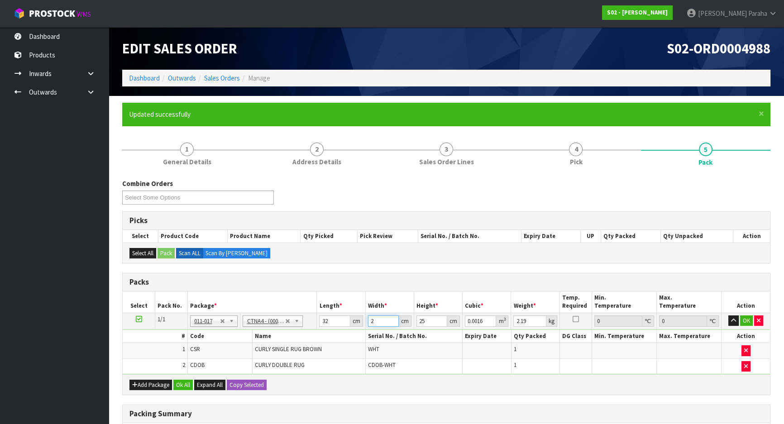
type input "24"
type input "0.0192"
type input "24"
type input "2"
type input "0.001536"
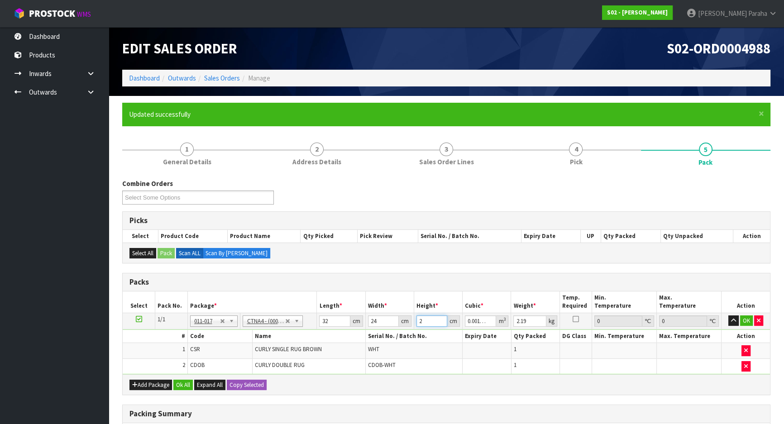
type input "28"
type input "0.021504"
type input "28"
type input "3"
click at [183, 383] on button "Ok All" at bounding box center [182, 385] width 19 height 11
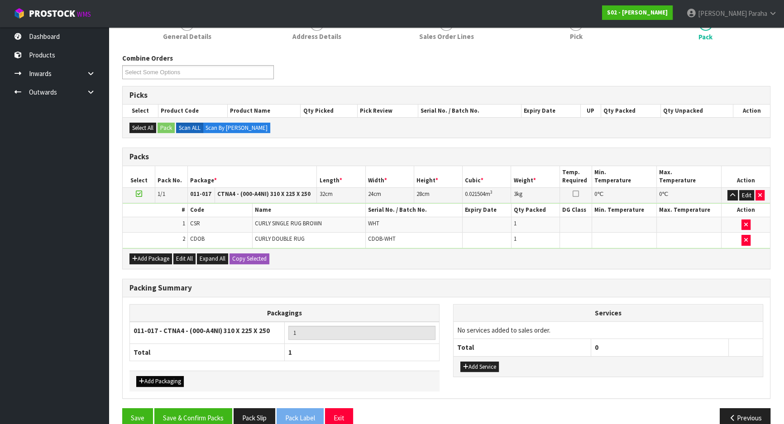
scroll to position [140, 0]
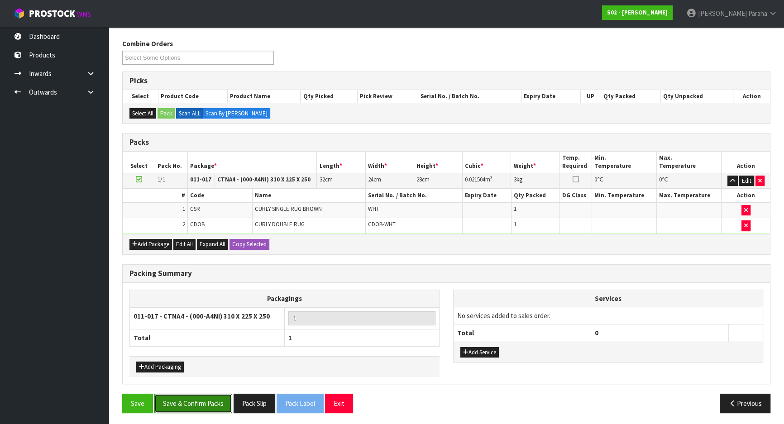
click at [184, 402] on button "Save & Confirm Packs" at bounding box center [193, 403] width 78 height 19
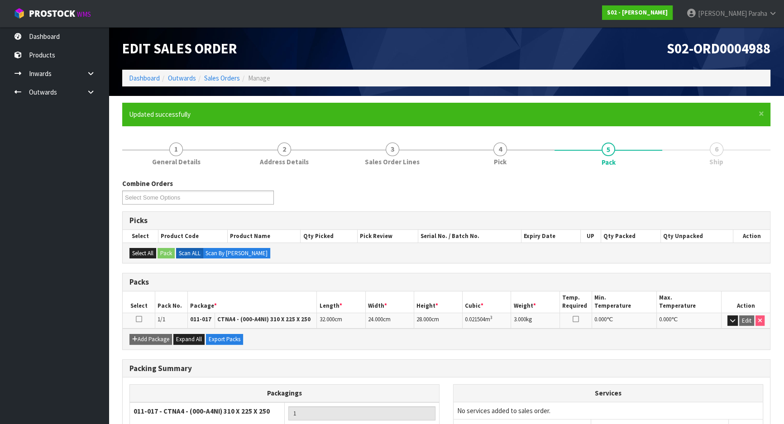
scroll to position [75, 0]
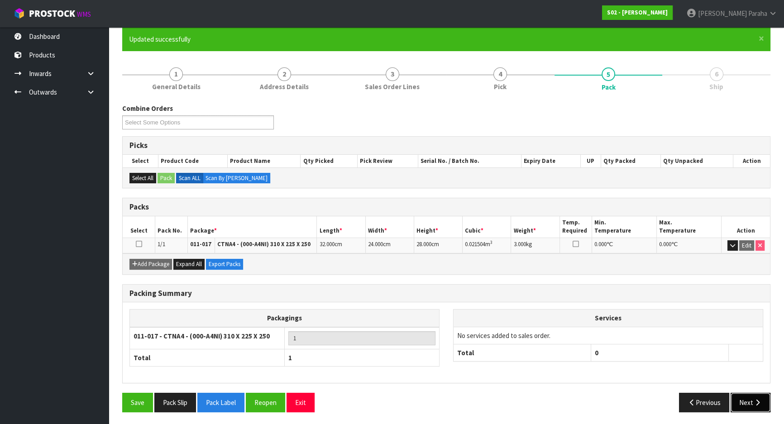
click at [745, 399] on button "Next" at bounding box center [750, 402] width 40 height 19
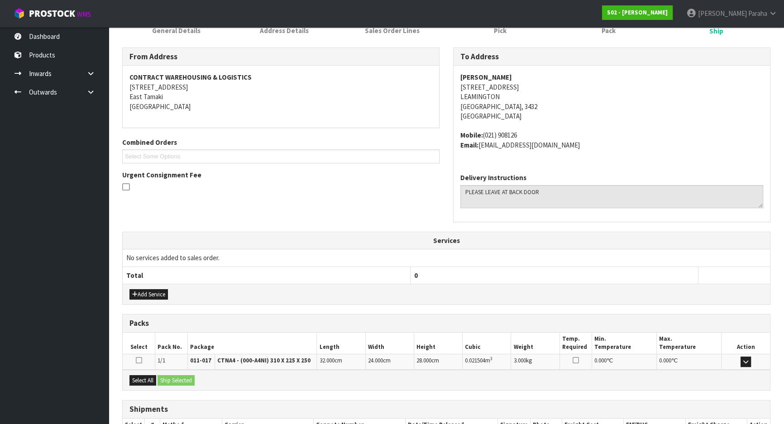
scroll to position [193, 0]
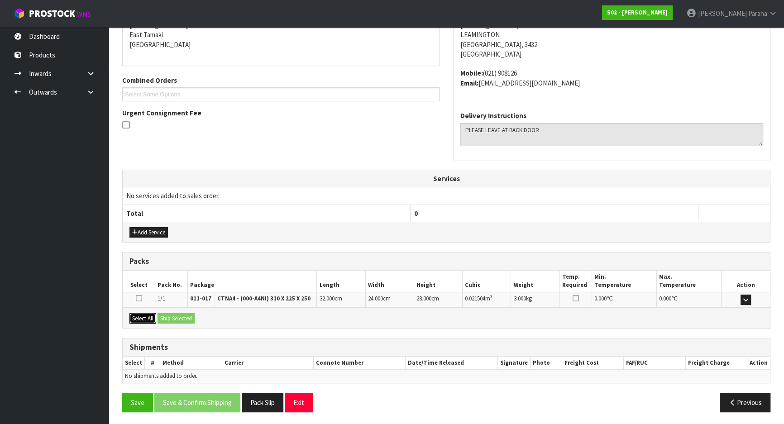
click at [136, 314] on button "Select All" at bounding box center [142, 318] width 27 height 11
click at [174, 318] on button "Ship Selected" at bounding box center [175, 318] width 37 height 11
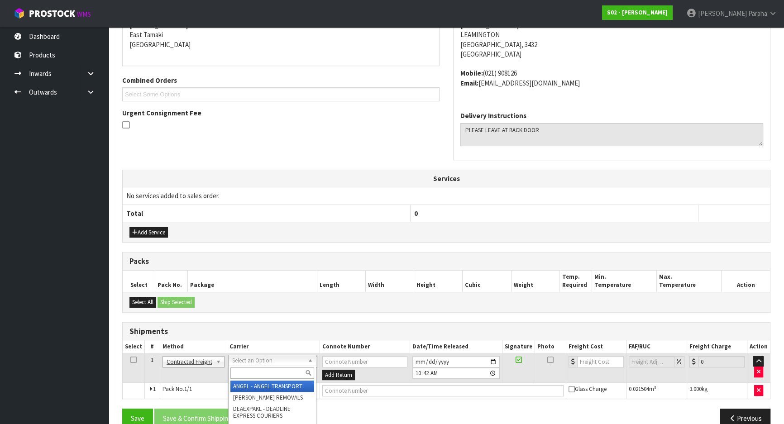
drag, startPoint x: 304, startPoint y: 360, endPoint x: 299, endPoint y: 373, distance: 14.5
click at [299, 373] on input "text" at bounding box center [272, 372] width 84 height 11
type input "nzp"
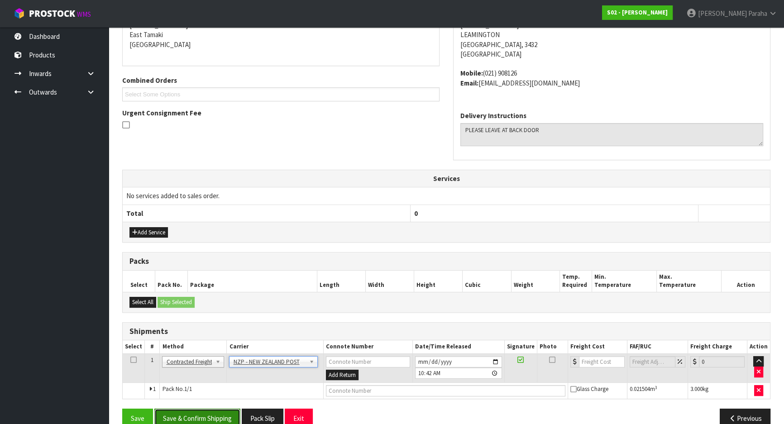
click at [223, 416] on button "Save & Confirm Shipping" at bounding box center [197, 418] width 86 height 19
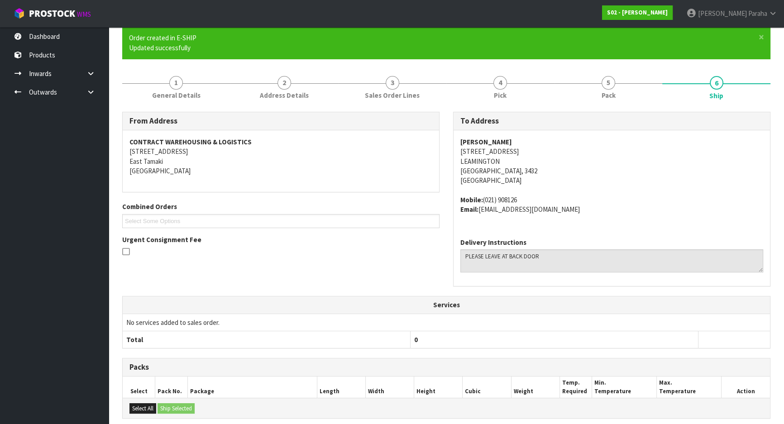
scroll to position [196, 0]
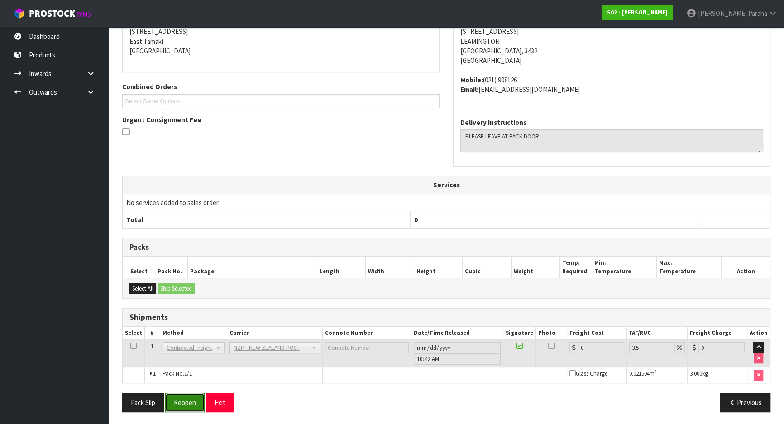
click at [194, 407] on button "Reopen" at bounding box center [184, 402] width 39 height 19
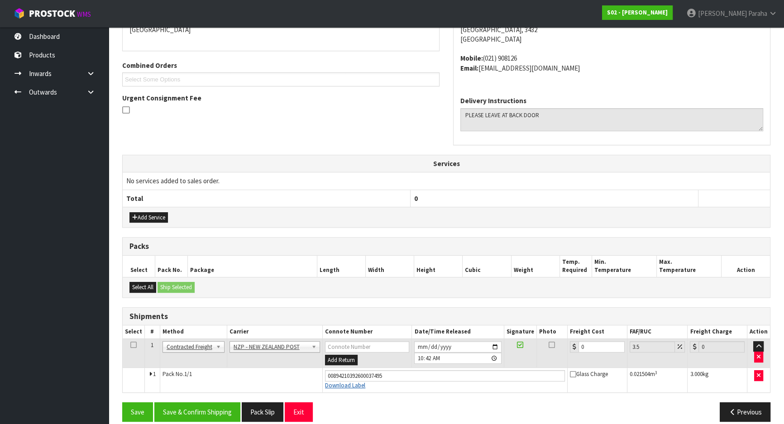
scroll to position [217, 0]
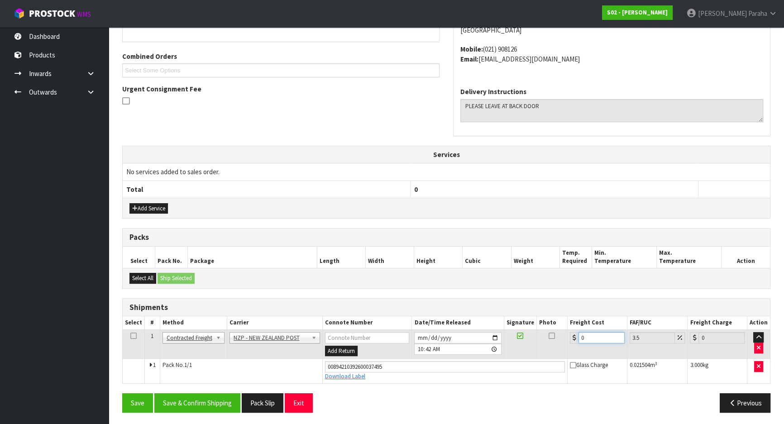
click at [591, 335] on input "0" at bounding box center [601, 337] width 46 height 11
type input "7"
type input "7.24"
type input "7.3"
type input "7.56"
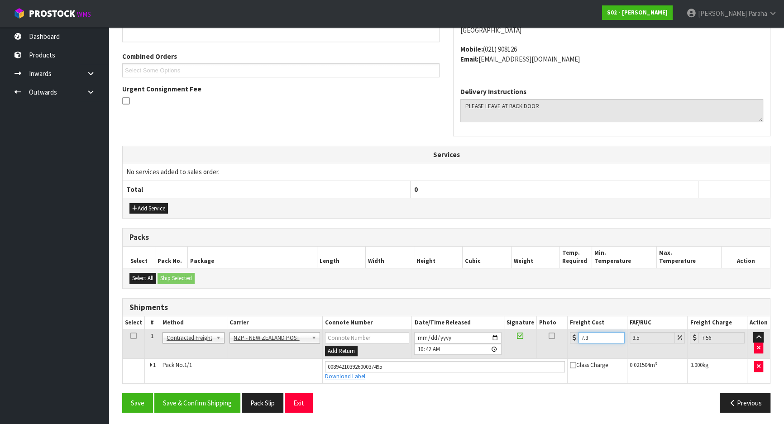
type input "7.31"
type input "7.57"
type input "7.31"
click at [199, 407] on button "Save & Confirm Shipping" at bounding box center [197, 402] width 86 height 19
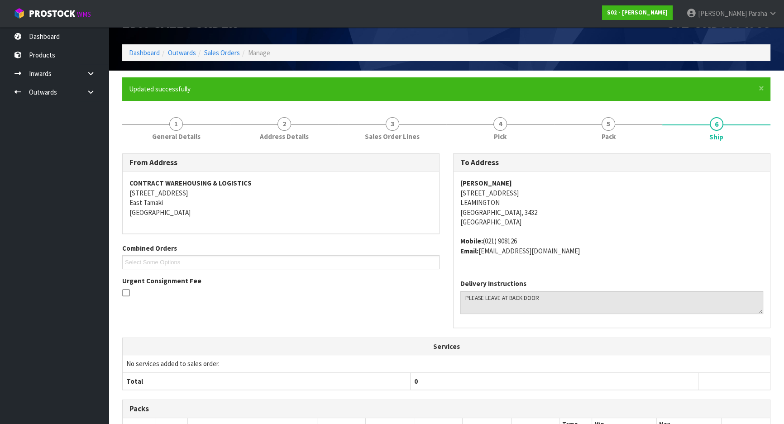
scroll to position [0, 0]
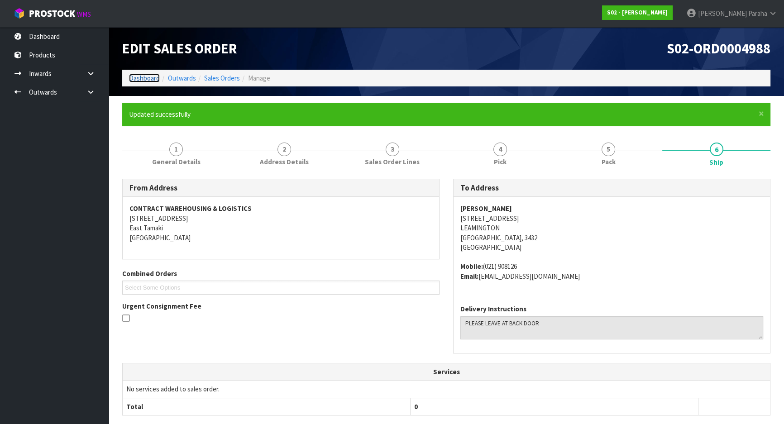
click at [143, 77] on link "Dashboard" at bounding box center [144, 78] width 31 height 9
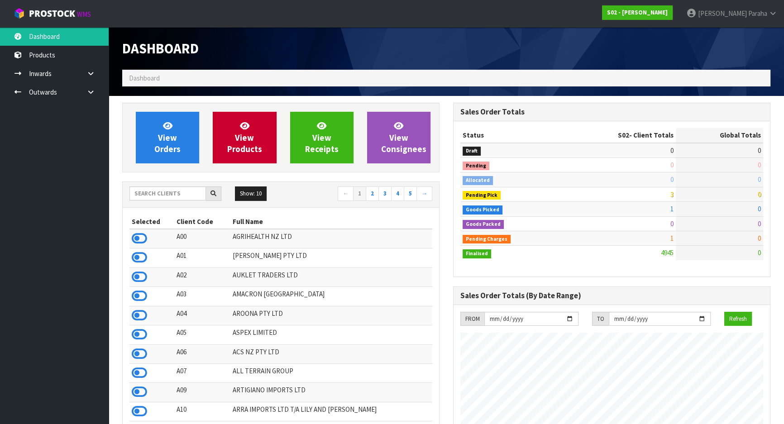
scroll to position [684, 330]
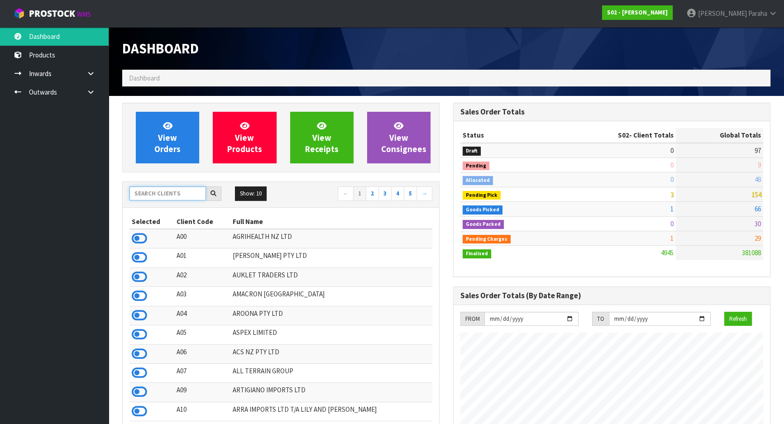
click at [176, 194] on input "text" at bounding box center [167, 193] width 76 height 14
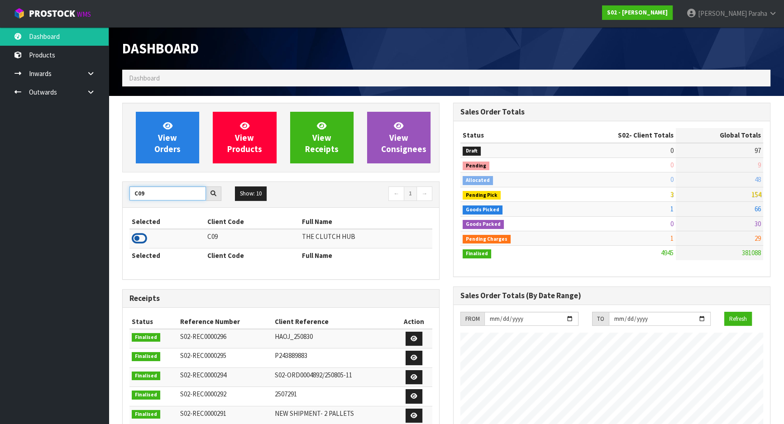
type input "C09"
click at [143, 242] on icon at bounding box center [139, 239] width 15 height 14
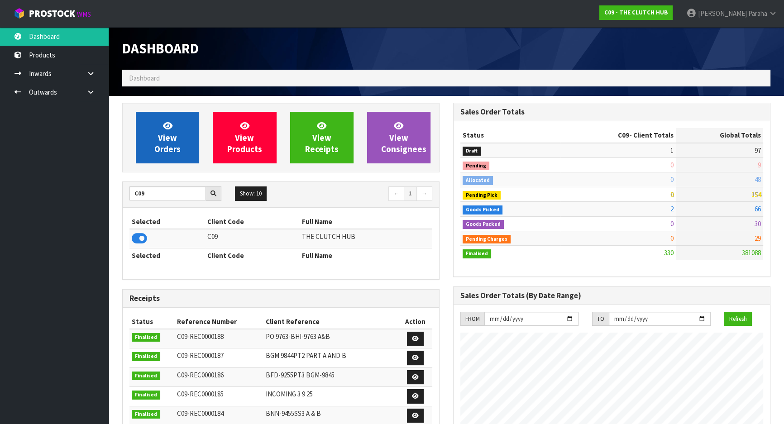
scroll to position [742, 330]
click at [166, 158] on link "View Orders" at bounding box center [167, 138] width 63 height 52
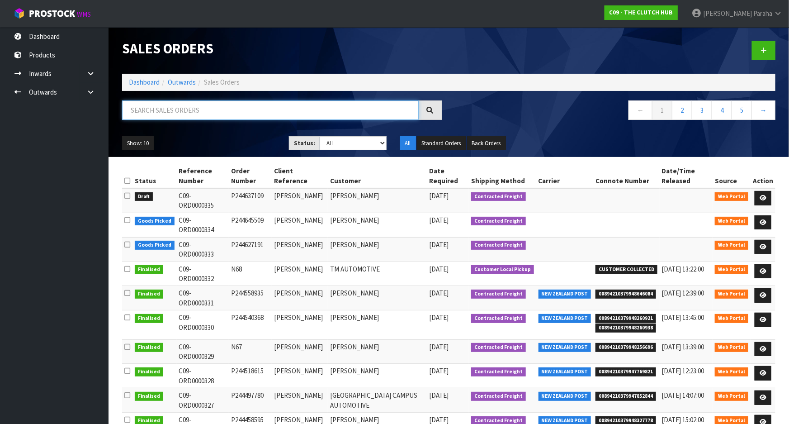
click at [181, 113] on input "text" at bounding box center [270, 109] width 297 height 19
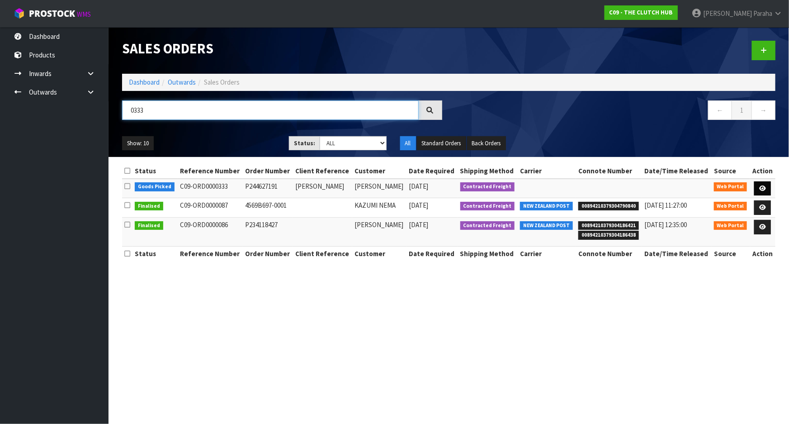
type input "0333"
click at [761, 189] on icon at bounding box center [763, 188] width 7 height 6
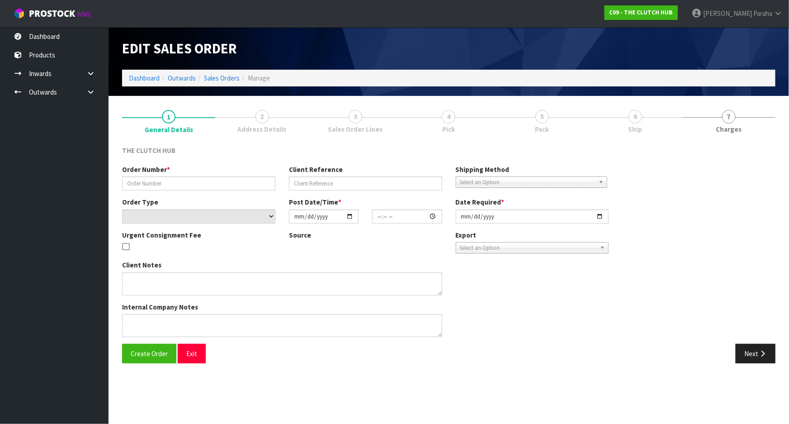
type input "P244627191"
type input "TRENT JACKSON"
select select "number:0"
type input "[DATE]"
type input "13:11:00.000"
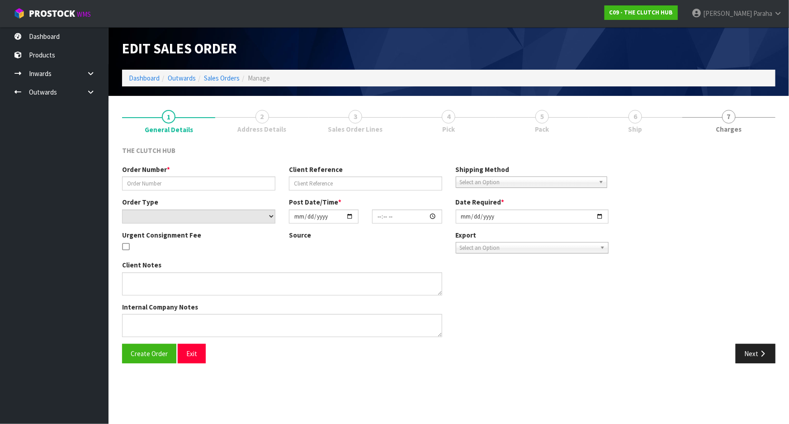
type input "[DATE]"
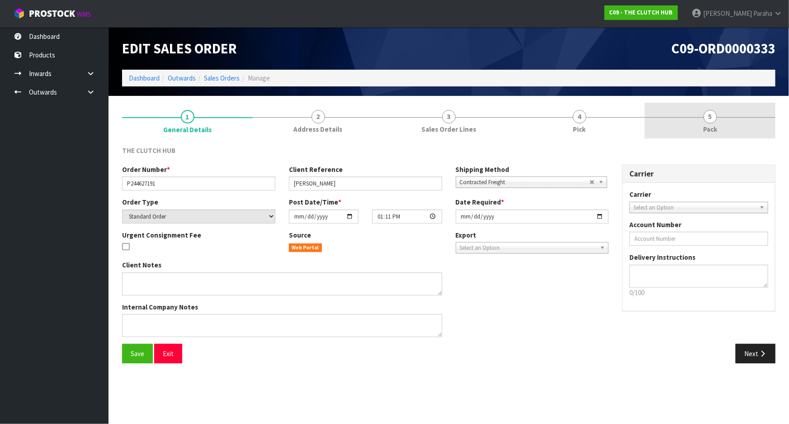
click at [713, 119] on span "5" at bounding box center [711, 117] width 14 height 14
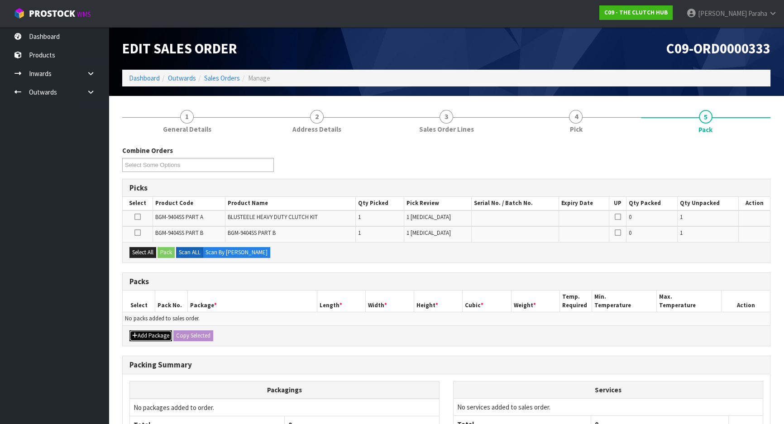
click at [148, 334] on button "Add Package" at bounding box center [150, 335] width 43 height 11
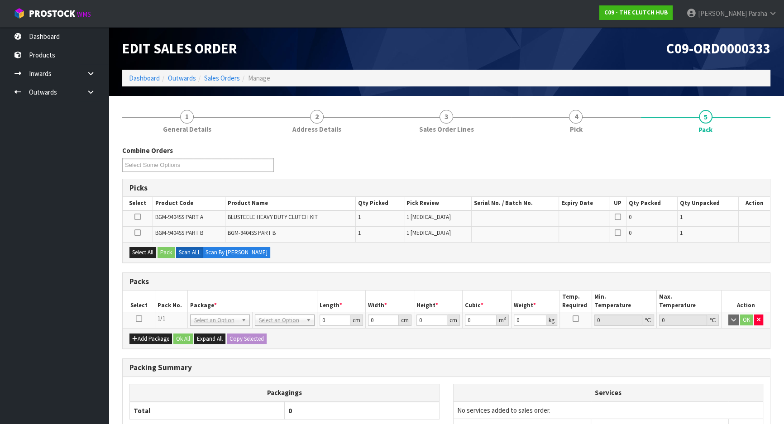
click at [140, 318] on icon at bounding box center [139, 318] width 6 height 0
click at [759, 321] on button "button" at bounding box center [758, 319] width 9 height 11
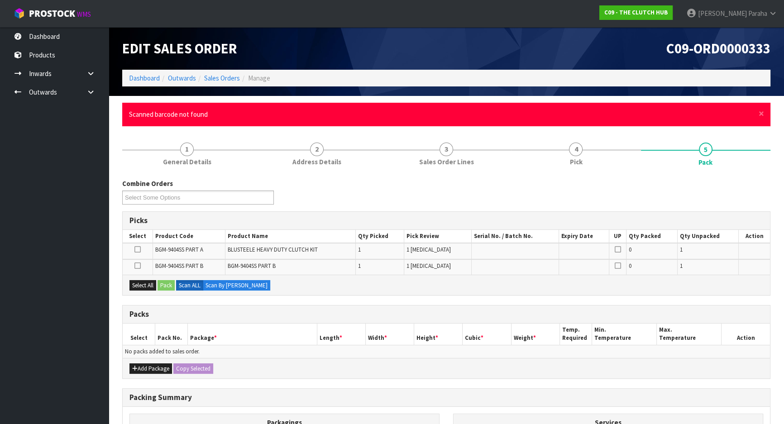
click at [764, 112] on div "× Close Scanned barcode not found" at bounding box center [446, 114] width 648 height 23
click at [762, 112] on span "×" at bounding box center [760, 113] width 5 height 13
click at [760, 114] on span "×" at bounding box center [760, 113] width 5 height 13
click at [763, 114] on span "×" at bounding box center [760, 113] width 5 height 13
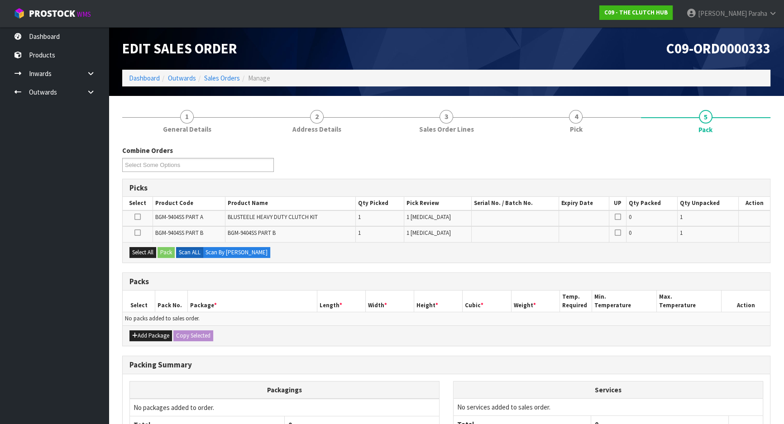
click at [138, 217] on icon at bounding box center [137, 217] width 6 height 0
click at [0, 0] on input "checkbox" at bounding box center [0, 0] width 0 height 0
click at [168, 250] on button "Pack" at bounding box center [165, 252] width 17 height 11
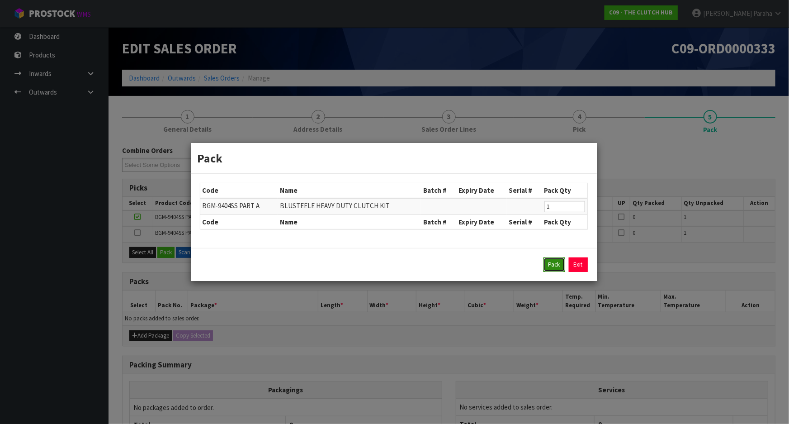
click at [555, 266] on button "Pack" at bounding box center [555, 264] width 22 height 14
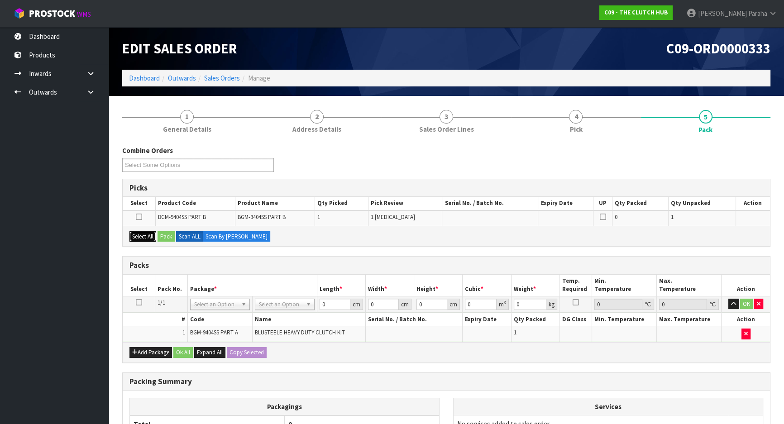
click at [144, 235] on button "Select All" at bounding box center [142, 236] width 27 height 11
click at [165, 238] on button "Pack" at bounding box center [165, 236] width 17 height 11
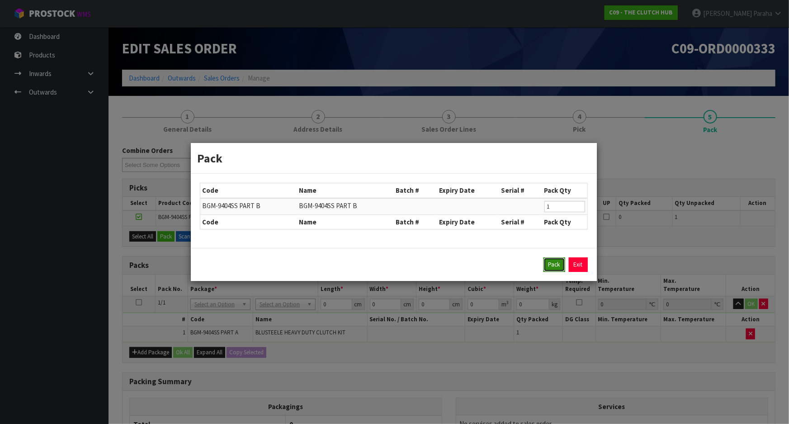
click at [553, 266] on button "Pack" at bounding box center [555, 264] width 22 height 14
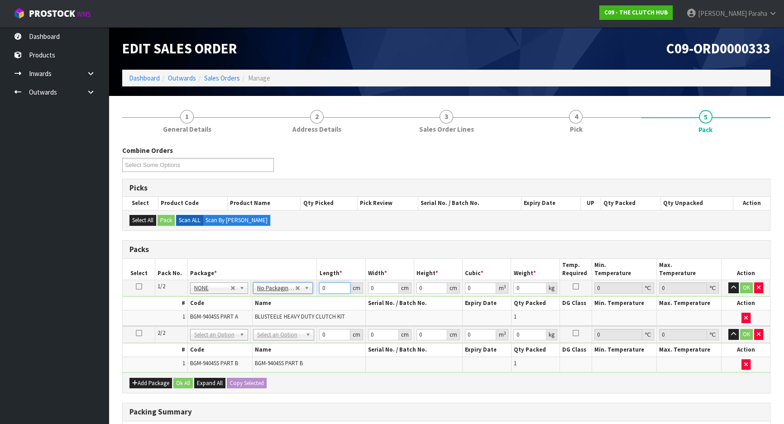
click at [328, 290] on input "0" at bounding box center [334, 287] width 31 height 11
type input "2"
click at [328, 289] on input "0" at bounding box center [334, 287] width 31 height 11
type input "43"
type input "40"
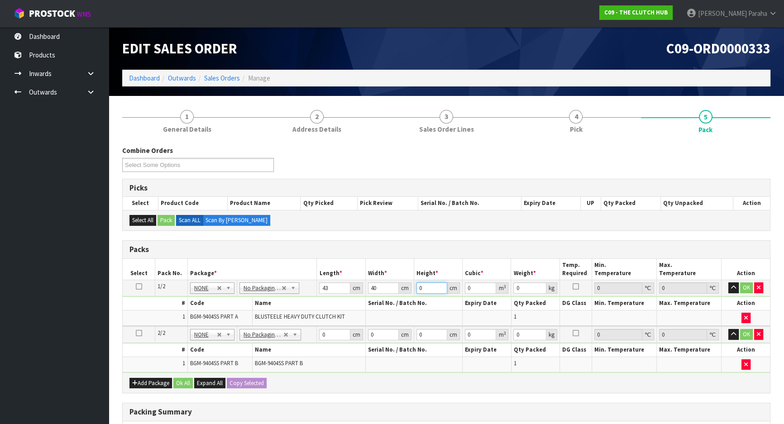
type input "1"
type input "0.00172"
type input "15"
type input "0.0258"
type input "15"
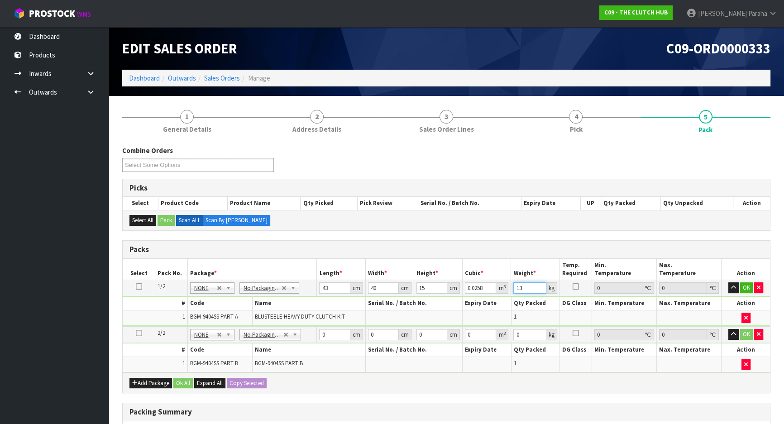
type input "13"
click at [728, 282] on button "button" at bounding box center [733, 287] width 10 height 11
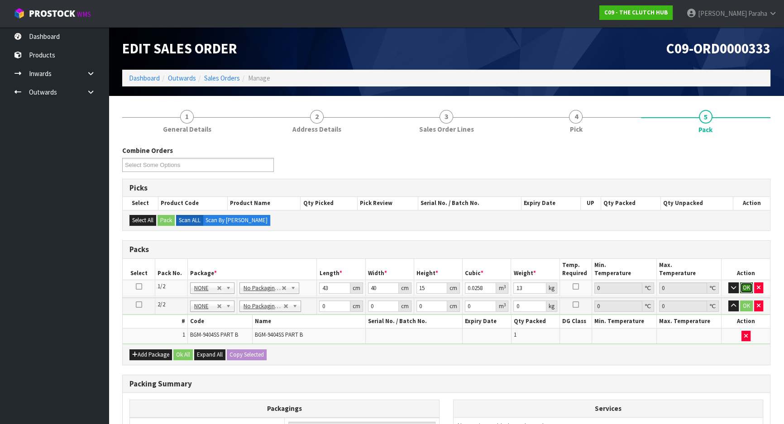
click button "OK" at bounding box center [746, 287] width 13 height 11
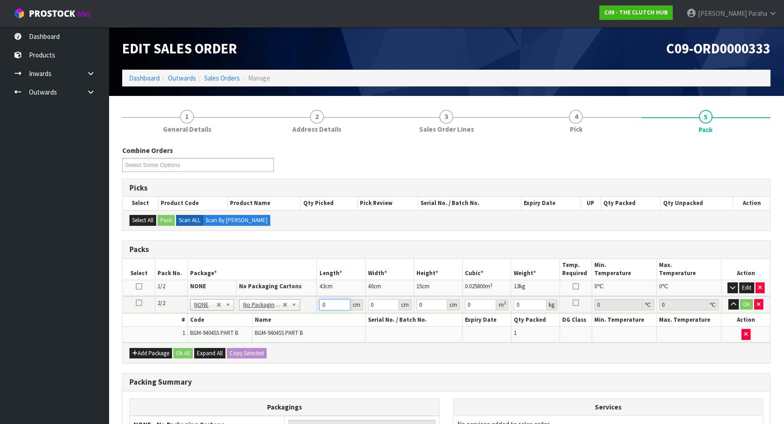
click at [332, 304] on input "0" at bounding box center [334, 304] width 31 height 11
type input "41"
type input "40"
type input "1"
type input "0.00164"
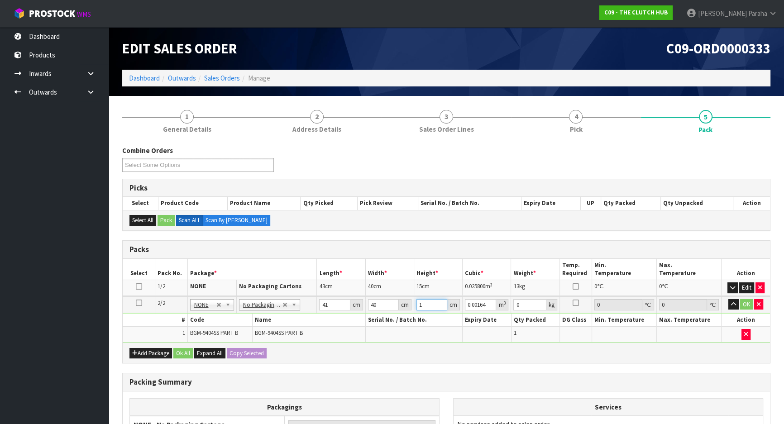
type input "15"
type input "0.0246"
type input "15"
click at [728, 299] on button "button" at bounding box center [733, 304] width 10 height 11
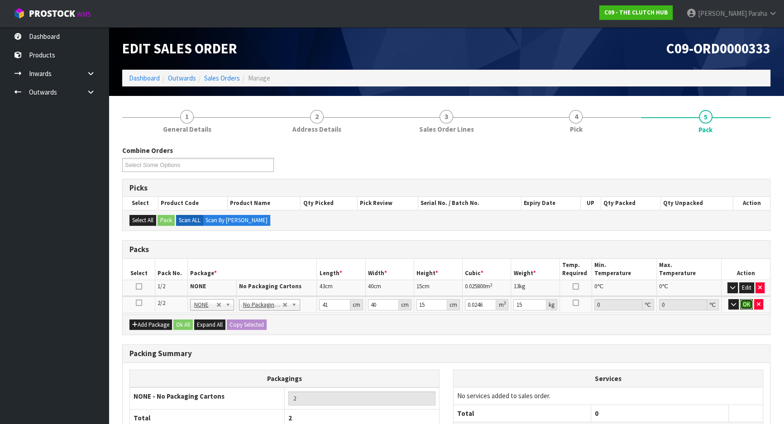
click button "OK" at bounding box center [746, 304] width 13 height 11
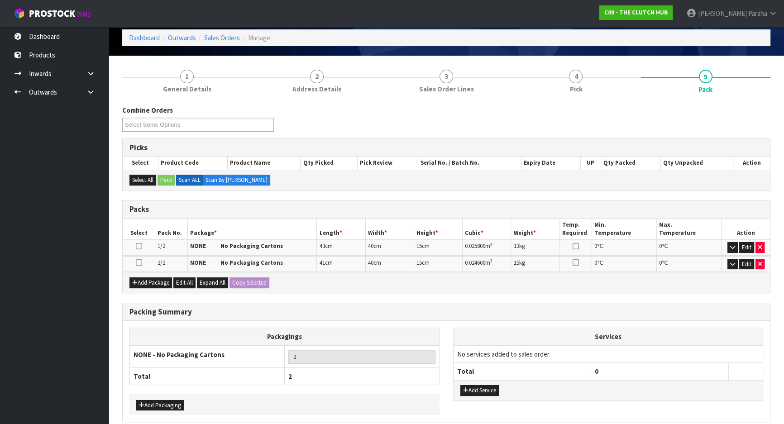
scroll to position [79, 0]
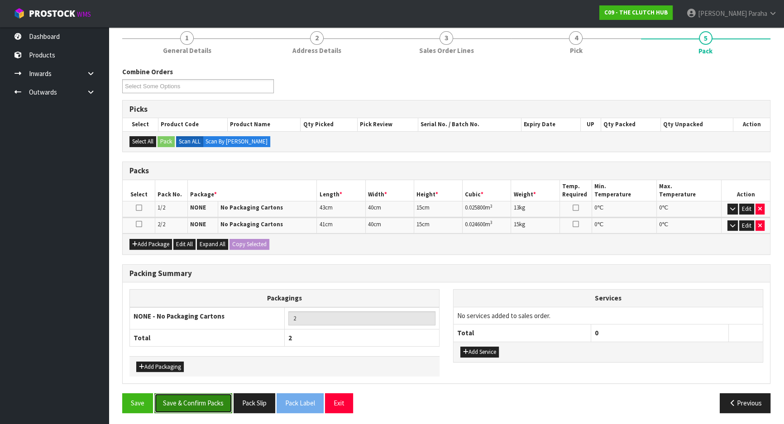
click at [202, 401] on button "Save & Confirm Packs" at bounding box center [193, 402] width 78 height 19
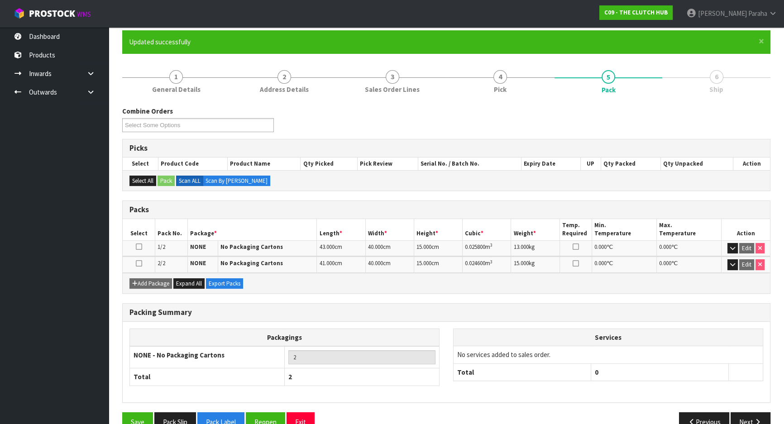
scroll to position [91, 0]
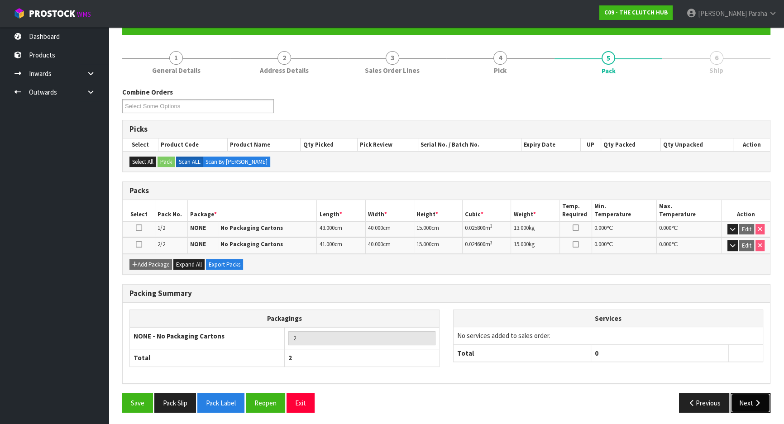
click at [755, 394] on button "Next" at bounding box center [750, 402] width 40 height 19
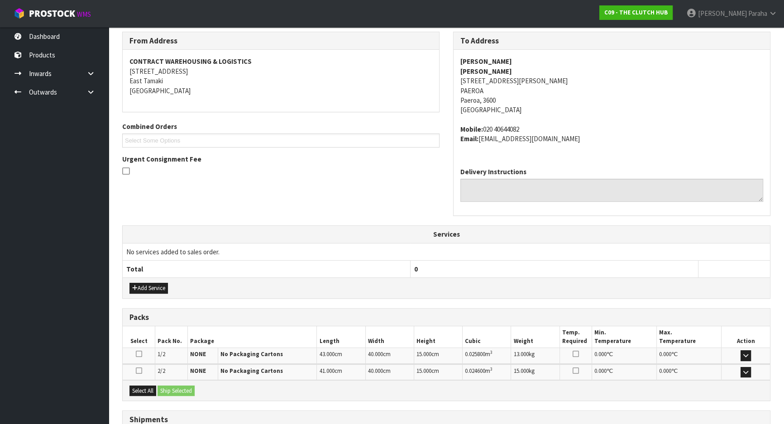
scroll to position [219, 0]
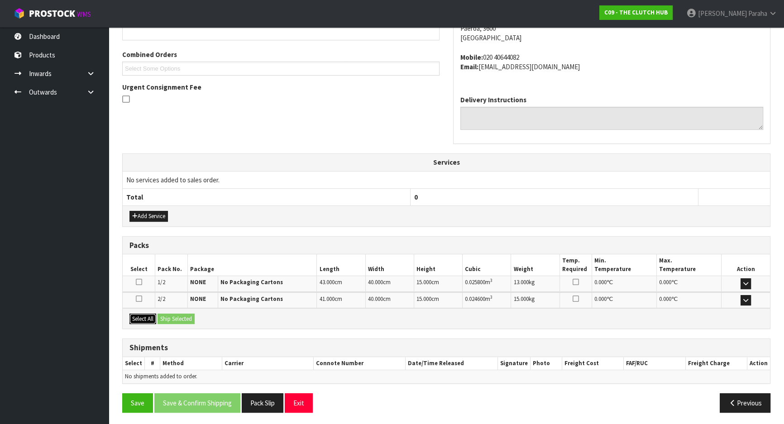
drag, startPoint x: 139, startPoint y: 314, endPoint x: 200, endPoint y: 317, distance: 60.7
click at [141, 314] on button "Select All" at bounding box center [142, 319] width 27 height 11
click at [188, 316] on button "Ship Selected" at bounding box center [175, 319] width 37 height 11
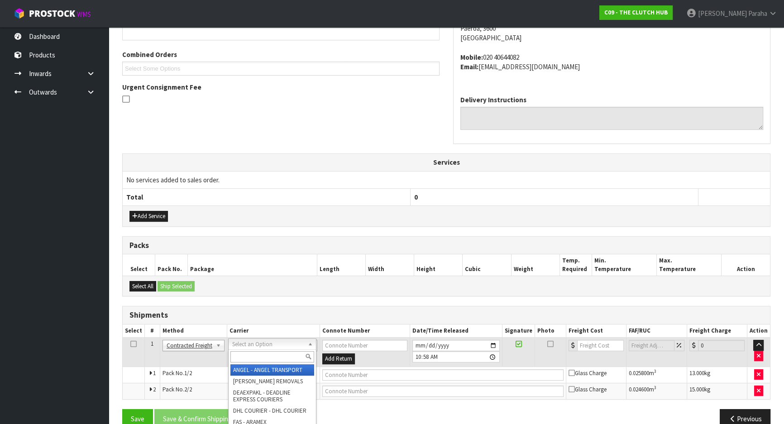
click at [292, 355] on input "text" at bounding box center [272, 356] width 84 height 11
type input "nzp"
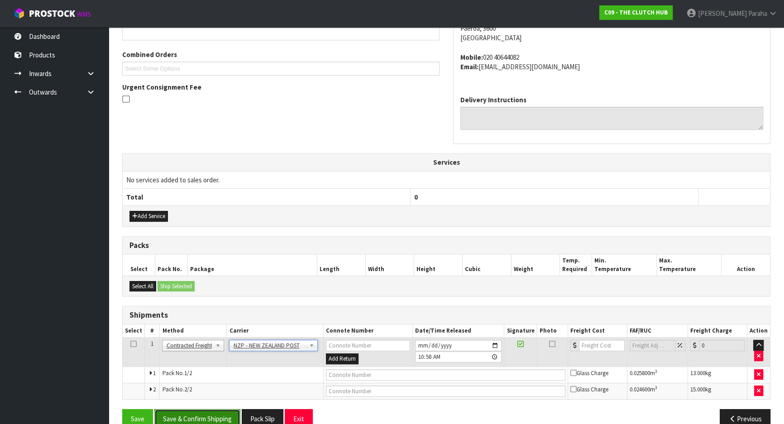
click at [209, 418] on button "Save & Confirm Shipping" at bounding box center [197, 418] width 86 height 19
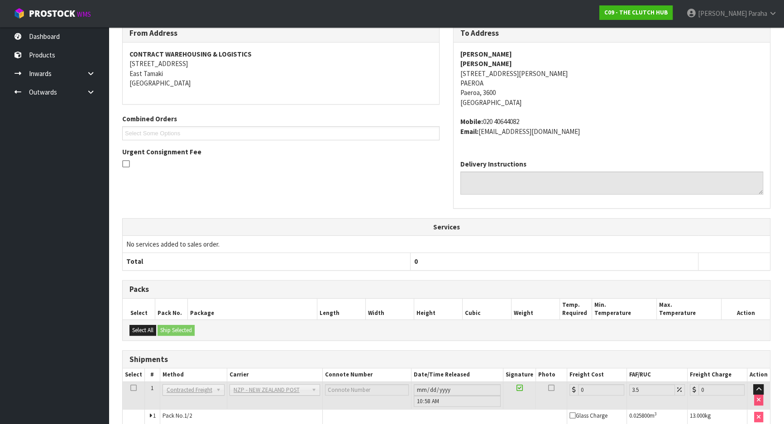
scroll to position [222, 0]
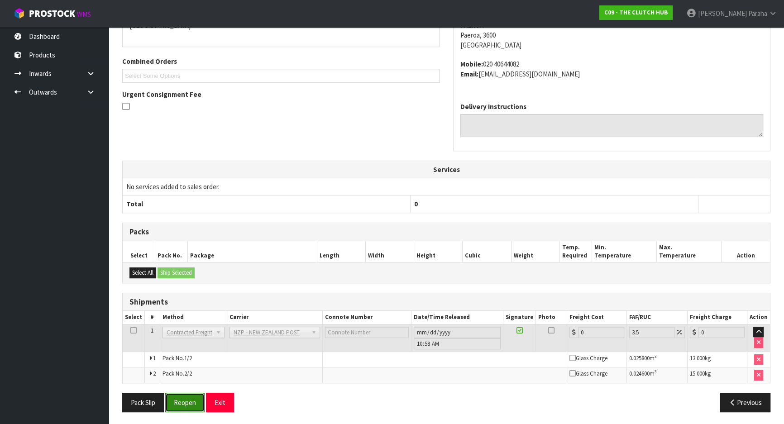
click at [179, 405] on button "Reopen" at bounding box center [184, 402] width 39 height 19
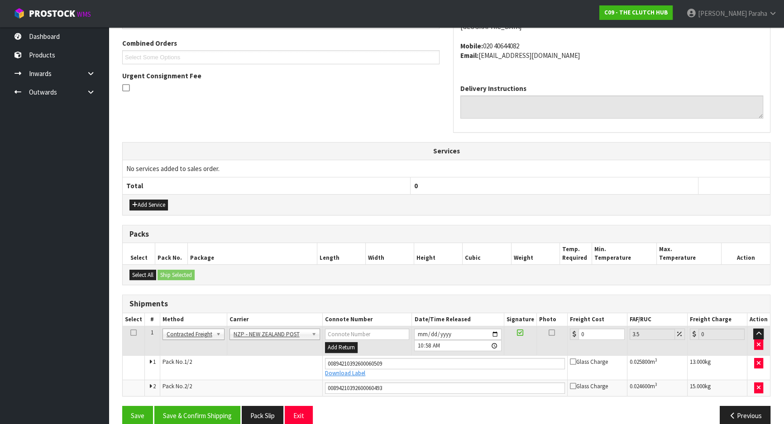
scroll to position [243, 0]
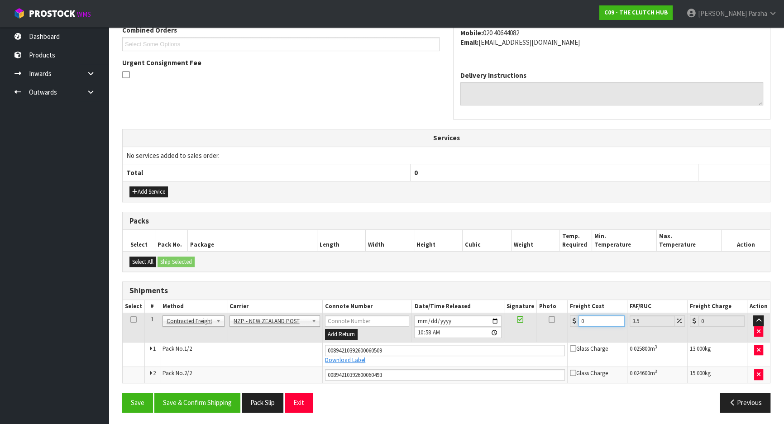
click at [586, 320] on input "0" at bounding box center [601, 320] width 46 height 11
type input "1"
type input "1.03"
type input "14"
type input "14.49"
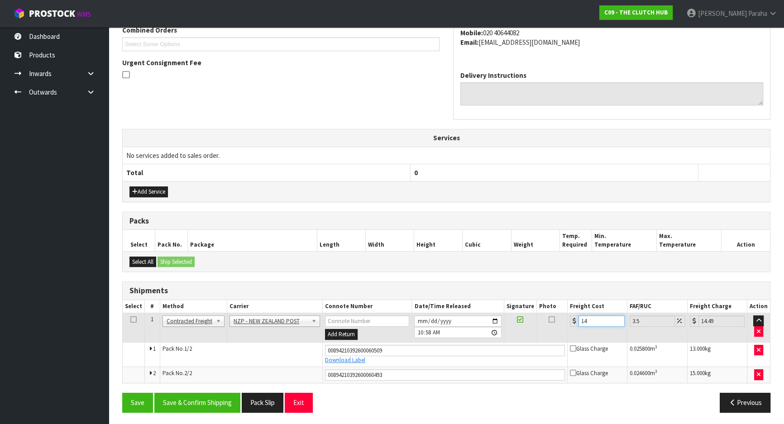
type input "14.6"
type input "15.11"
type input "14.62"
type input "15.13"
type input "14.62"
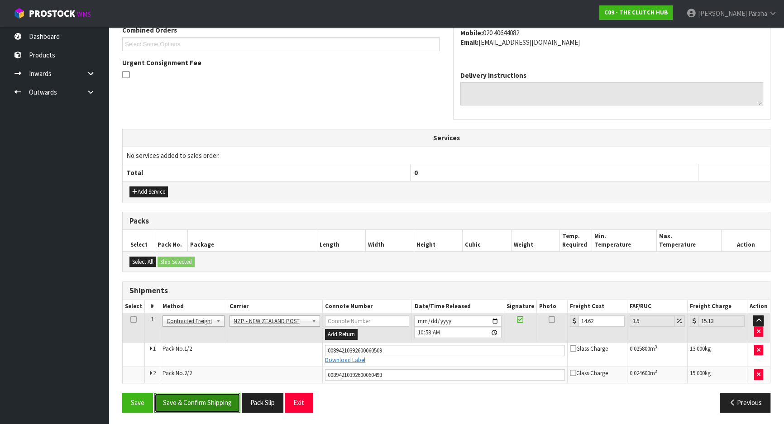
click at [206, 404] on button "Save & Confirm Shipping" at bounding box center [197, 402] width 86 height 19
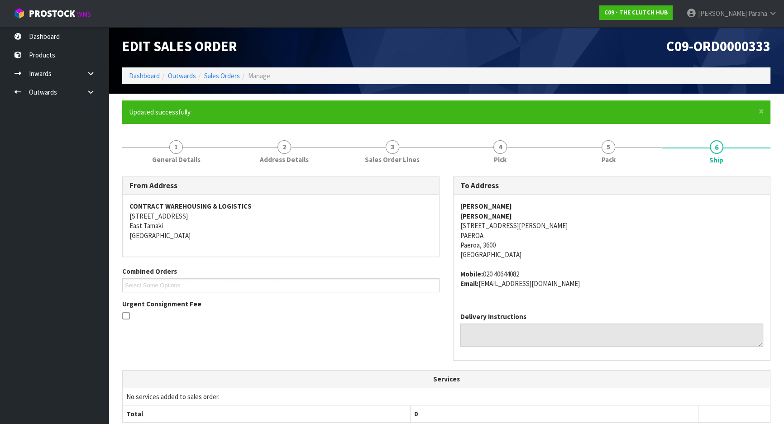
scroll to position [0, 0]
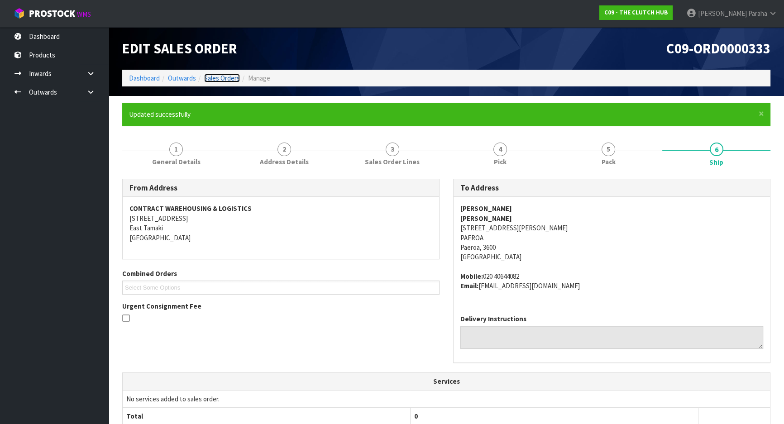
click at [226, 77] on link "Sales Orders" at bounding box center [222, 78] width 36 height 9
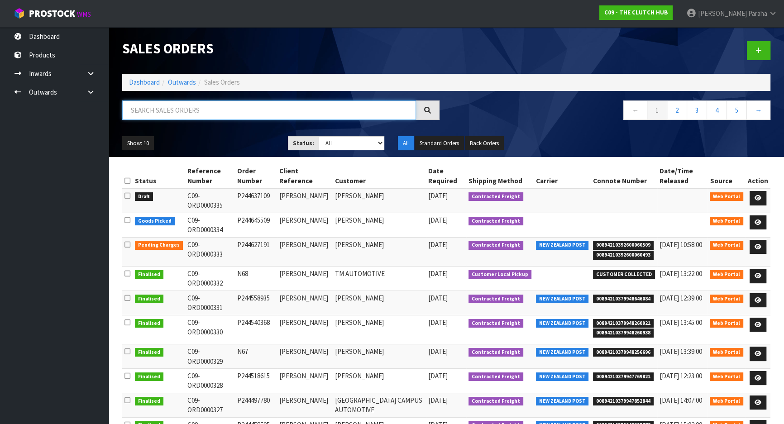
click at [231, 107] on input "text" at bounding box center [269, 109] width 294 height 19
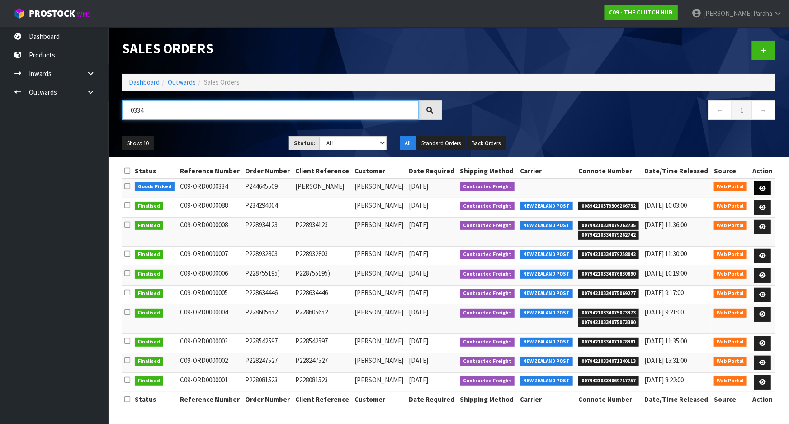
type input "0334"
click at [767, 185] on link at bounding box center [763, 188] width 17 height 14
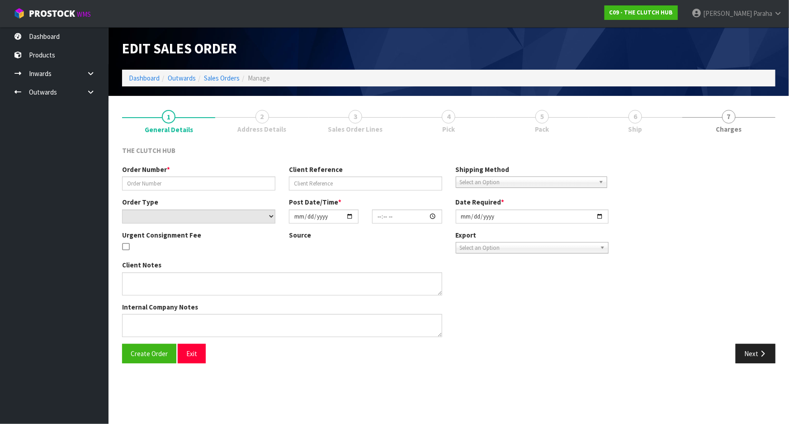
type input "P244645509"
type input "SHANE COLLETT"
select select "number:0"
type input "[DATE]"
type input "13:13:00.000"
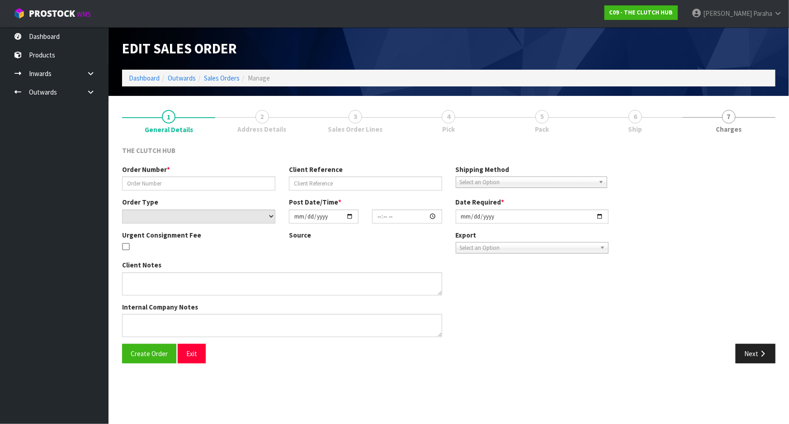
type input "[DATE]"
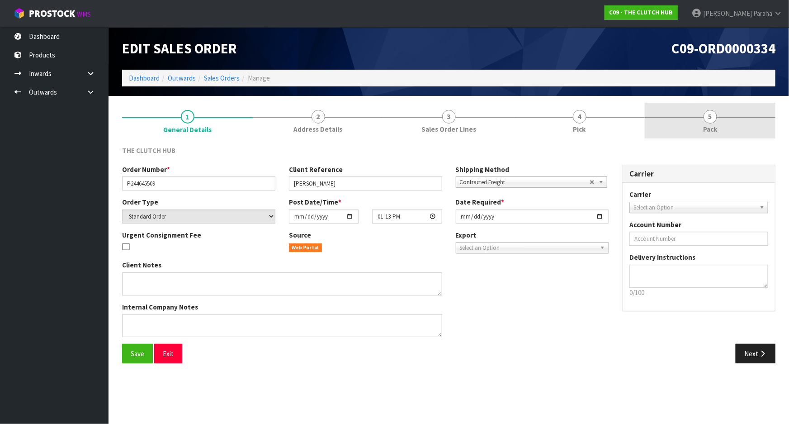
click at [710, 113] on span "5" at bounding box center [711, 117] width 14 height 14
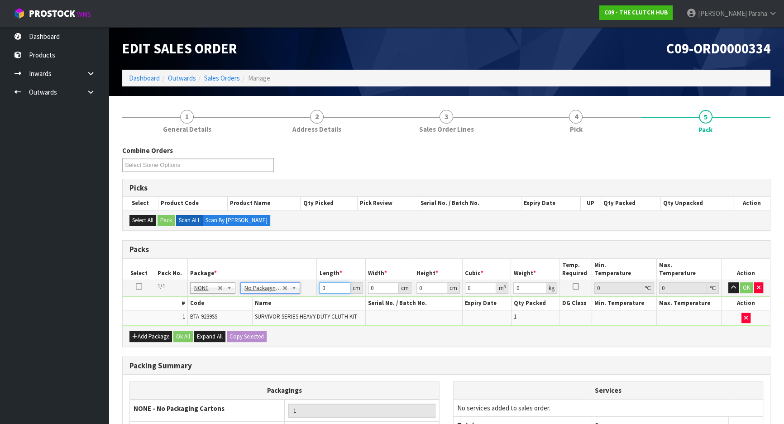
click at [334, 289] on input "0" at bounding box center [334, 287] width 31 height 11
type input "40"
type input "38"
type input "1"
type input "0.00152"
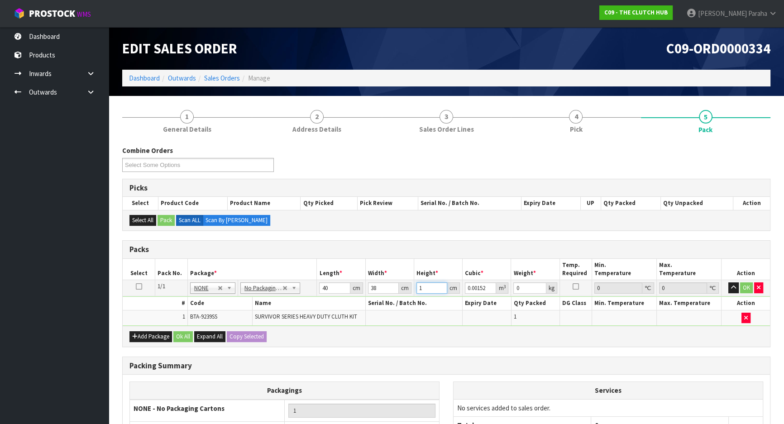
type input "14"
type input "0.02128"
type input "14"
type input "11"
click at [728, 282] on button "button" at bounding box center [733, 287] width 10 height 11
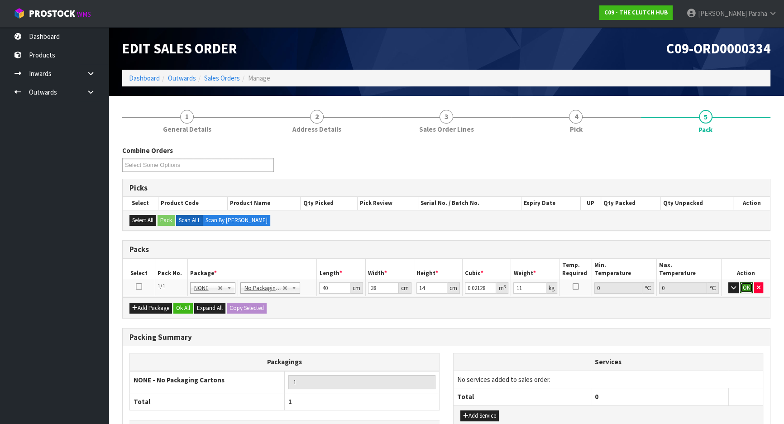
click button "OK" at bounding box center [746, 287] width 13 height 11
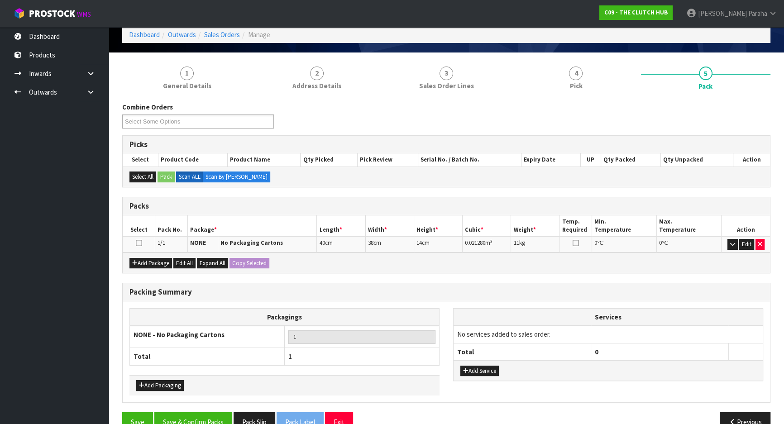
scroll to position [62, 0]
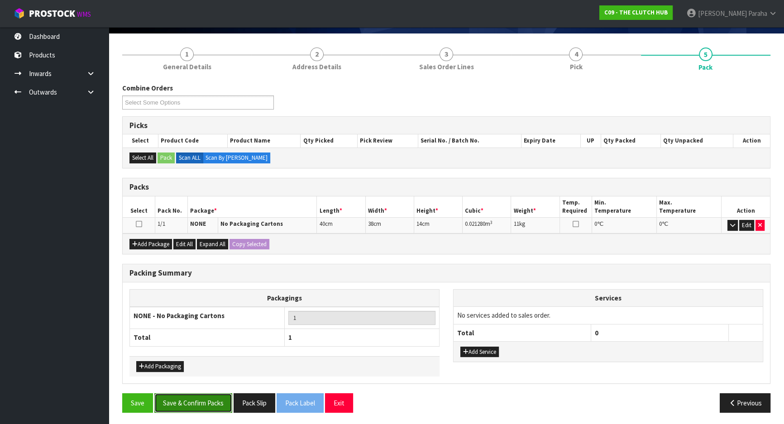
click at [210, 398] on button "Save & Confirm Packs" at bounding box center [193, 402] width 78 height 19
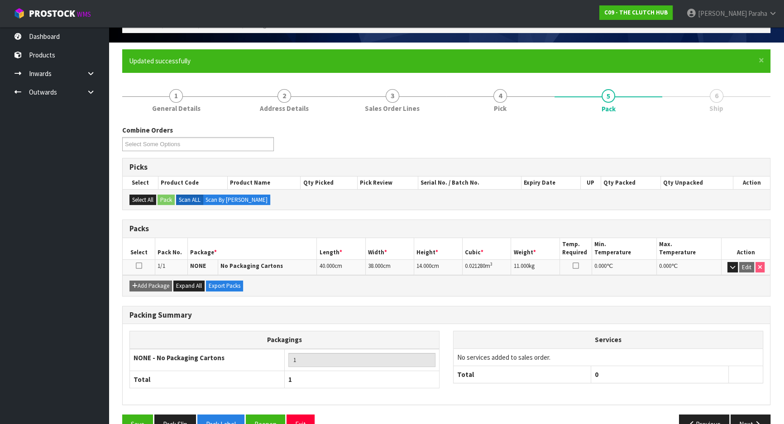
scroll to position [75, 0]
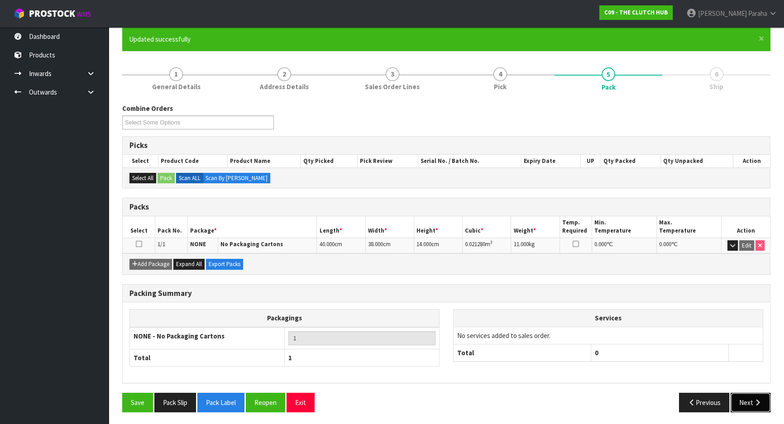
click at [749, 406] on button "Next" at bounding box center [750, 402] width 40 height 19
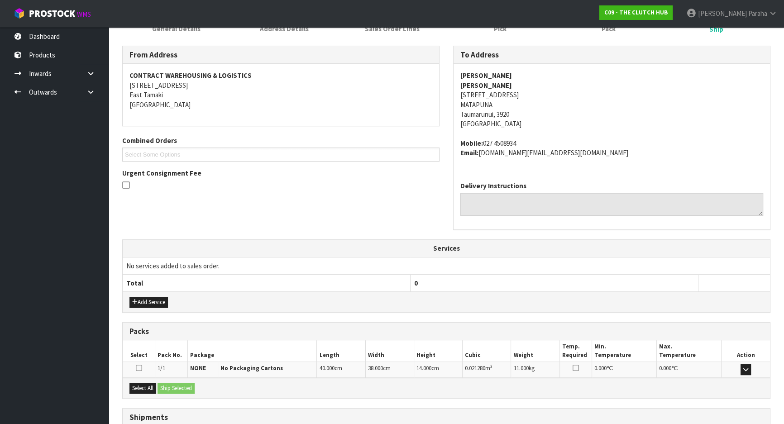
scroll to position [203, 0]
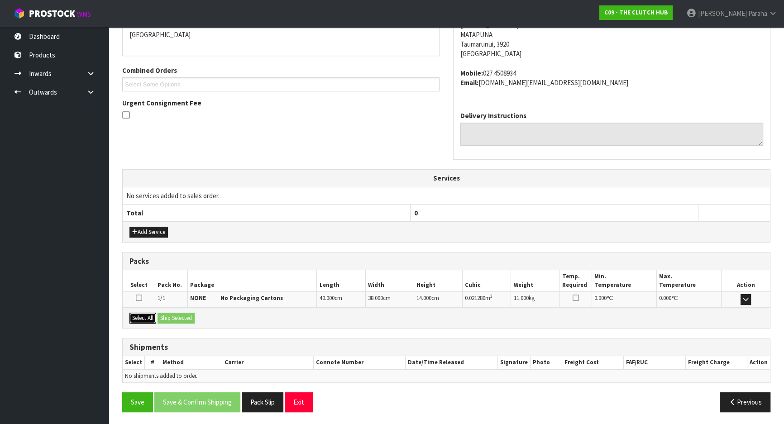
drag, startPoint x: 147, startPoint y: 321, endPoint x: 158, endPoint y: 314, distance: 13.2
click at [147, 319] on button "Select All" at bounding box center [142, 318] width 27 height 11
click at [159, 316] on button "Ship Selected" at bounding box center [175, 318] width 37 height 11
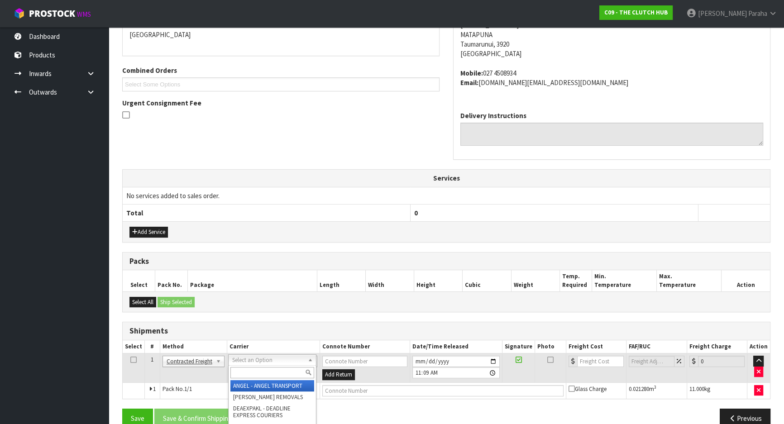
click at [291, 372] on input "text" at bounding box center [272, 372] width 84 height 11
type input "nzp"
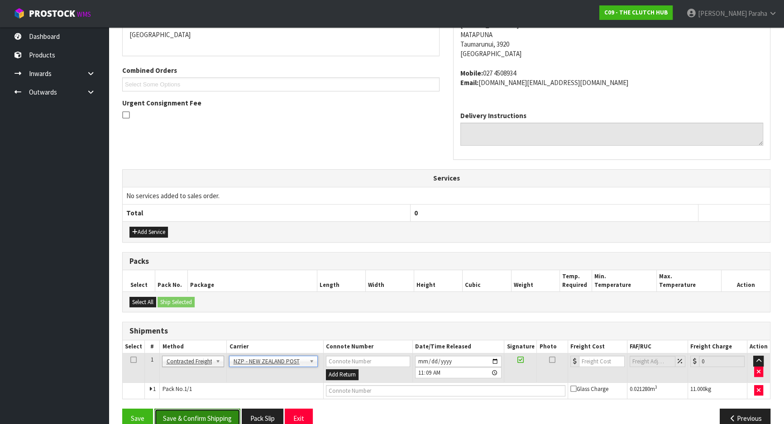
click at [203, 416] on button "Save & Confirm Shipping" at bounding box center [197, 418] width 86 height 19
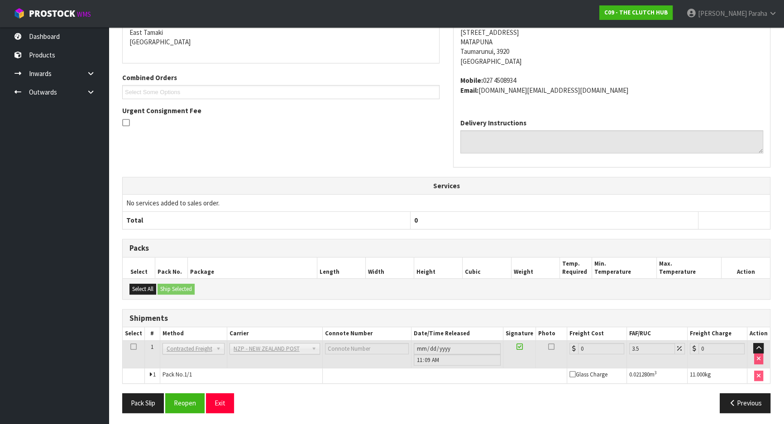
scroll to position [206, 0]
click at [196, 402] on button "Reopen" at bounding box center [184, 401] width 39 height 19
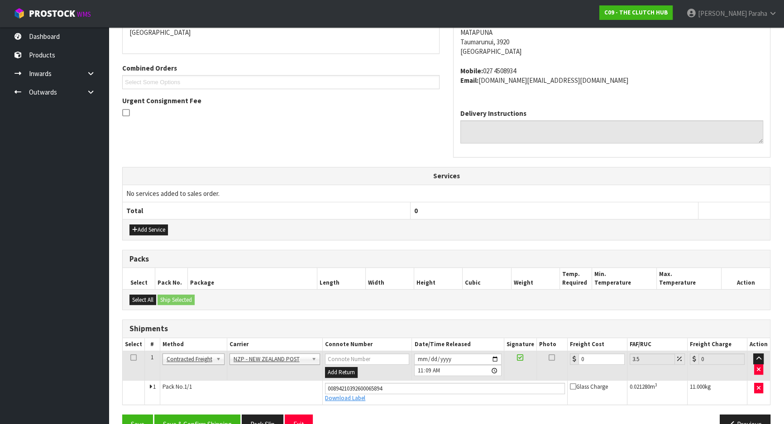
scroll to position [227, 0]
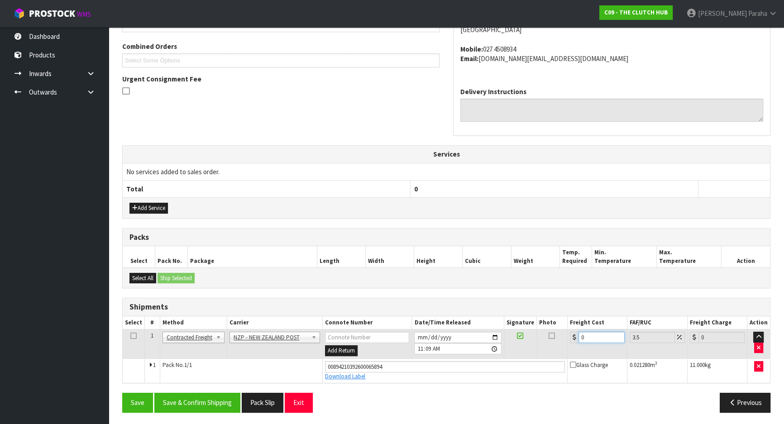
click at [588, 334] on input "0" at bounding box center [601, 337] width 46 height 11
type input "9"
type input "9.31"
type input "9.2"
type input "9.52"
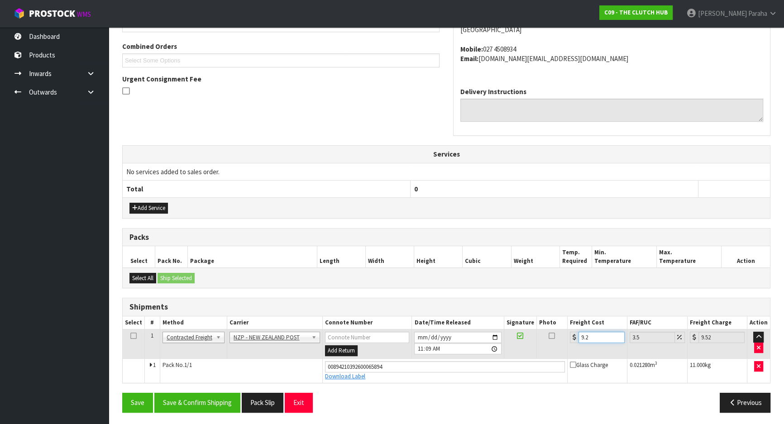
type input "9.26"
type input "9.58"
type input "9.26"
click at [194, 396] on button "Save & Confirm Shipping" at bounding box center [197, 402] width 86 height 19
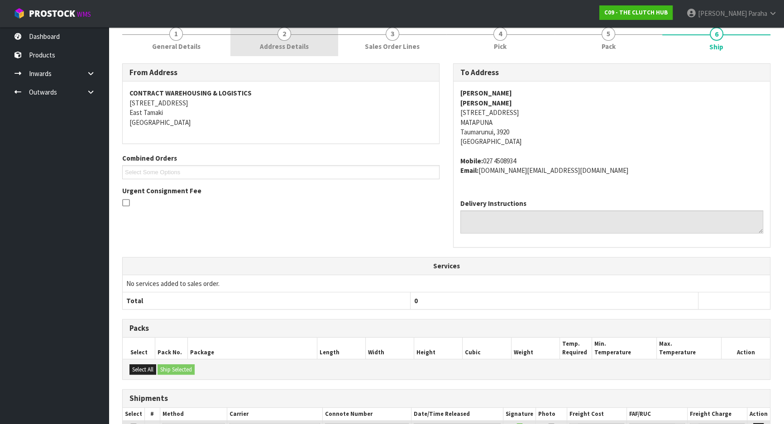
scroll to position [0, 0]
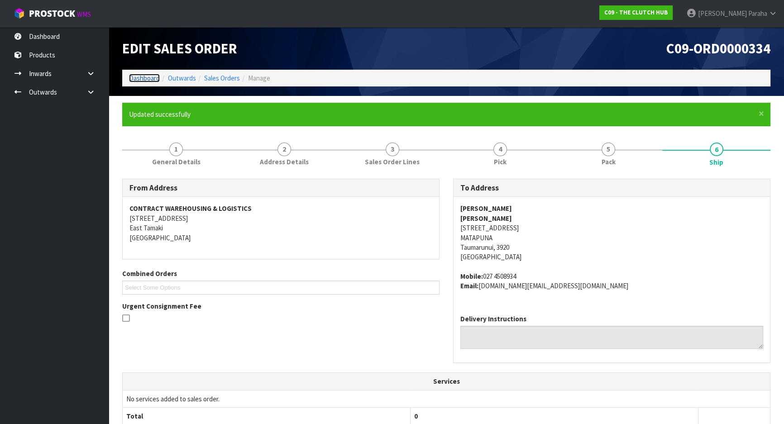
click at [136, 81] on link "Dashboard" at bounding box center [144, 78] width 31 height 9
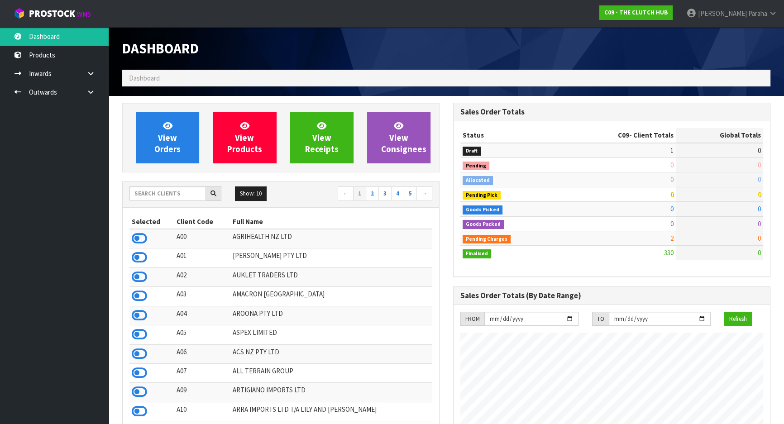
scroll to position [732, 330]
click at [168, 193] on input "text" at bounding box center [167, 193] width 76 height 14
click at [171, 194] on input "text" at bounding box center [167, 193] width 76 height 14
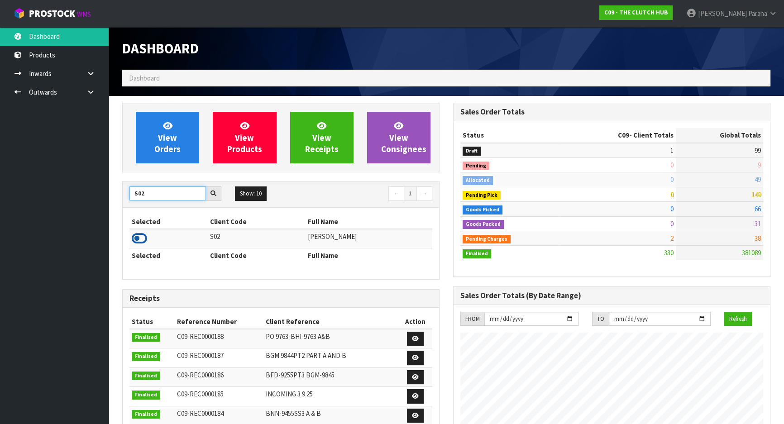
type input "S02"
click at [140, 235] on icon at bounding box center [139, 239] width 15 height 14
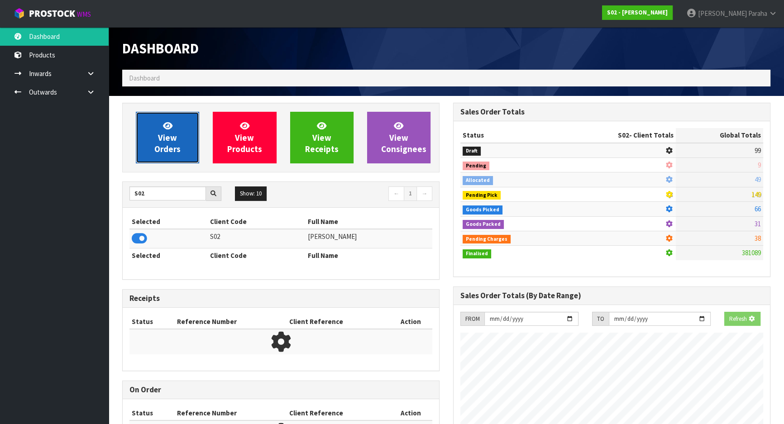
click at [153, 163] on link "View Orders" at bounding box center [167, 138] width 63 height 52
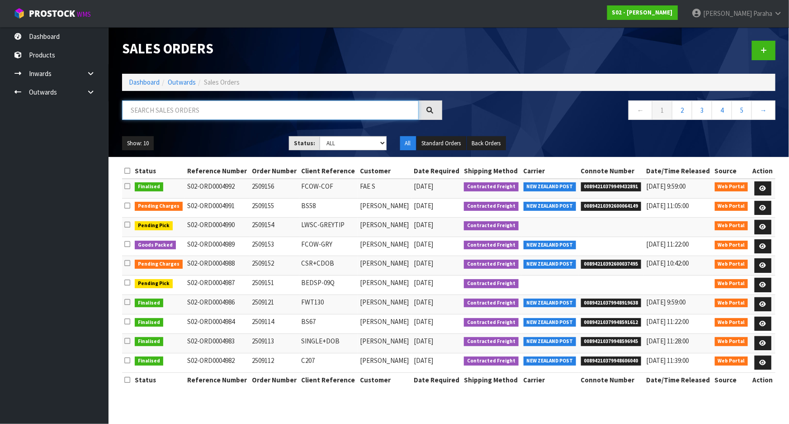
click at [197, 113] on input "text" at bounding box center [270, 109] width 297 height 19
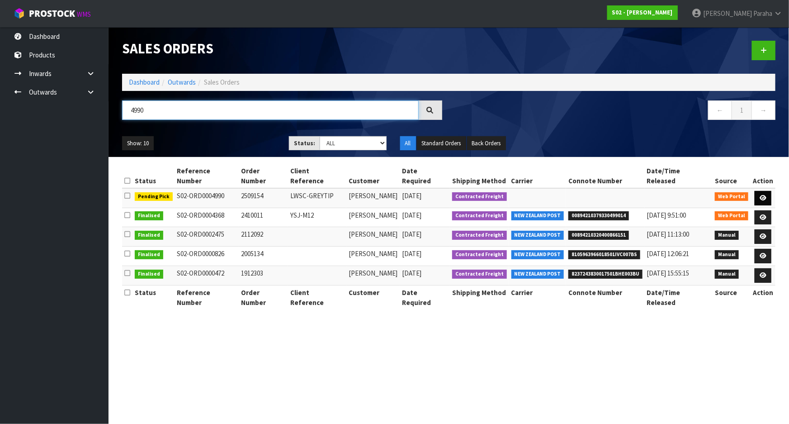
type input "4990"
click at [764, 195] on icon at bounding box center [763, 198] width 7 height 6
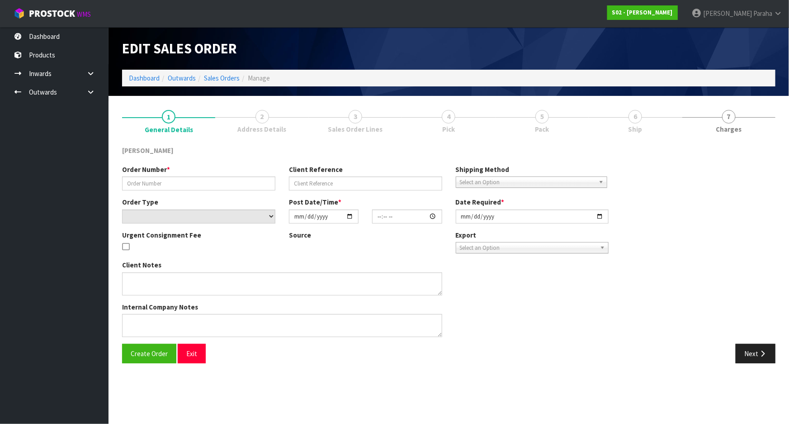
type input "2509154"
type input "LWSC-GREYTIP"
select select "number:0"
type input "[DATE]"
type input "16:40:00.000"
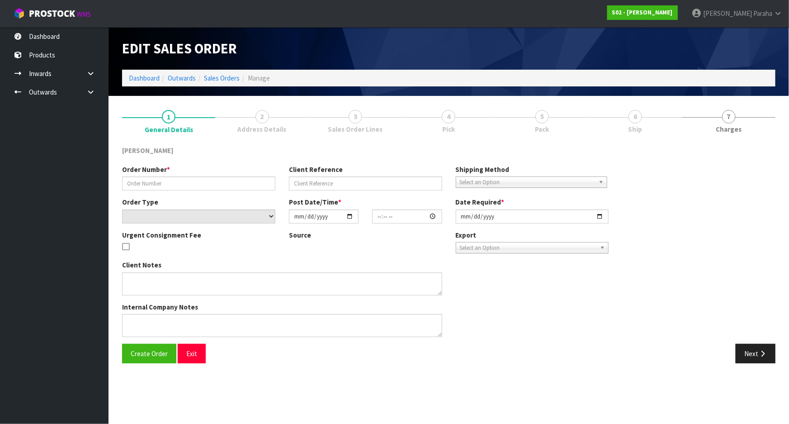
type input "[DATE]"
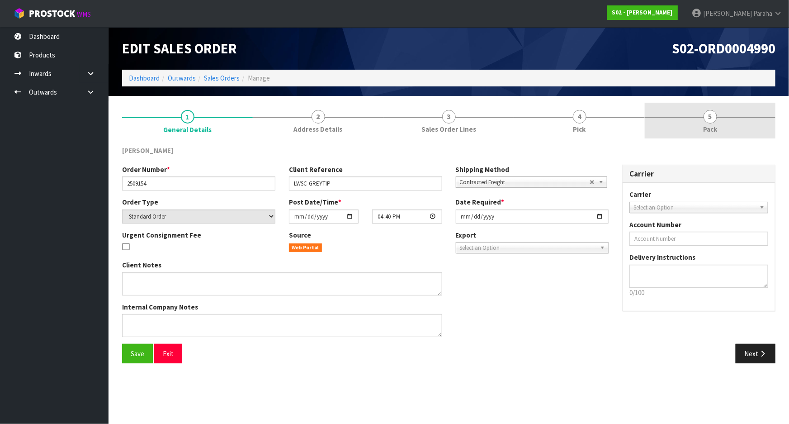
click at [712, 119] on span "5" at bounding box center [711, 117] width 14 height 14
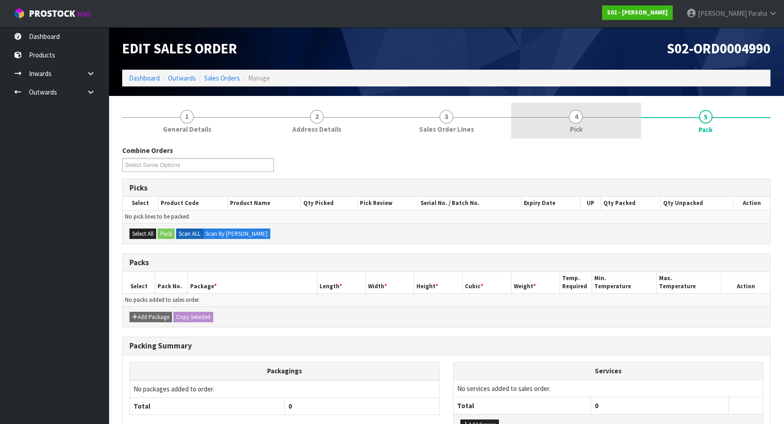
click at [575, 117] on span "4" at bounding box center [576, 117] width 14 height 14
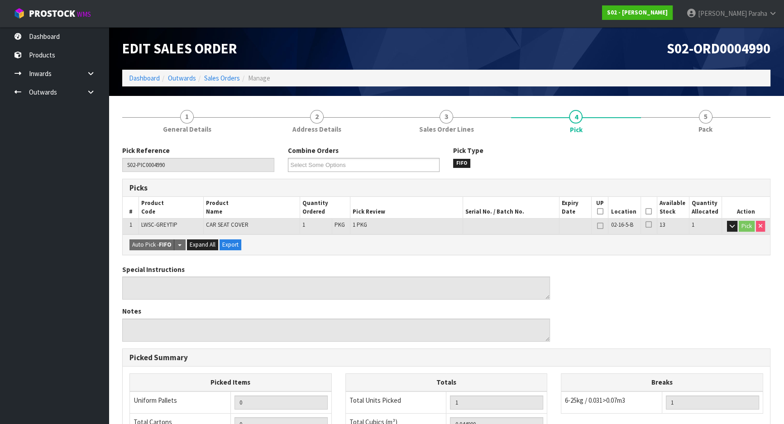
click at [647, 211] on icon at bounding box center [648, 211] width 6 height 0
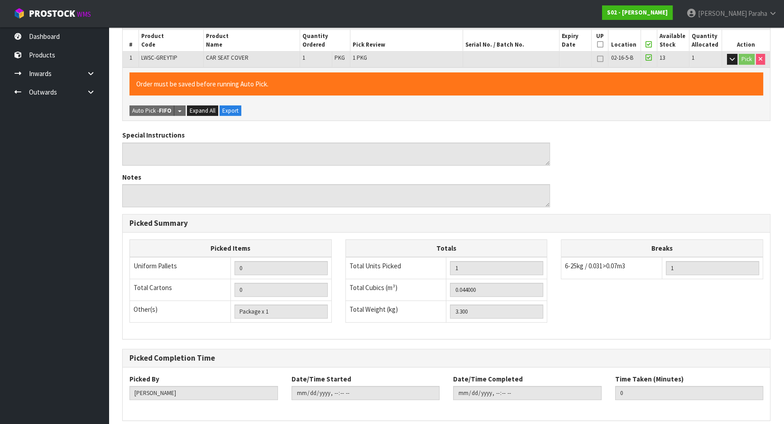
scroll to position [205, 0]
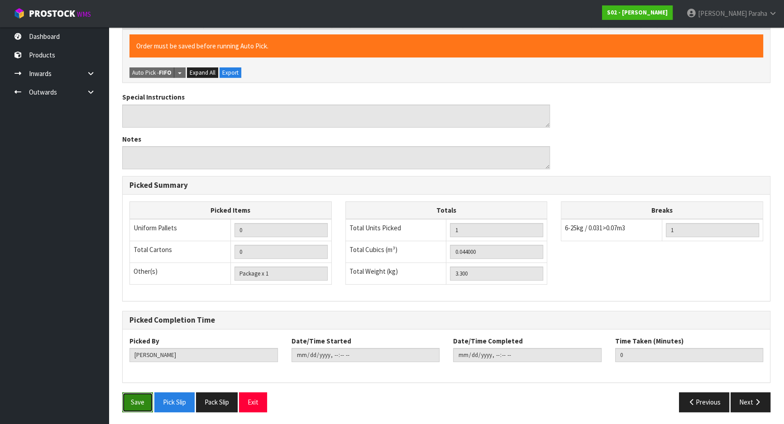
click at [128, 404] on button "Save" at bounding box center [137, 401] width 31 height 19
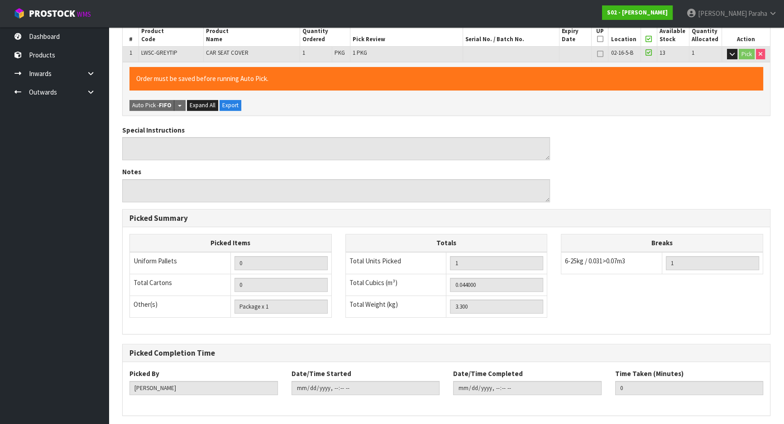
scroll to position [0, 0]
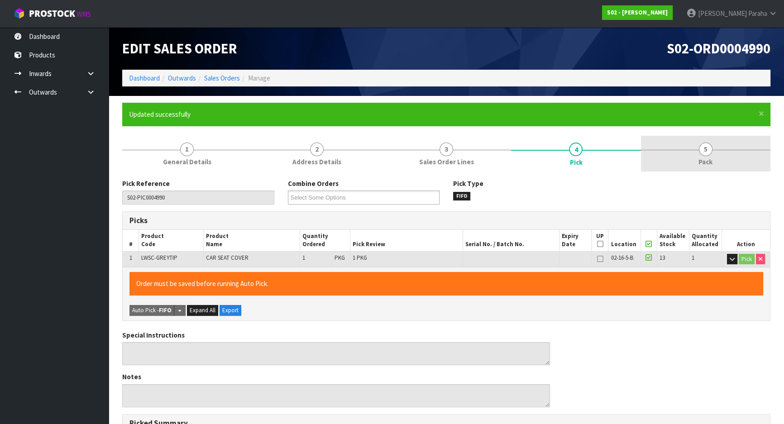
type input "[PERSON_NAME]"
type input "2025-09-15T11:37:21"
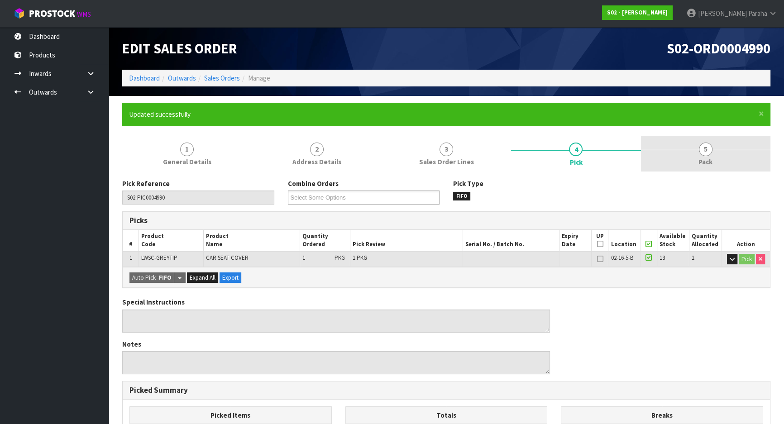
click at [703, 147] on span "5" at bounding box center [706, 150] width 14 height 14
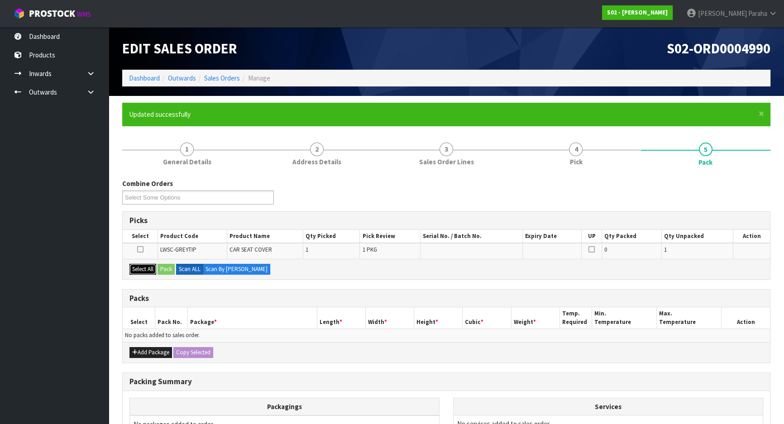
click at [144, 269] on button "Select All" at bounding box center [142, 269] width 27 height 11
click at [171, 271] on button "Pack" at bounding box center [165, 269] width 17 height 11
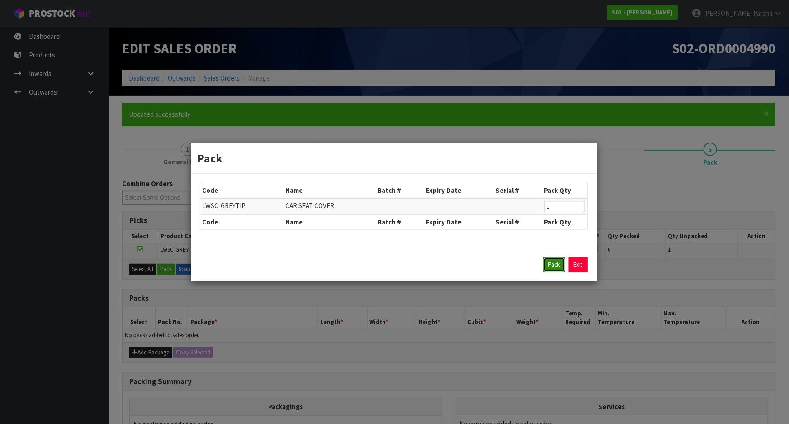
click at [551, 266] on button "Pack" at bounding box center [555, 264] width 22 height 14
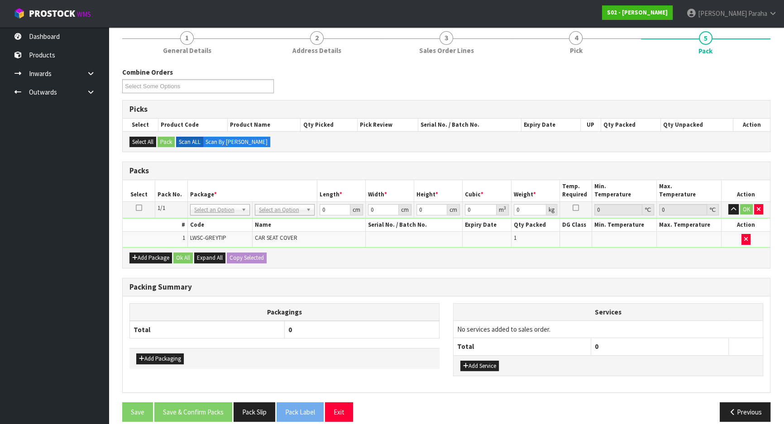
scroll to position [120, 0]
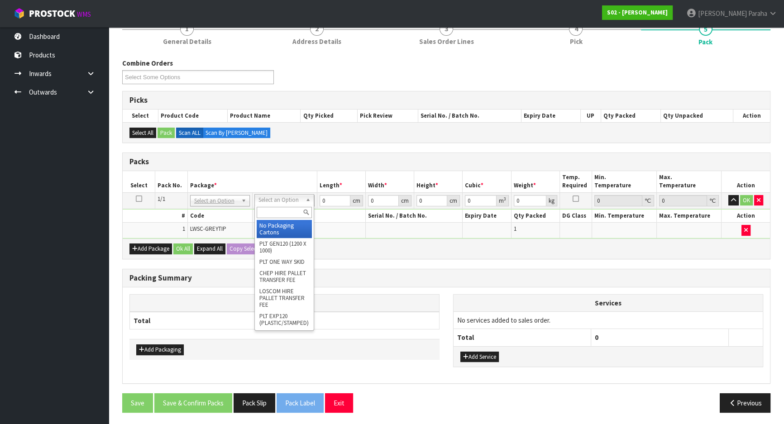
click at [289, 213] on input "text" at bounding box center [284, 212] width 55 height 11
type input "oc"
type input "3.3"
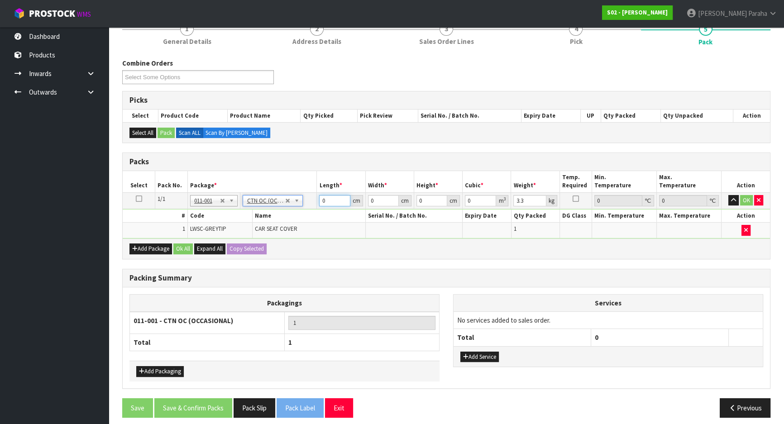
click at [331, 199] on input "0" at bounding box center [334, 200] width 31 height 11
type input "41"
type input "3"
type input "0.005043"
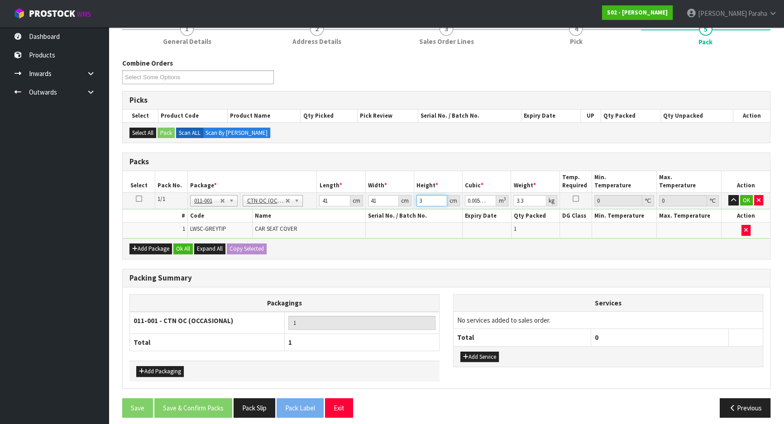
type input "30"
type input "0.05043"
type input "30"
type input "5"
click at [728, 195] on button "button" at bounding box center [733, 200] width 10 height 11
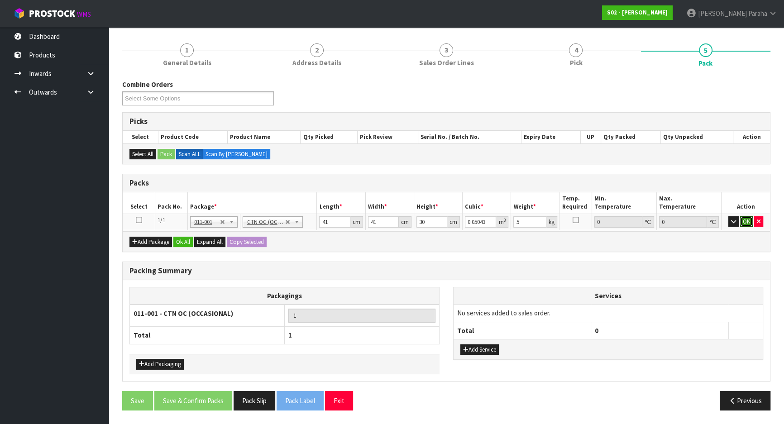
click button "OK" at bounding box center [746, 221] width 13 height 11
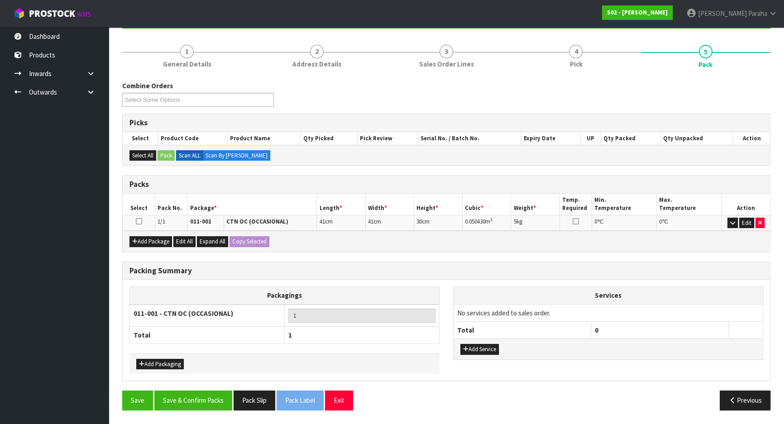
scroll to position [95, 0]
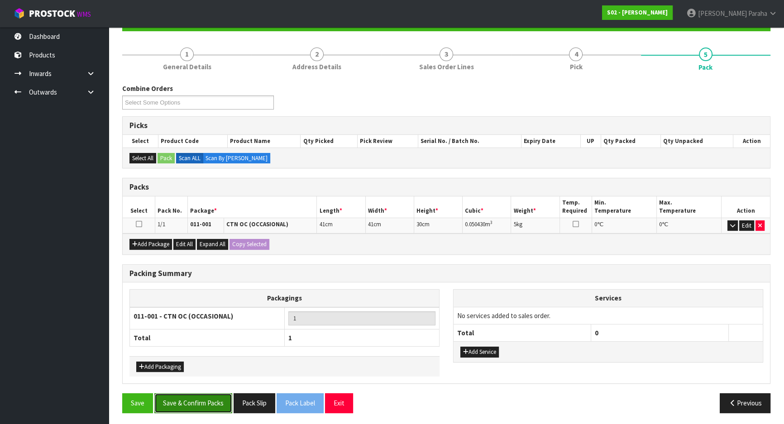
click at [202, 400] on button "Save & Confirm Packs" at bounding box center [193, 402] width 78 height 19
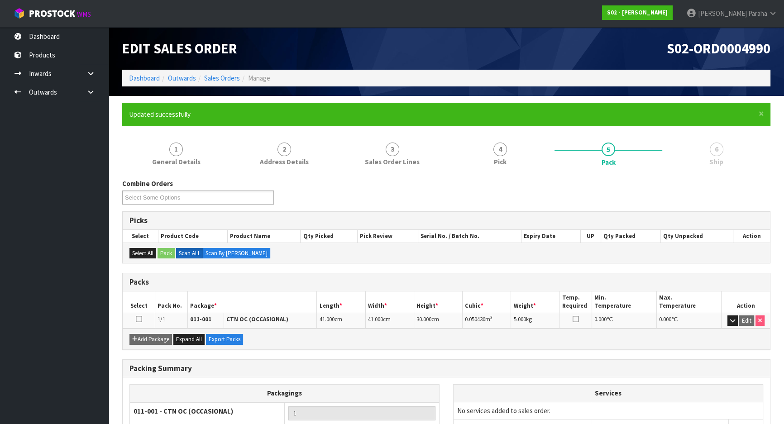
scroll to position [75, 0]
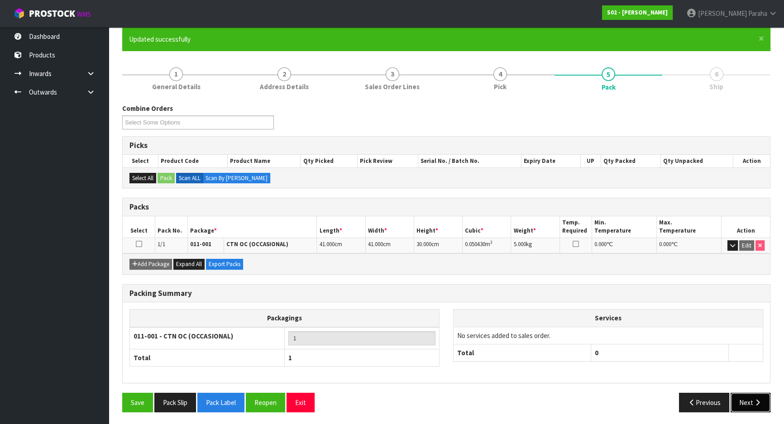
click at [757, 404] on button "Next" at bounding box center [750, 402] width 40 height 19
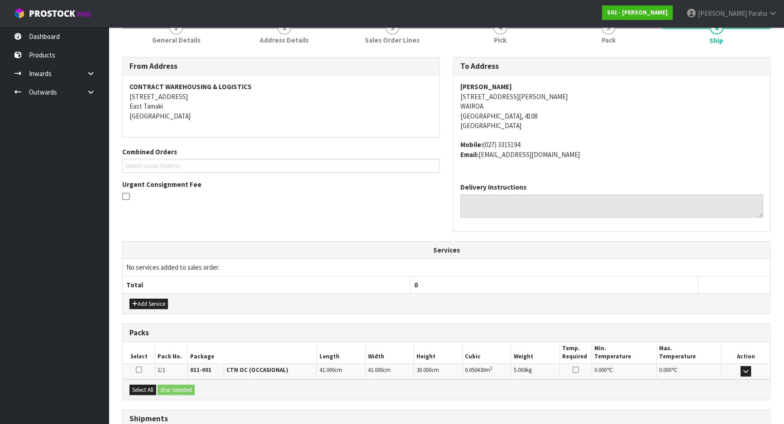
scroll to position [193, 0]
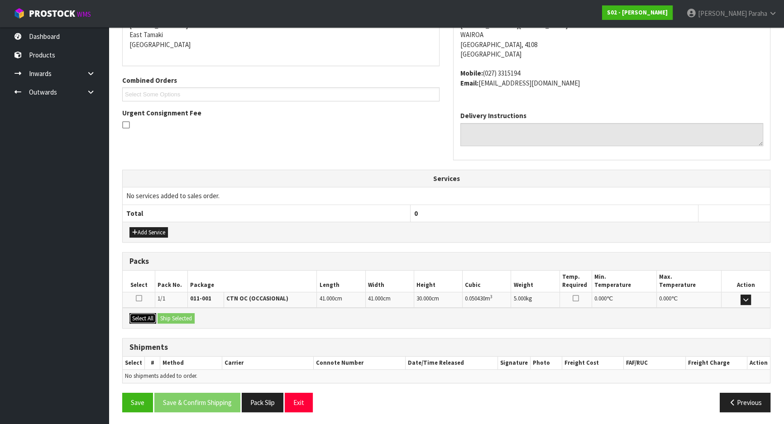
drag, startPoint x: 139, startPoint y: 316, endPoint x: 149, endPoint y: 312, distance: 10.2
click at [141, 316] on button "Select All" at bounding box center [142, 318] width 27 height 11
click at [178, 320] on button "Ship Selected" at bounding box center [175, 318] width 37 height 11
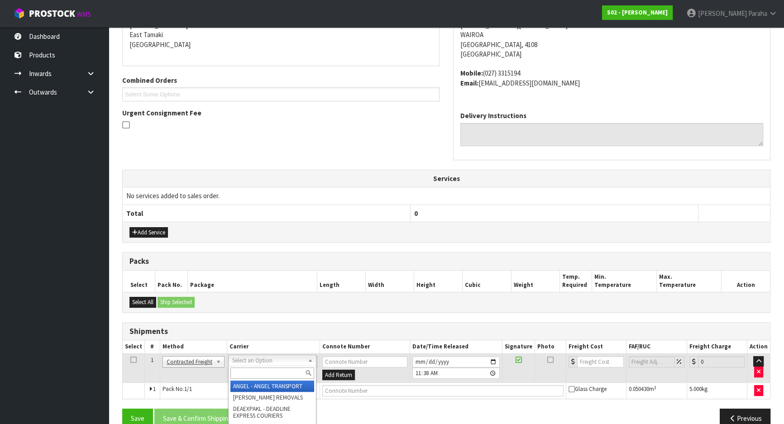
click at [286, 372] on input "text" at bounding box center [272, 372] width 84 height 11
type input "nzp"
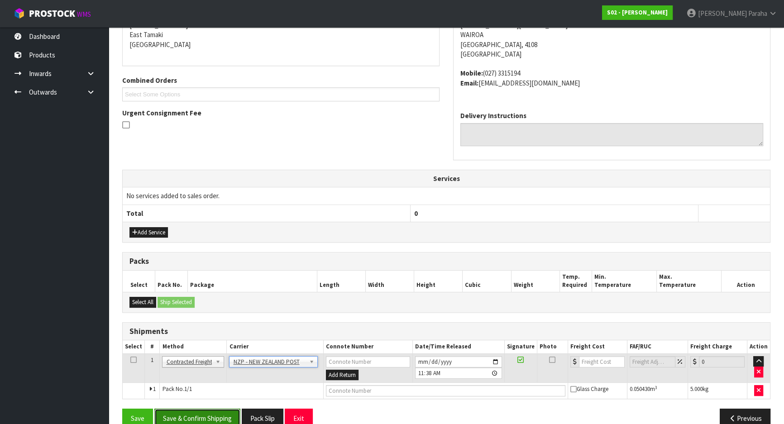
click at [209, 416] on button "Save & Confirm Shipping" at bounding box center [197, 418] width 86 height 19
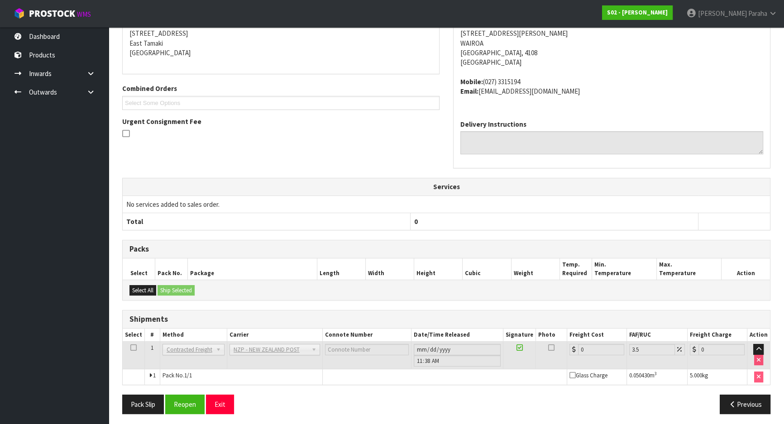
scroll to position [196, 0]
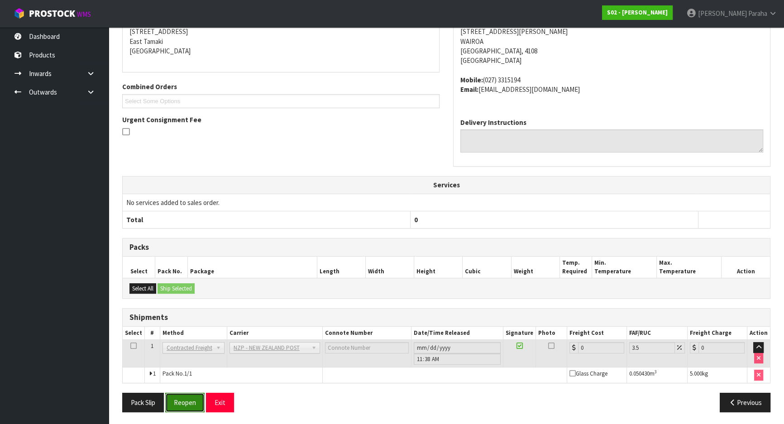
click at [195, 404] on button "Reopen" at bounding box center [184, 402] width 39 height 19
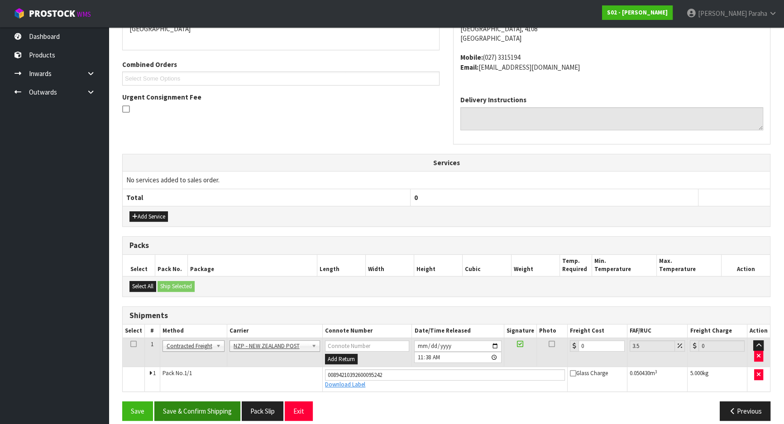
scroll to position [217, 0]
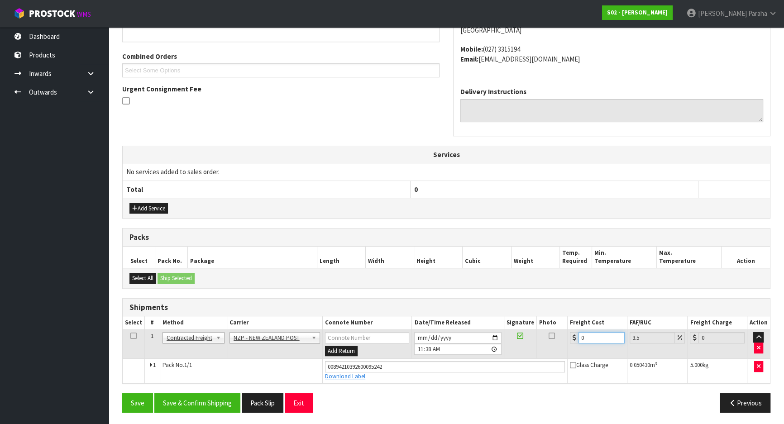
click at [604, 337] on input "0" at bounding box center [601, 337] width 46 height 11
type input "8"
type input "8.28"
type input "8.4"
click at [201, 404] on button "Save & Confirm Shipping" at bounding box center [197, 402] width 86 height 19
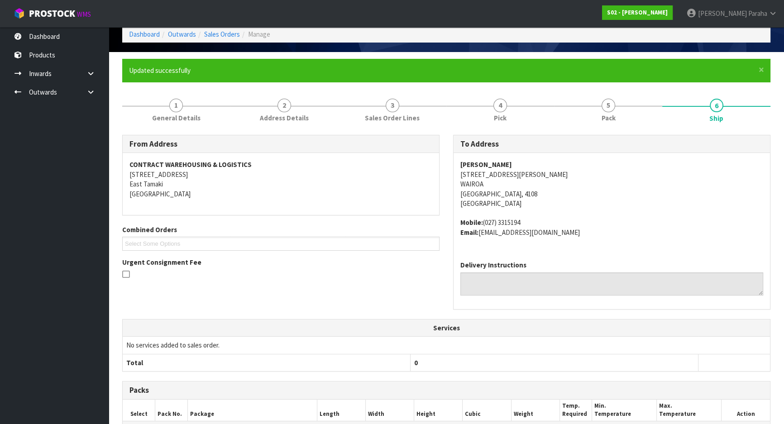
scroll to position [0, 0]
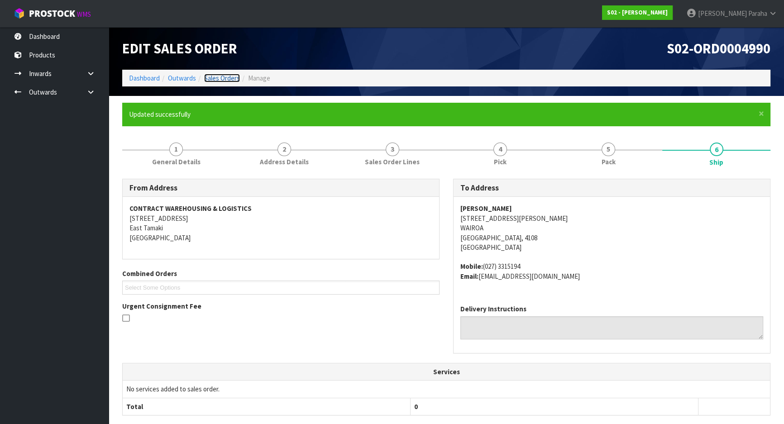
click at [226, 79] on link "Sales Orders" at bounding box center [222, 78] width 36 height 9
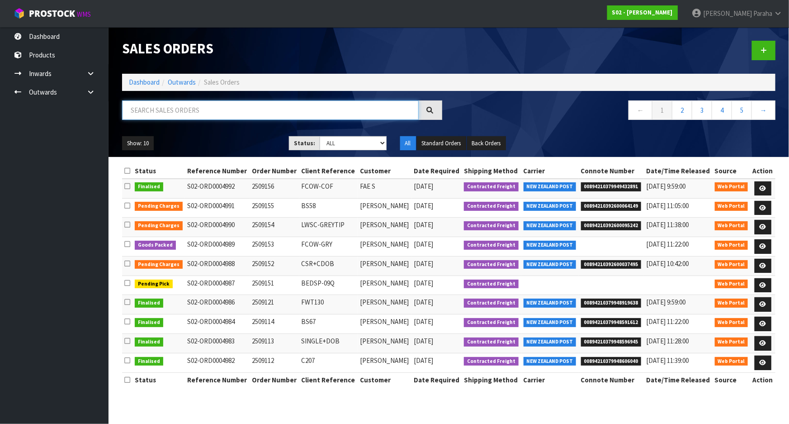
click at [202, 113] on input "text" at bounding box center [270, 109] width 297 height 19
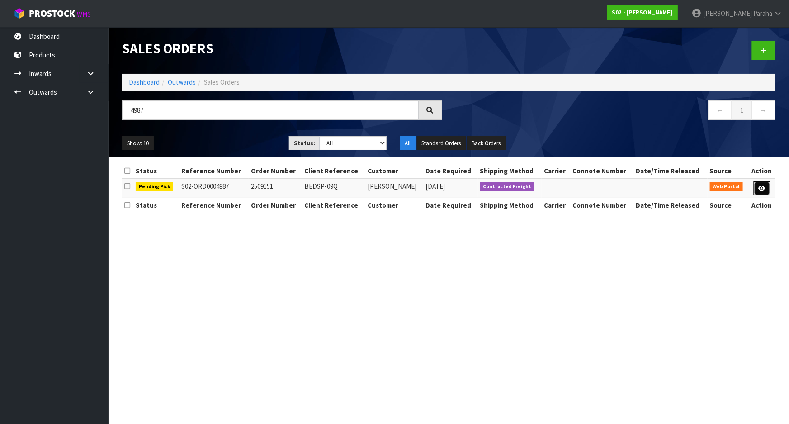
click at [766, 185] on link at bounding box center [762, 188] width 17 height 14
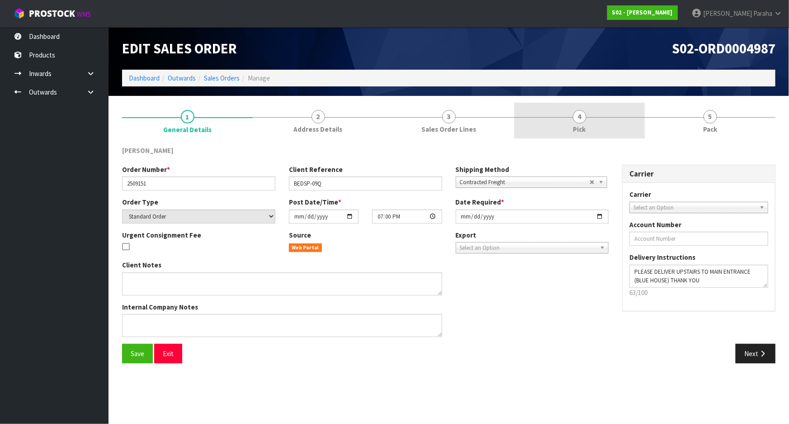
click at [573, 120] on link "4 Pick" at bounding box center [579, 121] width 131 height 36
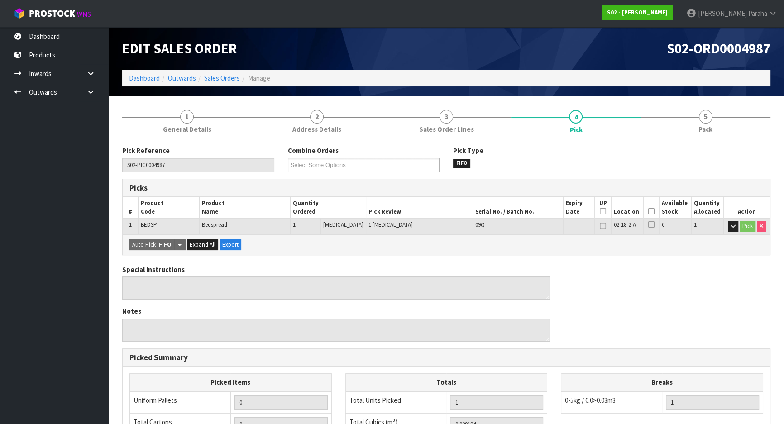
click at [648, 211] on icon at bounding box center [651, 211] width 6 height 0
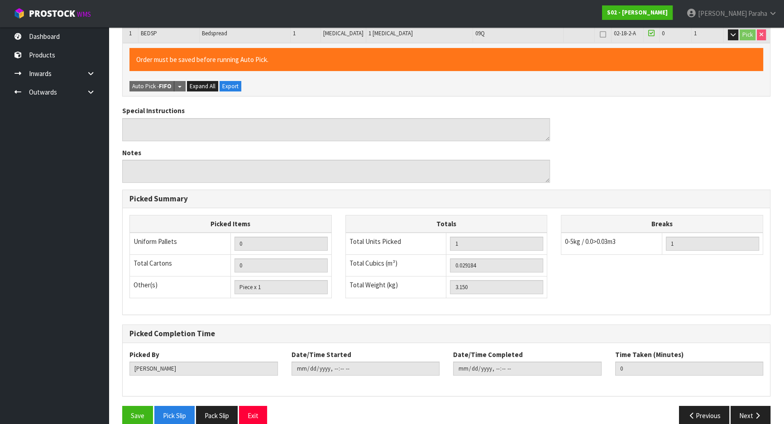
scroll to position [205, 0]
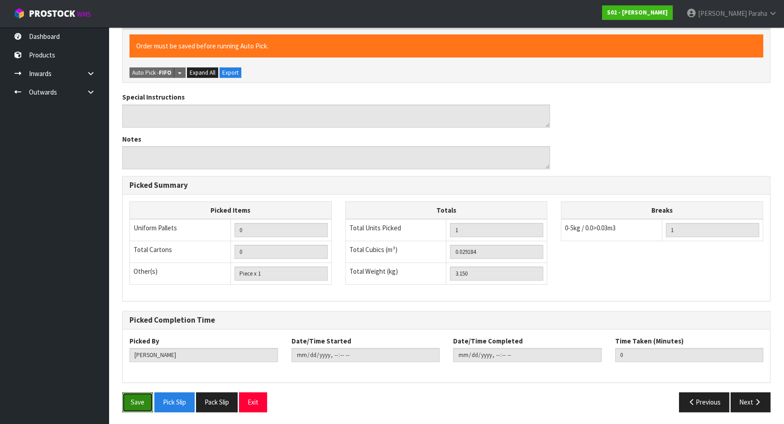
click at [139, 405] on button "Save" at bounding box center [137, 401] width 31 height 19
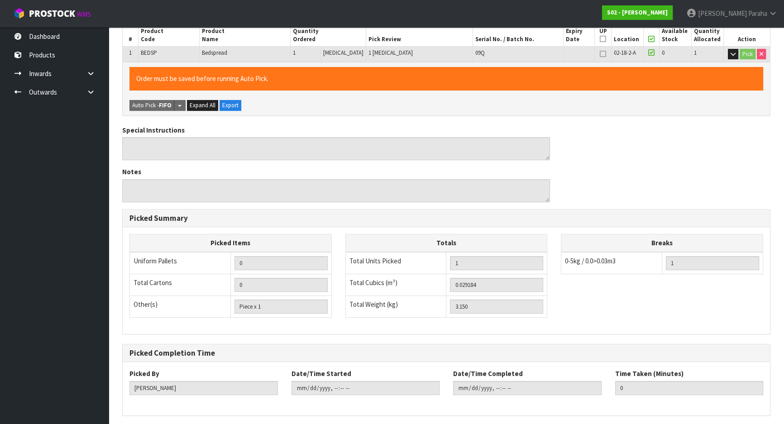
scroll to position [0, 0]
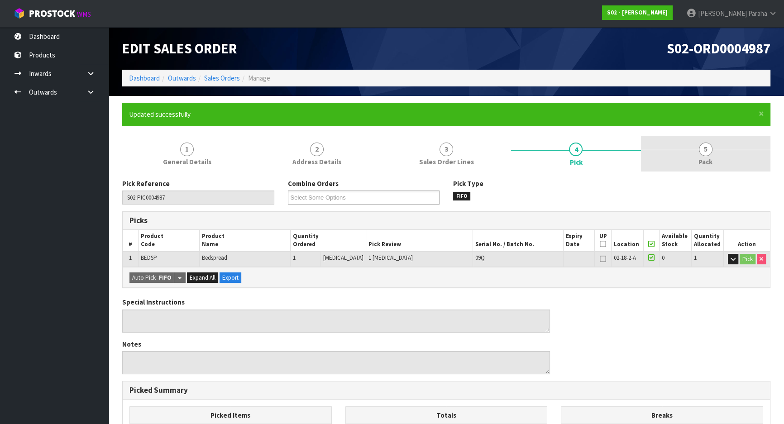
click at [704, 151] on span "5" at bounding box center [706, 150] width 14 height 14
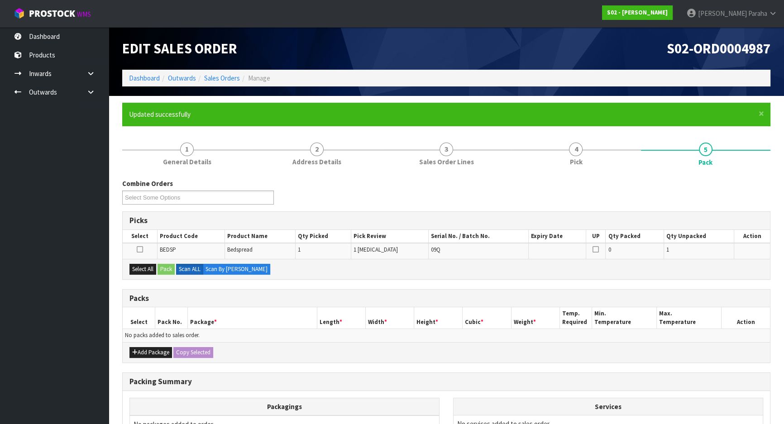
scroll to position [41, 0]
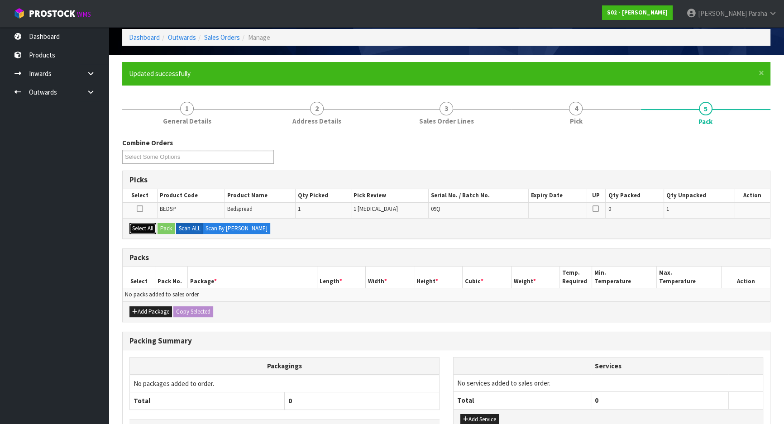
drag, startPoint x: 138, startPoint y: 228, endPoint x: 157, endPoint y: 230, distance: 19.1
click at [143, 228] on button "Select All" at bounding box center [142, 228] width 27 height 11
click at [163, 229] on button "Pack" at bounding box center [165, 228] width 17 height 11
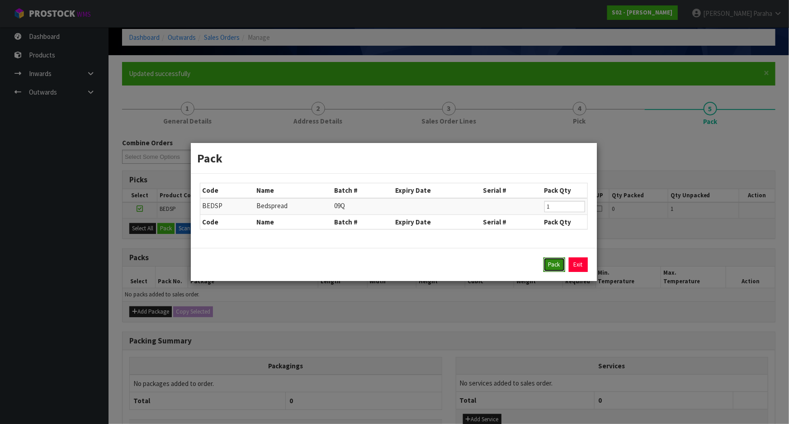
click at [549, 262] on button "Pack" at bounding box center [555, 264] width 22 height 14
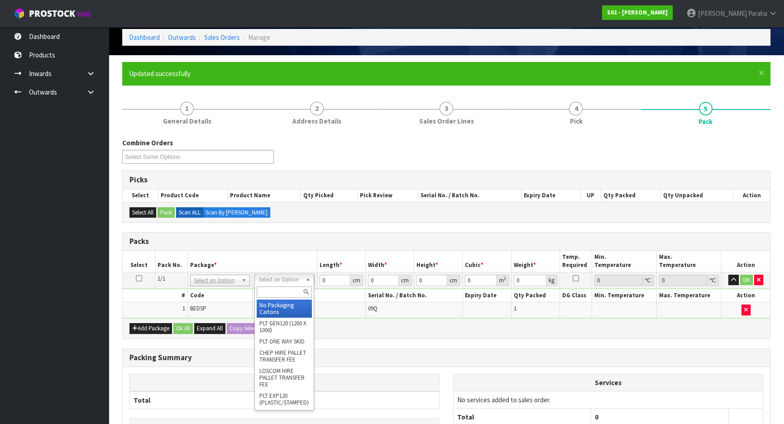
click at [293, 292] on input "text" at bounding box center [284, 291] width 55 height 11
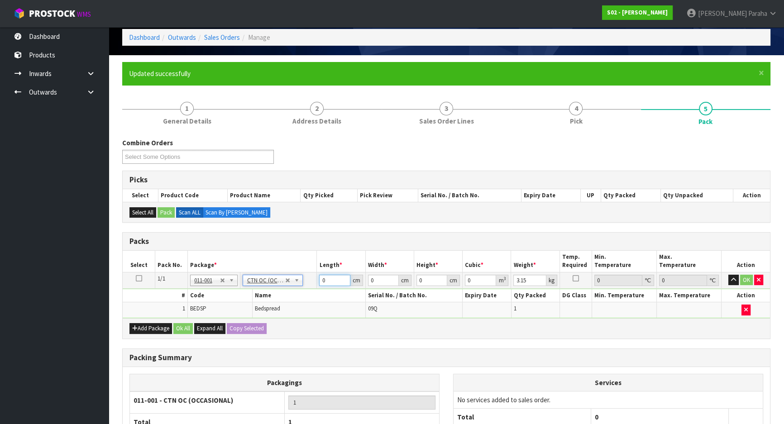
click at [332, 278] on input "0" at bounding box center [334, 280] width 31 height 11
click at [728, 275] on button "button" at bounding box center [733, 280] width 10 height 11
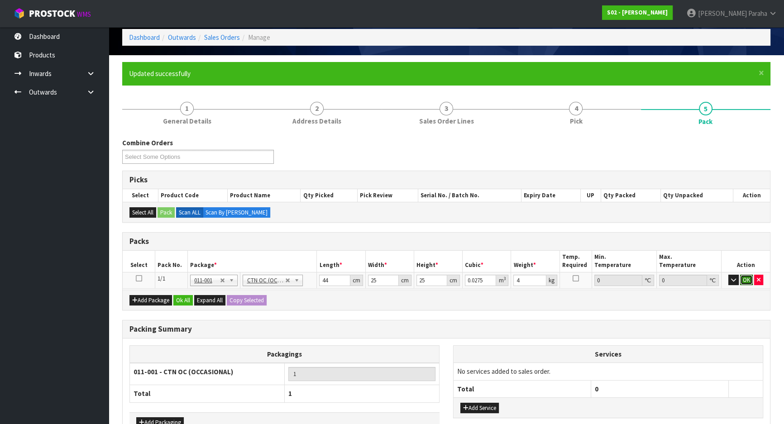
click button "OK" at bounding box center [746, 280] width 13 height 11
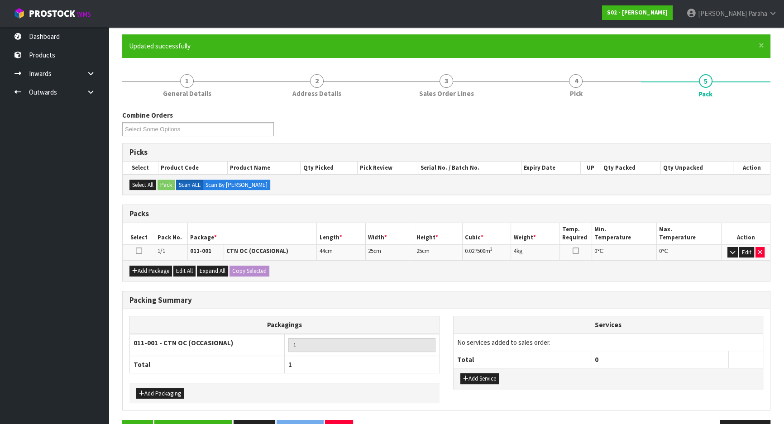
scroll to position [95, 0]
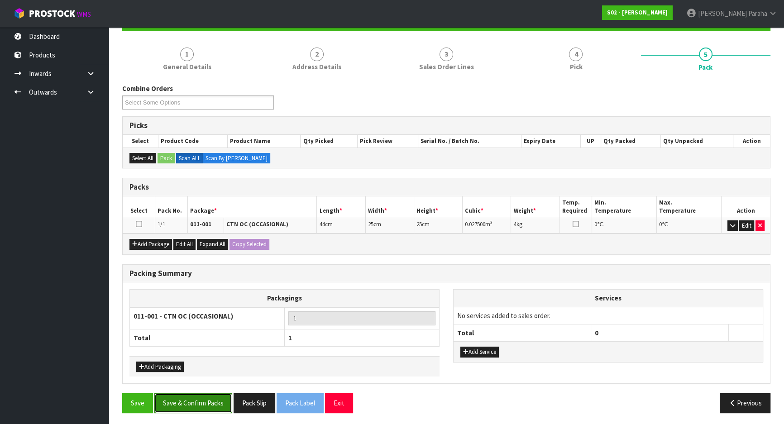
click at [183, 394] on button "Save & Confirm Packs" at bounding box center [193, 402] width 78 height 19
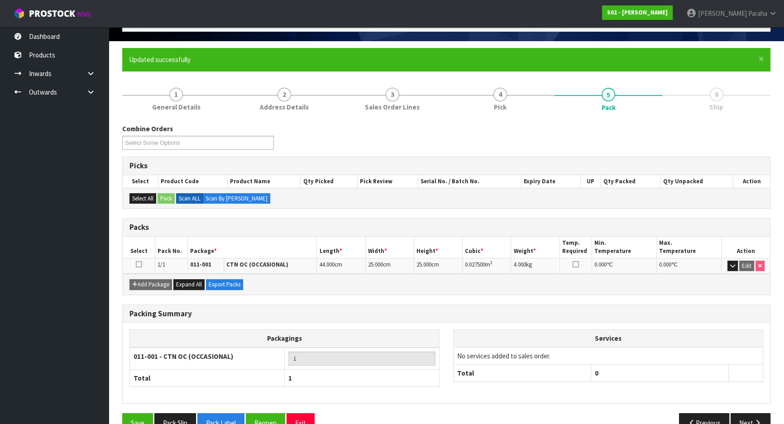
scroll to position [75, 0]
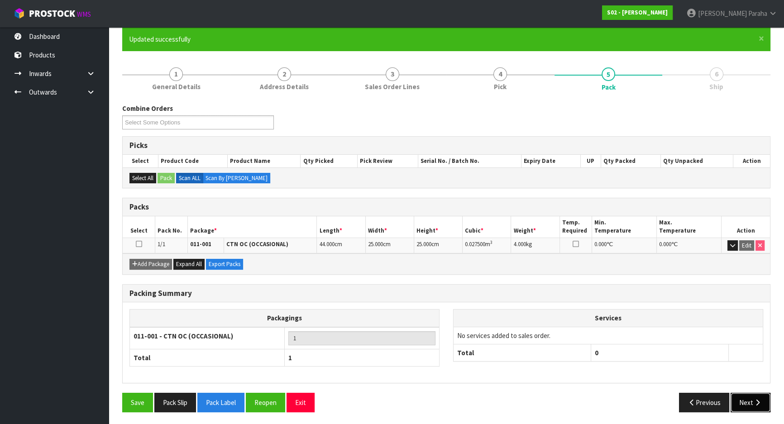
click at [750, 401] on button "Next" at bounding box center [750, 402] width 40 height 19
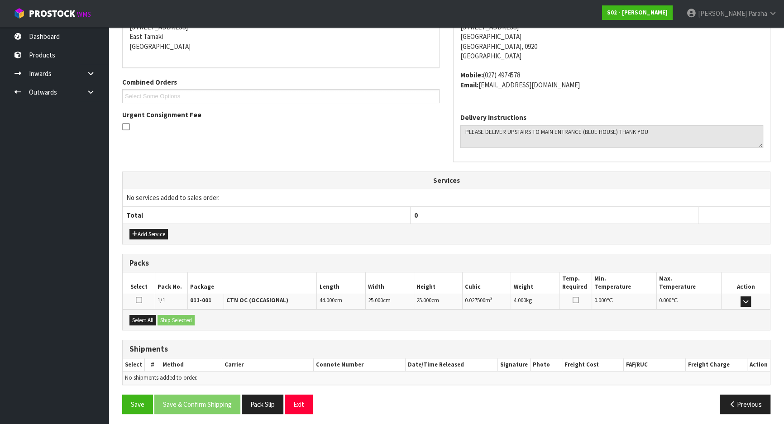
scroll to position [193, 0]
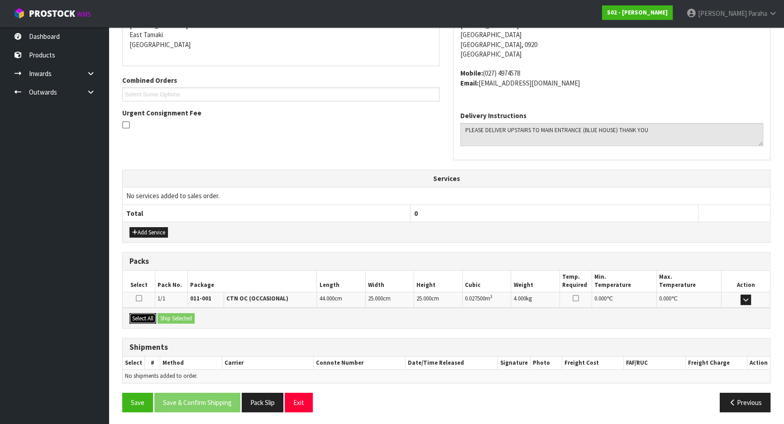
click at [144, 314] on button "Select All" at bounding box center [142, 318] width 27 height 11
click at [174, 319] on button "Ship Selected" at bounding box center [175, 318] width 37 height 11
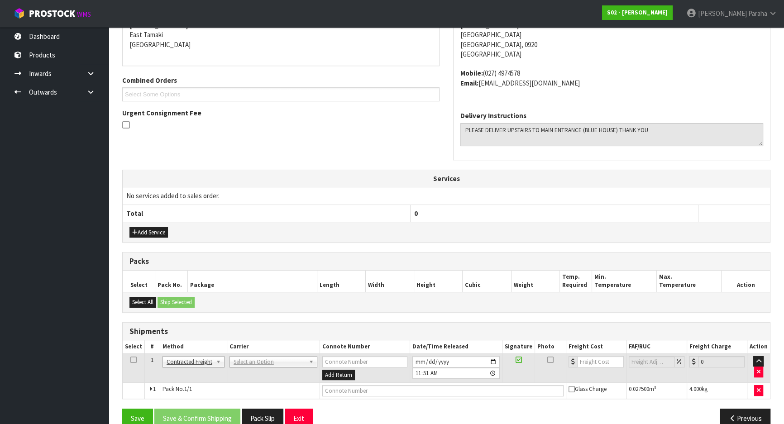
scroll to position [209, 0]
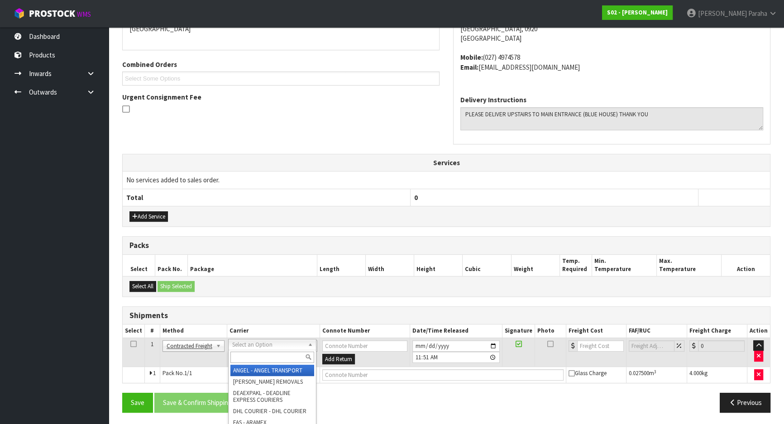
drag, startPoint x: 262, startPoint y: 357, endPoint x: 265, endPoint y: 348, distance: 8.9
click at [264, 355] on input "text" at bounding box center [272, 357] width 84 height 11
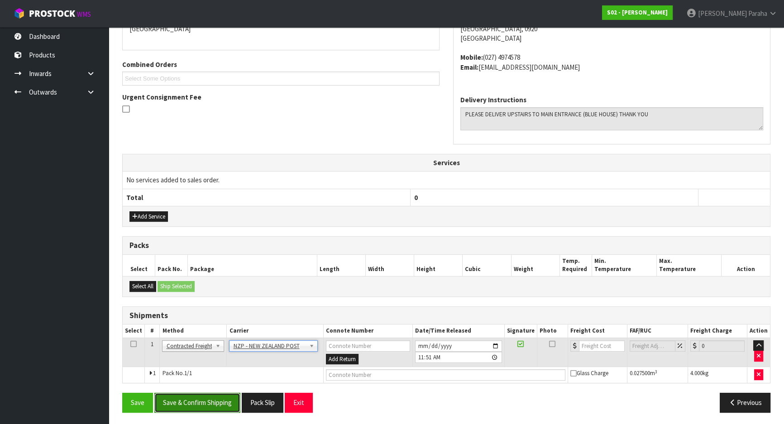
click at [208, 400] on button "Save & Confirm Shipping" at bounding box center [197, 402] width 86 height 19
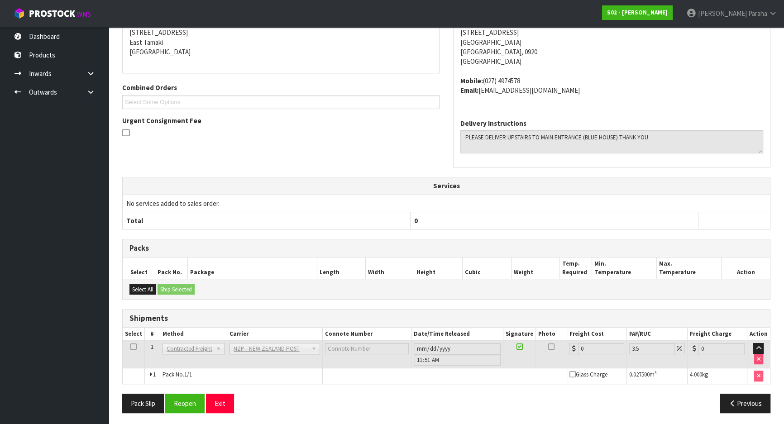
scroll to position [196, 0]
click at [182, 401] on button "Reopen" at bounding box center [184, 402] width 39 height 19
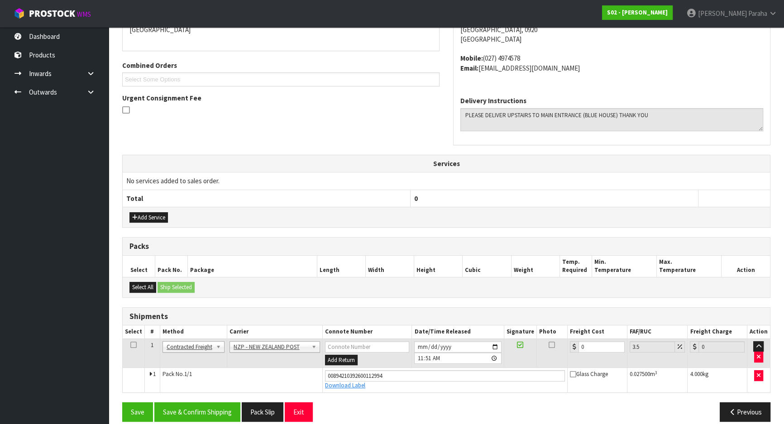
scroll to position [217, 0]
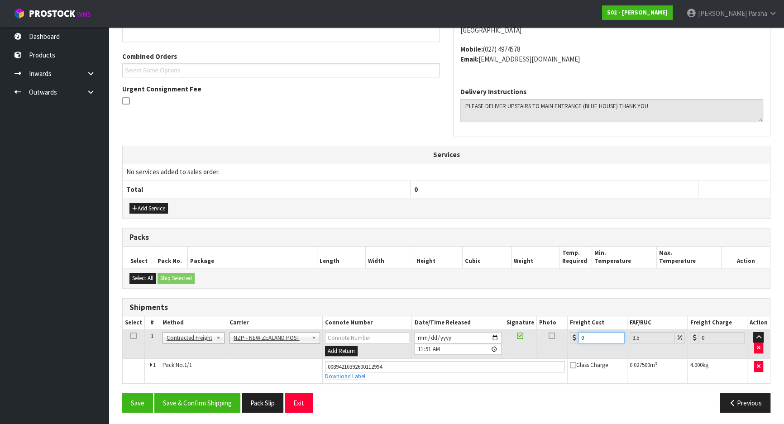
click at [596, 334] on input "0" at bounding box center [601, 337] width 46 height 11
click at [191, 400] on button "Save & Confirm Shipping" at bounding box center [197, 402] width 86 height 19
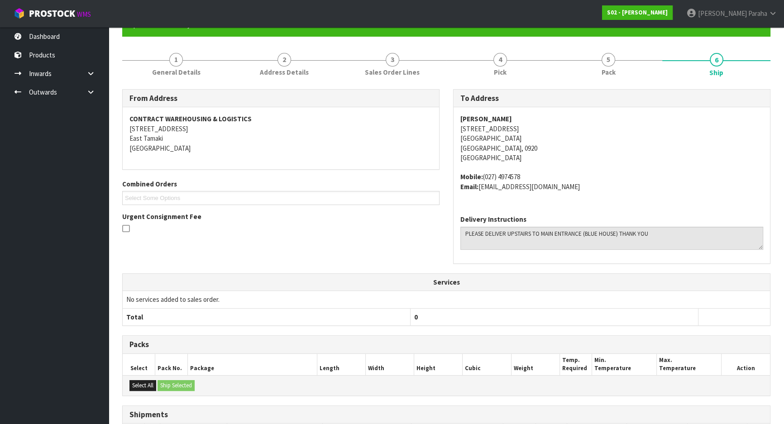
scroll to position [0, 0]
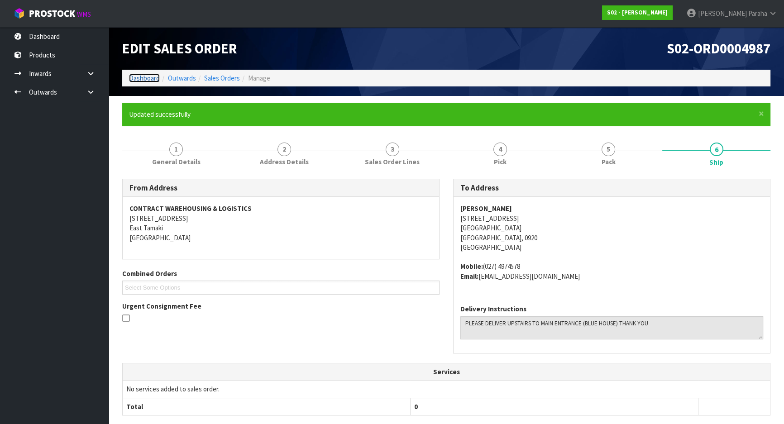
click at [157, 80] on link "Dashboard" at bounding box center [144, 78] width 31 height 9
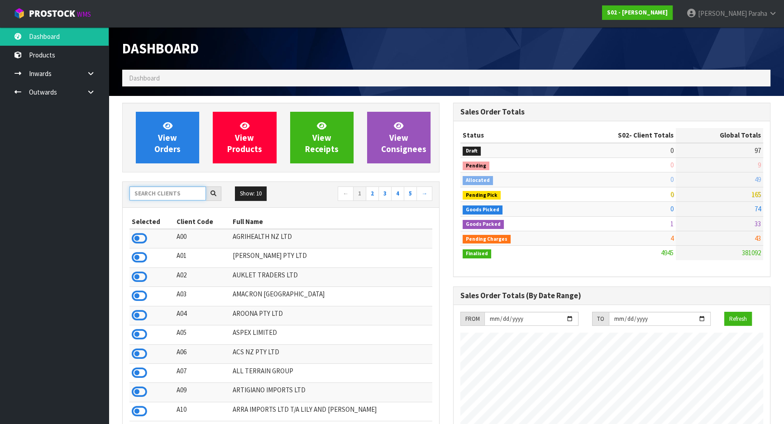
click at [168, 195] on input "text" at bounding box center [167, 193] width 76 height 14
click at [143, 196] on input "text" at bounding box center [167, 193] width 76 height 14
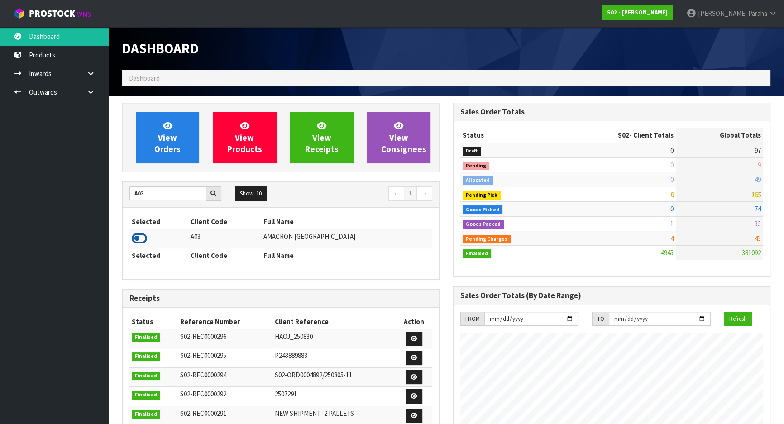
click at [144, 241] on icon at bounding box center [139, 239] width 15 height 14
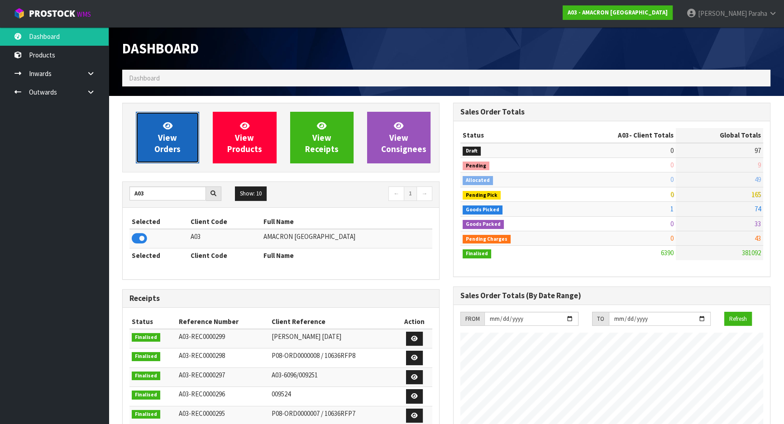
click at [184, 144] on link "View Orders" at bounding box center [167, 138] width 63 height 52
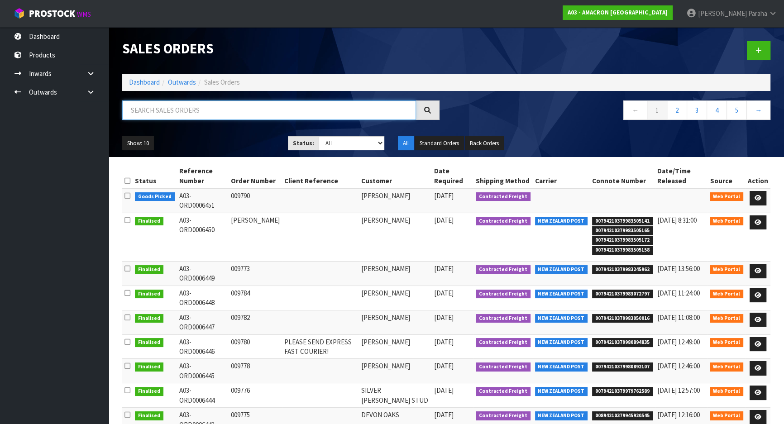
click at [167, 105] on input "text" at bounding box center [269, 109] width 294 height 19
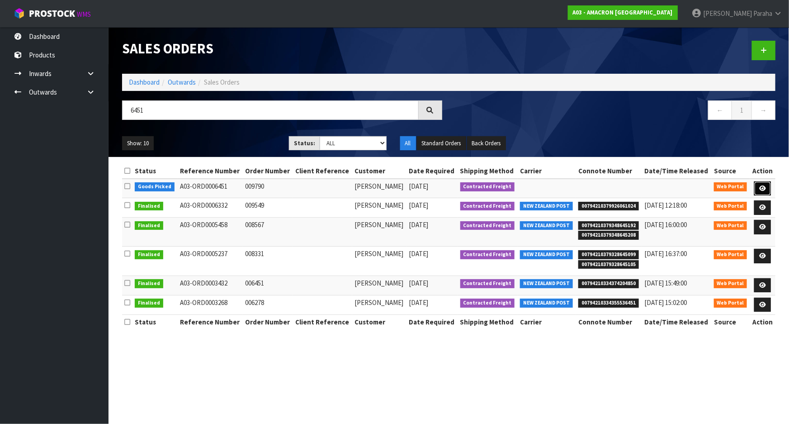
click at [764, 184] on link at bounding box center [763, 188] width 17 height 14
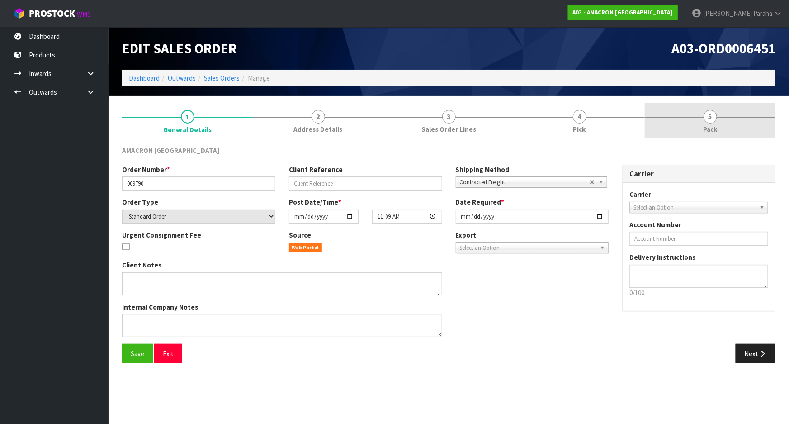
click at [711, 120] on span "5" at bounding box center [711, 117] width 14 height 14
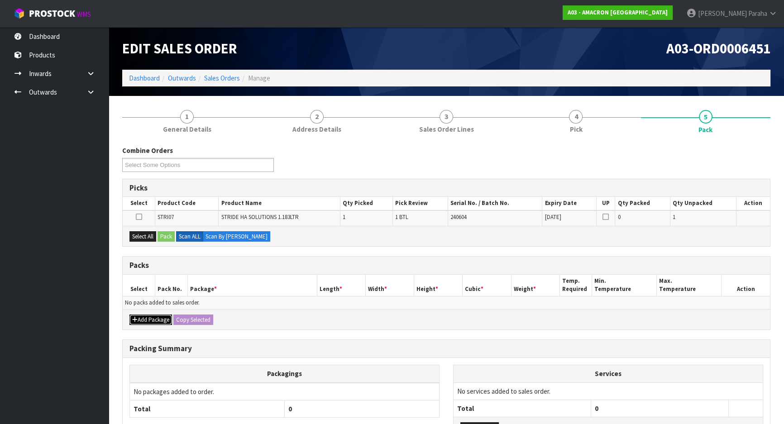
click at [147, 318] on button "Add Package" at bounding box center [150, 319] width 43 height 11
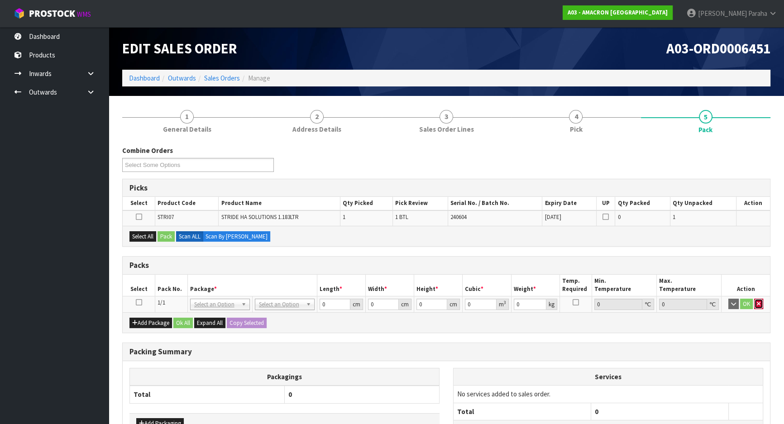
click at [756, 307] on button "button" at bounding box center [758, 304] width 9 height 11
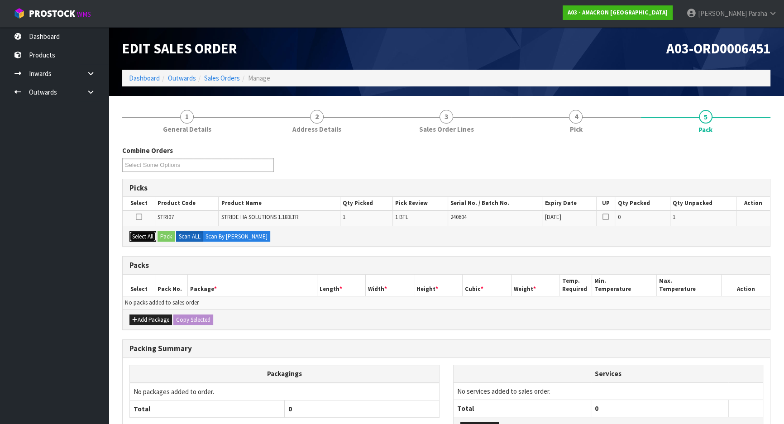
click at [151, 237] on button "Select All" at bounding box center [142, 236] width 27 height 11
click at [165, 235] on button "Pack" at bounding box center [165, 236] width 17 height 11
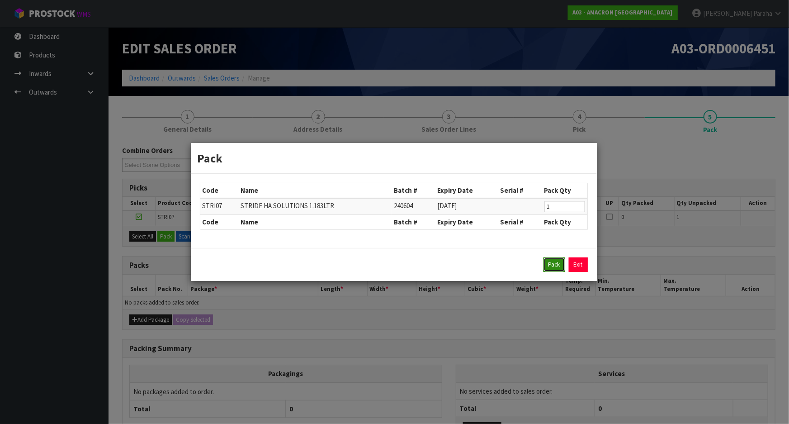
click at [551, 265] on button "Pack" at bounding box center [555, 264] width 22 height 14
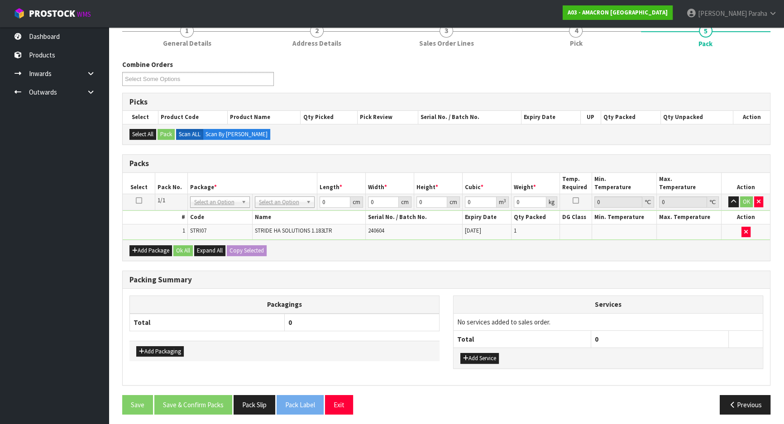
scroll to position [87, 0]
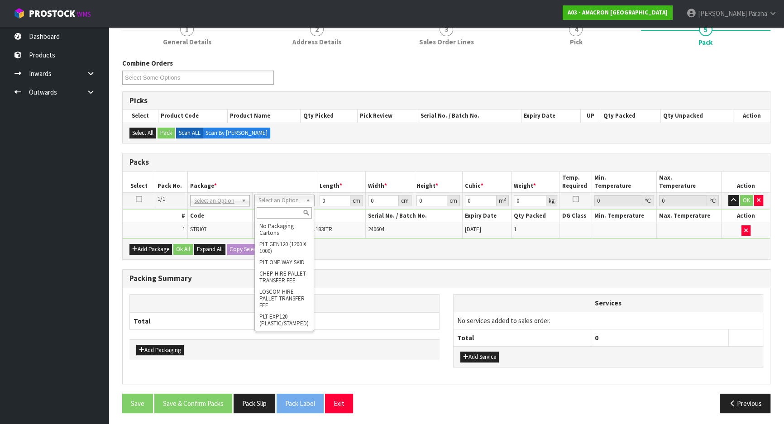
click at [269, 212] on input "text" at bounding box center [284, 212] width 55 height 11
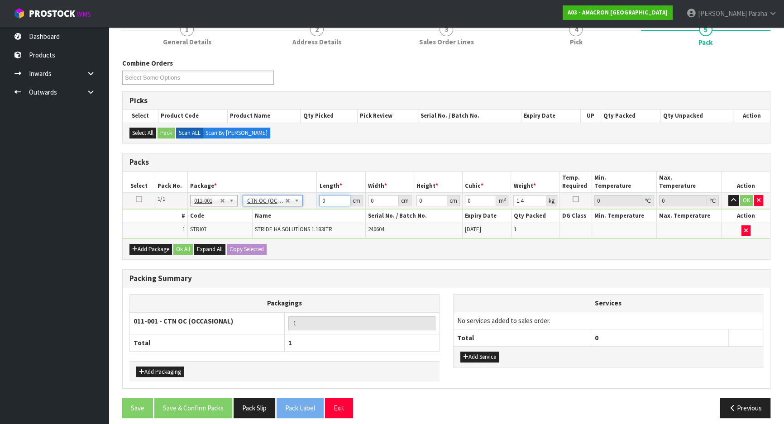
click at [327, 198] on input "0" at bounding box center [334, 200] width 31 height 11
click at [728, 195] on button "button" at bounding box center [733, 200] width 10 height 11
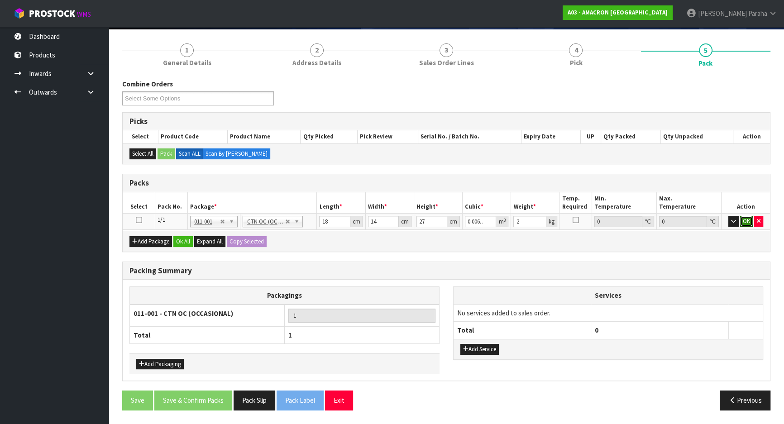
click button "OK" at bounding box center [746, 221] width 13 height 11
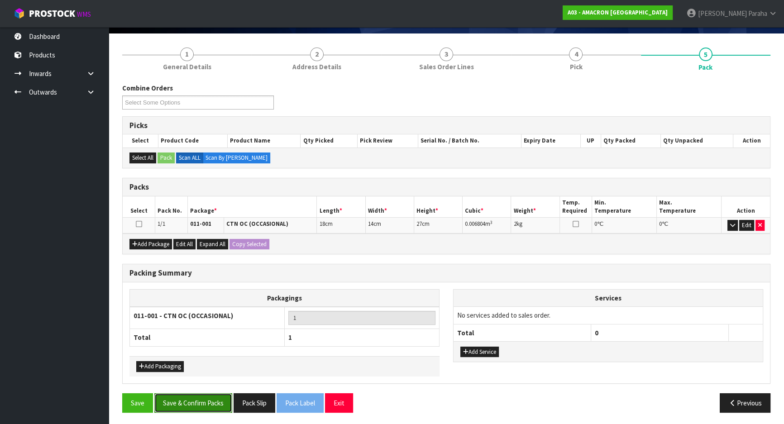
click at [208, 408] on button "Save & Confirm Packs" at bounding box center [193, 402] width 78 height 19
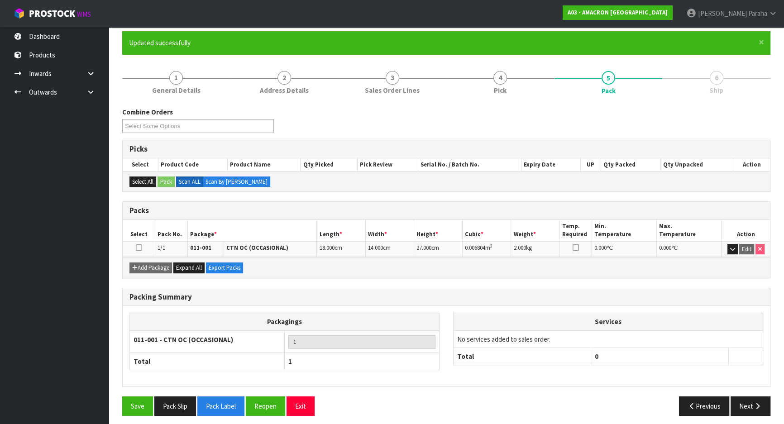
scroll to position [75, 0]
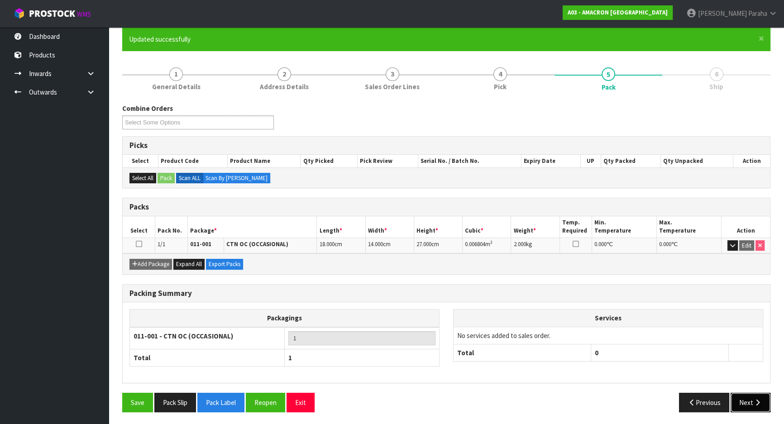
click at [751, 402] on button "Next" at bounding box center [750, 402] width 40 height 19
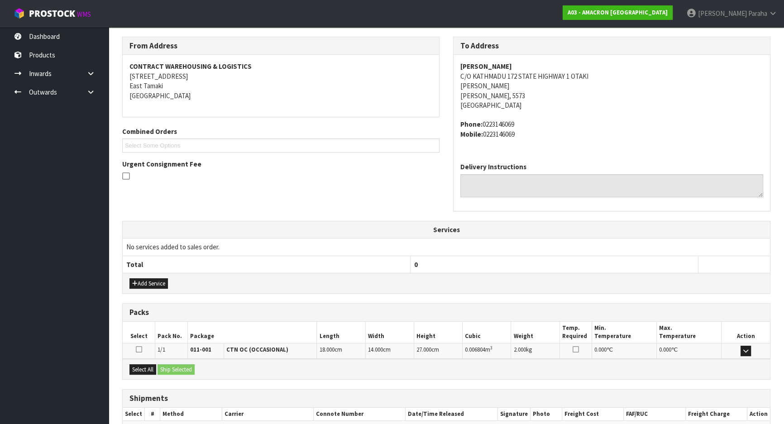
scroll to position [193, 0]
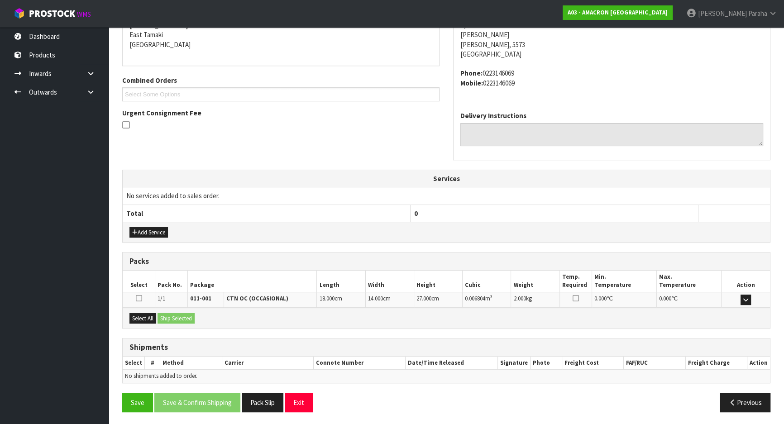
click at [144, 322] on div "Select All Ship Selected" at bounding box center [446, 318] width 647 height 20
click at [144, 319] on button "Select All" at bounding box center [142, 318] width 27 height 11
click at [168, 315] on button "Ship Selected" at bounding box center [175, 318] width 37 height 11
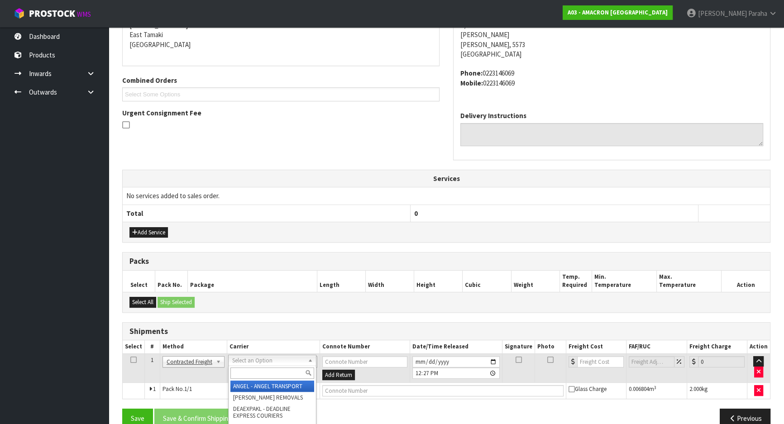
click at [296, 371] on input "text" at bounding box center [272, 372] width 84 height 11
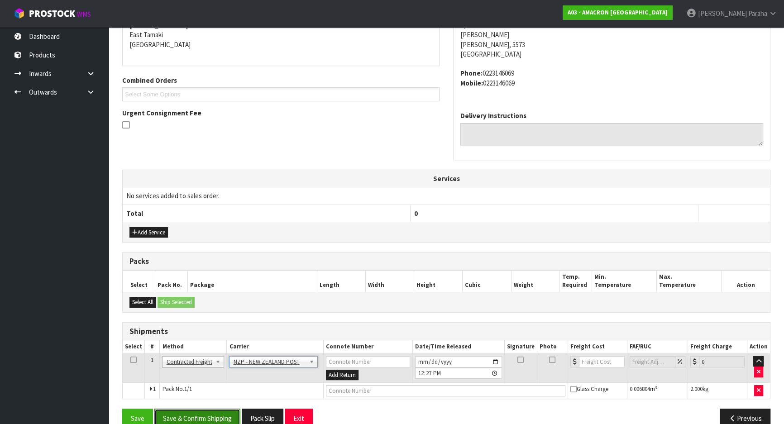
click at [220, 414] on button "Save & Confirm Shipping" at bounding box center [197, 418] width 86 height 19
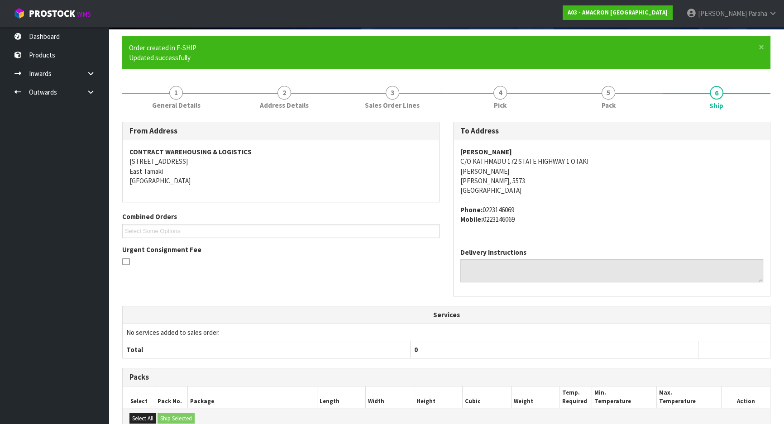
scroll to position [196, 0]
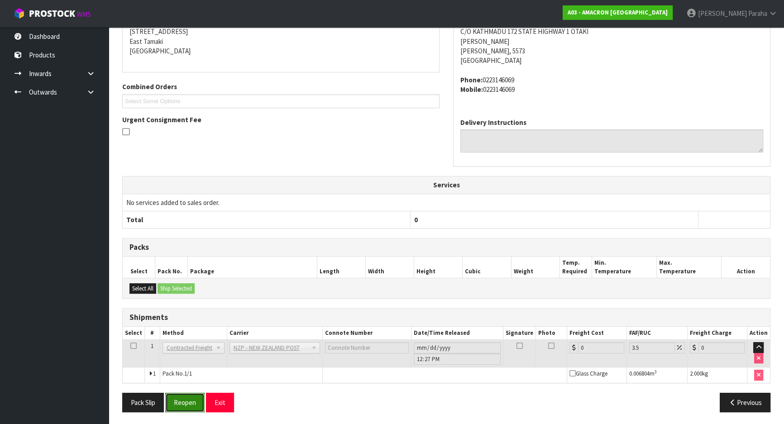
click at [190, 398] on button "Reopen" at bounding box center [184, 402] width 39 height 19
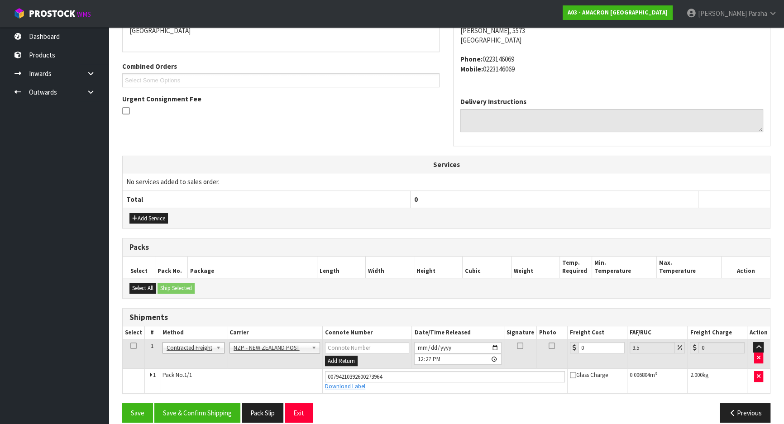
scroll to position [217, 0]
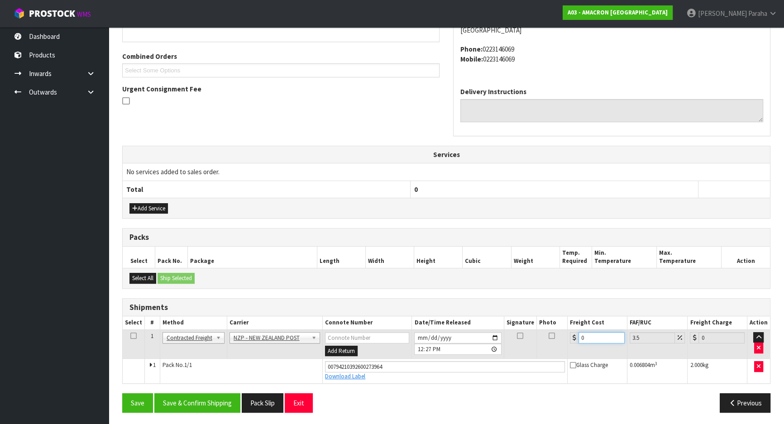
drag, startPoint x: 589, startPoint y: 337, endPoint x: 575, endPoint y: 318, distance: 24.0
click at [589, 335] on input "0" at bounding box center [601, 337] width 46 height 11
click at [195, 403] on button "Save & Confirm Shipping" at bounding box center [197, 402] width 86 height 19
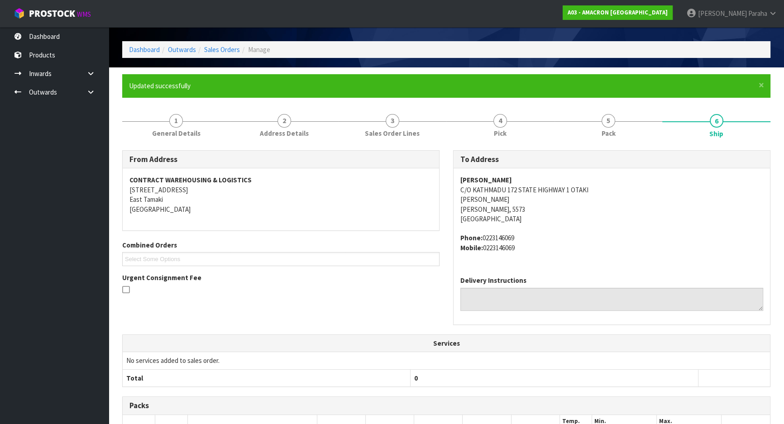
scroll to position [193, 0]
